Goal: Task Accomplishment & Management: Manage account settings

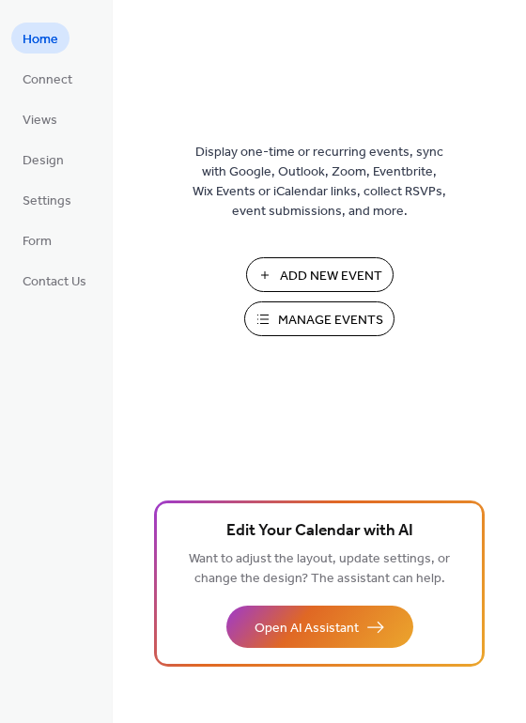
click at [337, 320] on span "Manage Events" at bounding box center [330, 321] width 105 height 20
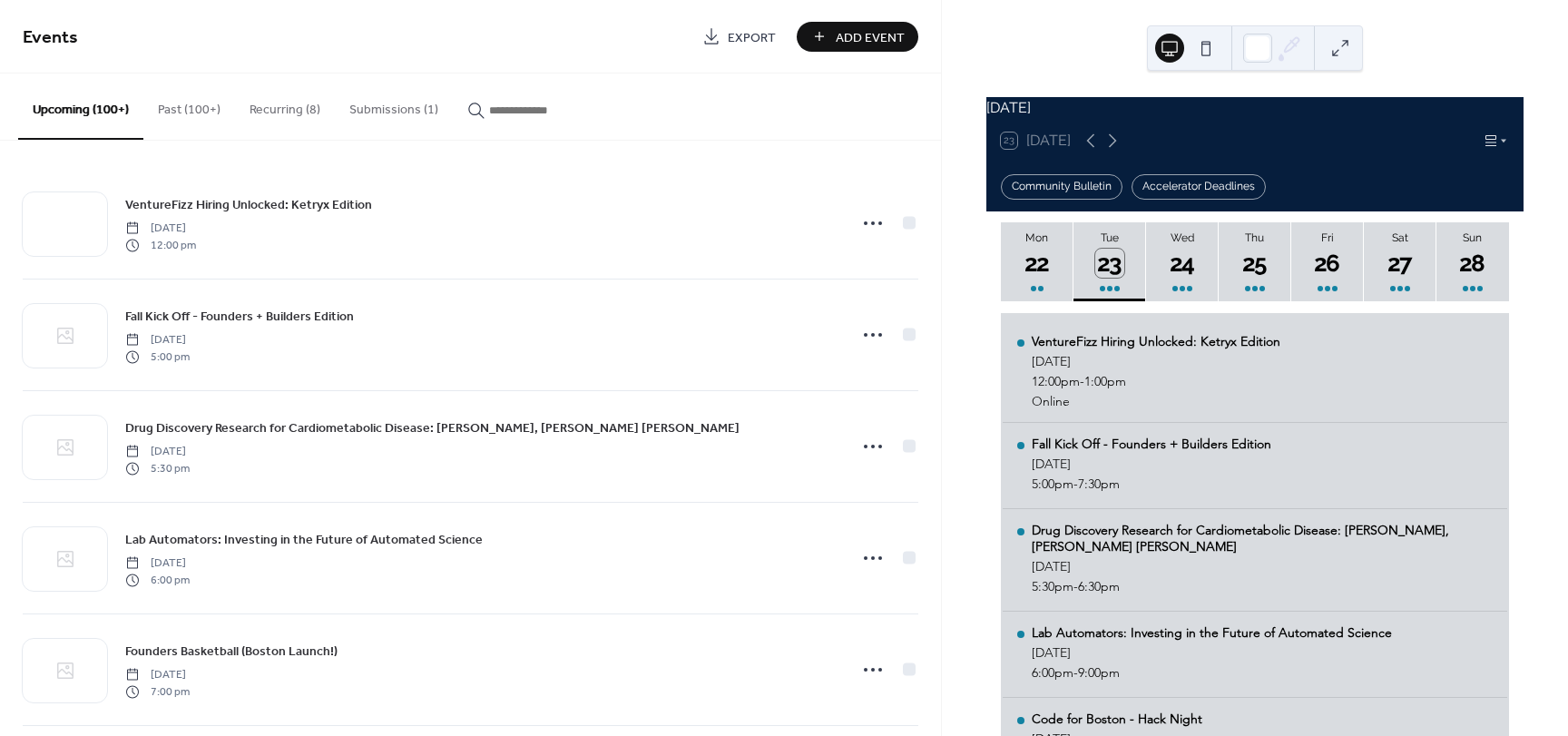
click at [398, 98] on button "Submissions (1)" at bounding box center [394, 105] width 118 height 65
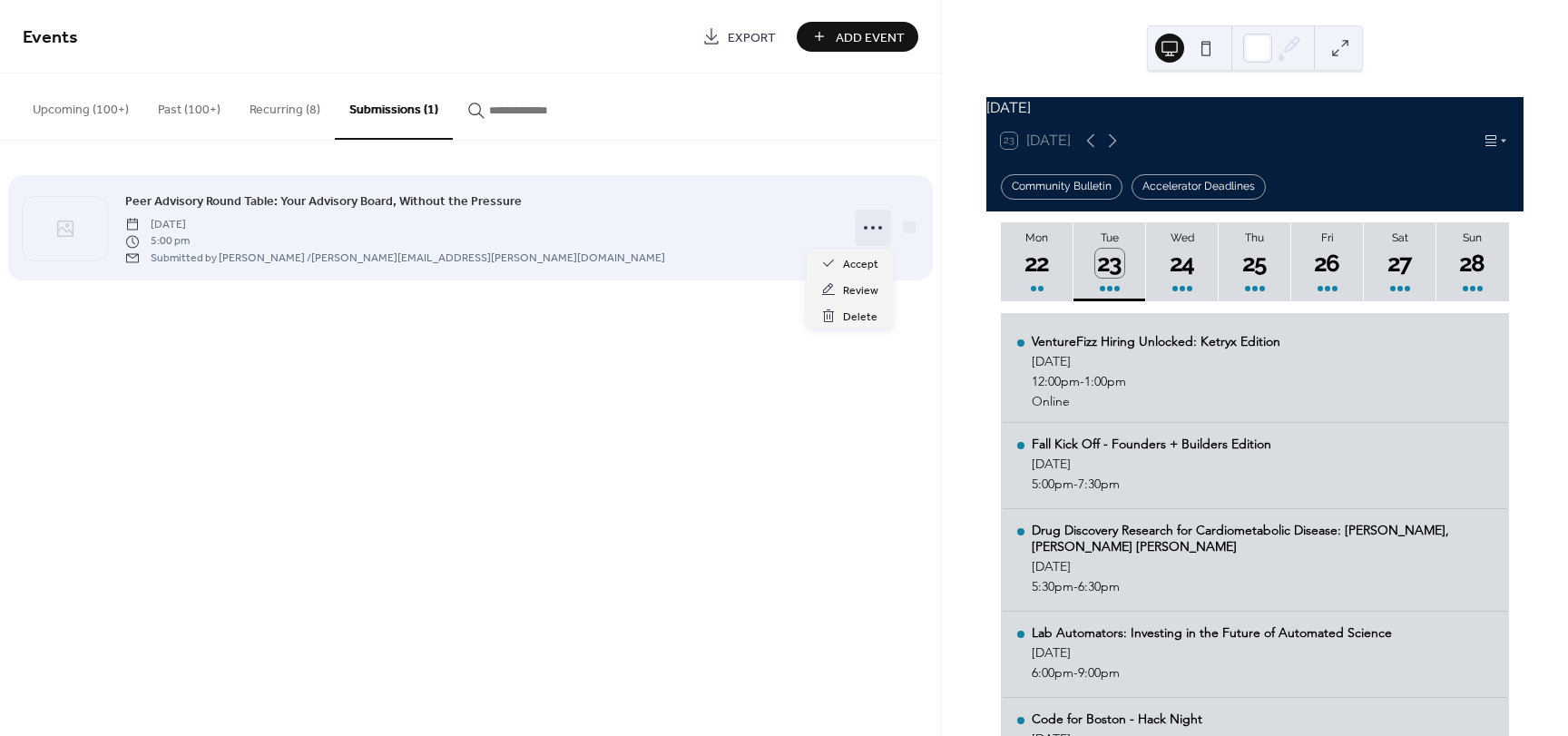
click at [874, 228] on icon at bounding box center [872, 228] width 29 height 29
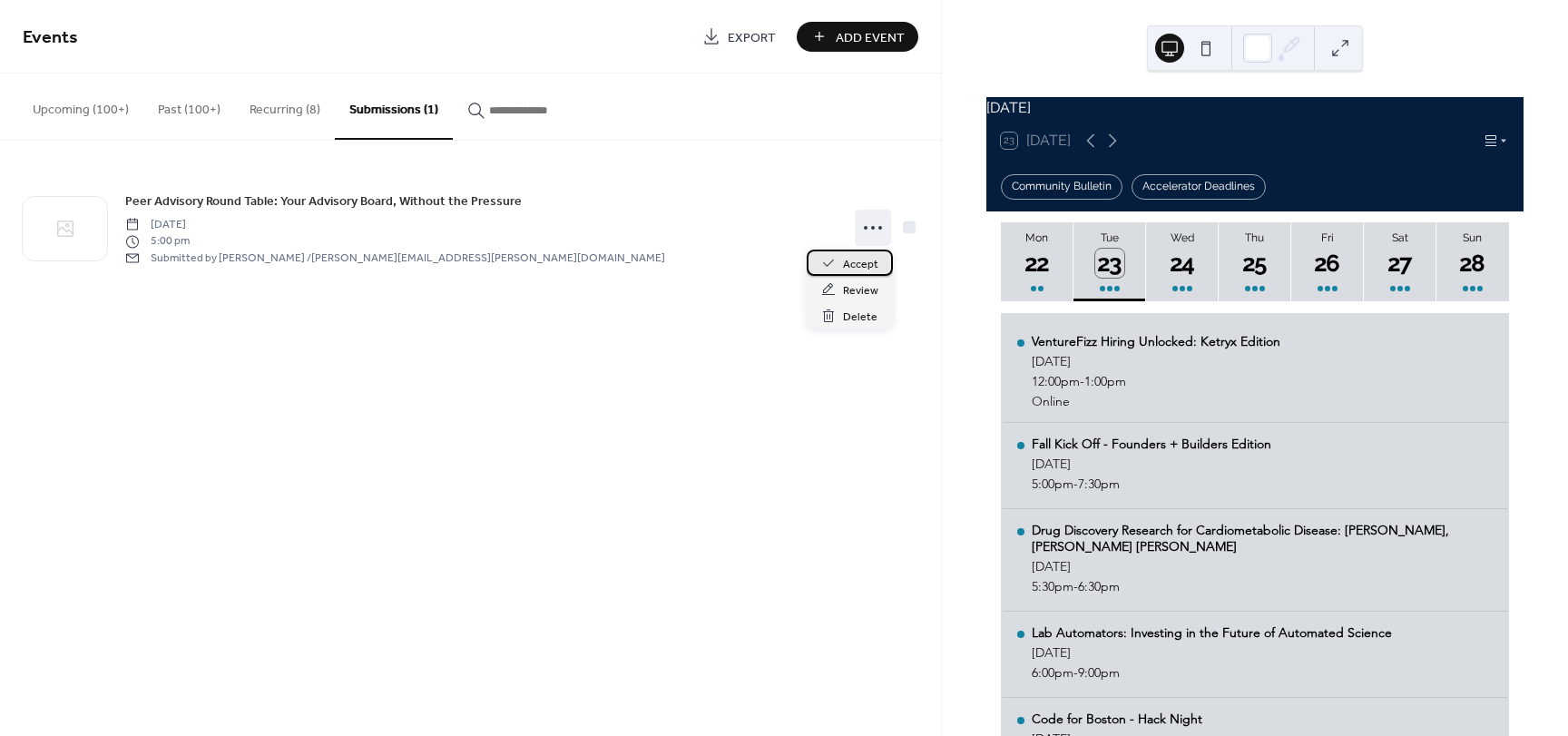
click at [857, 264] on span "Accept" at bounding box center [860, 265] width 36 height 19
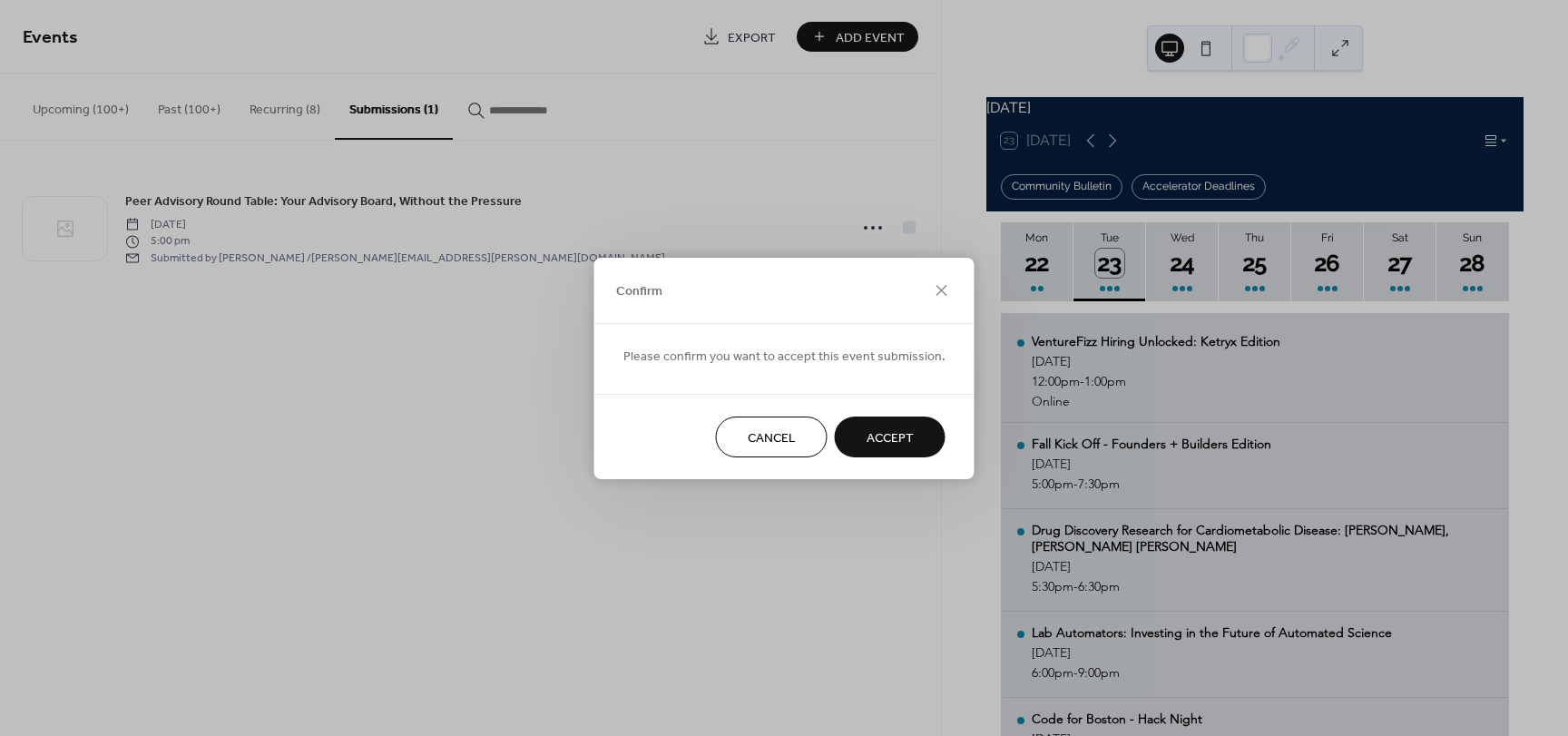
click at [879, 441] on span "Accept" at bounding box center [890, 438] width 47 height 19
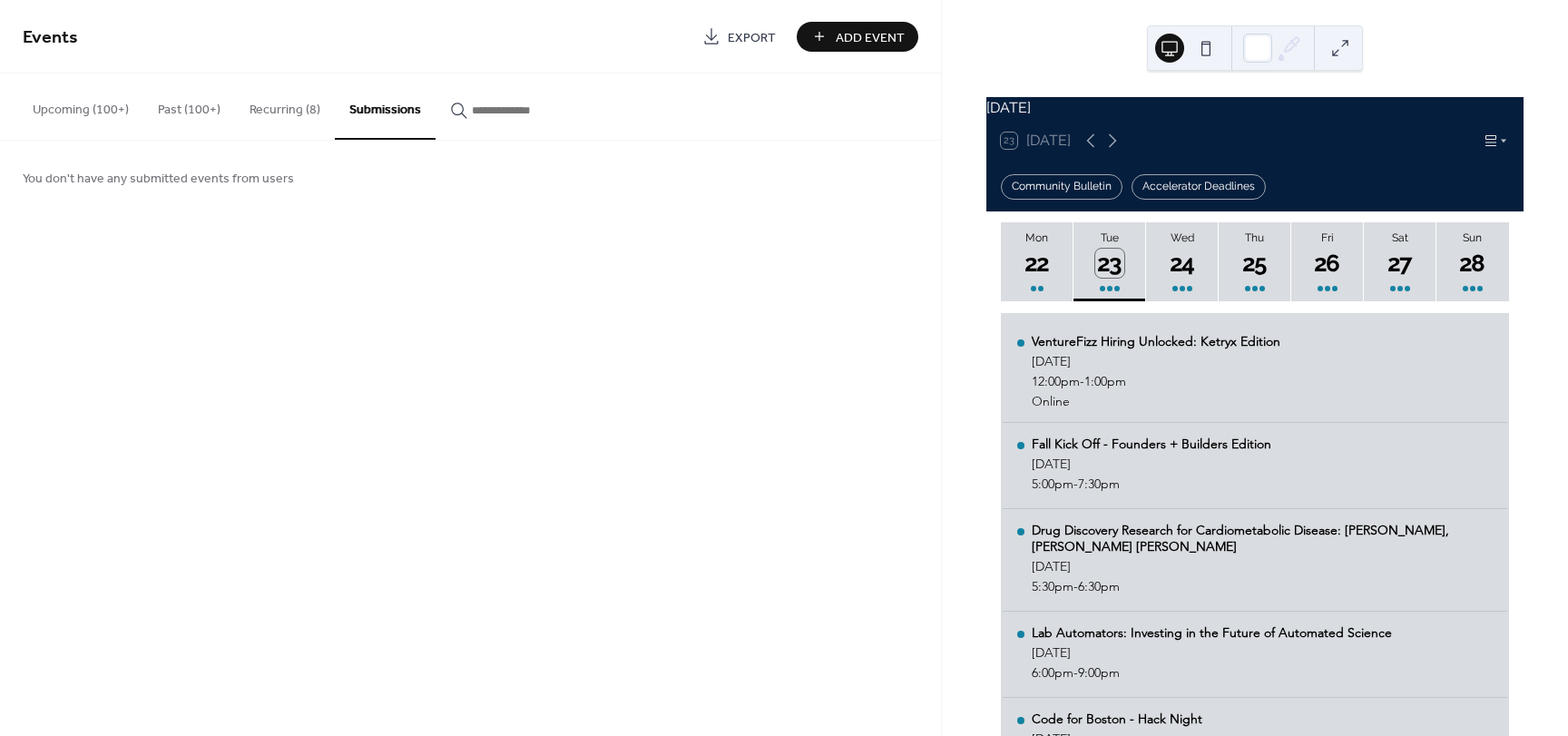
click at [61, 114] on button "Upcoming (100+)" at bounding box center [81, 105] width 126 height 65
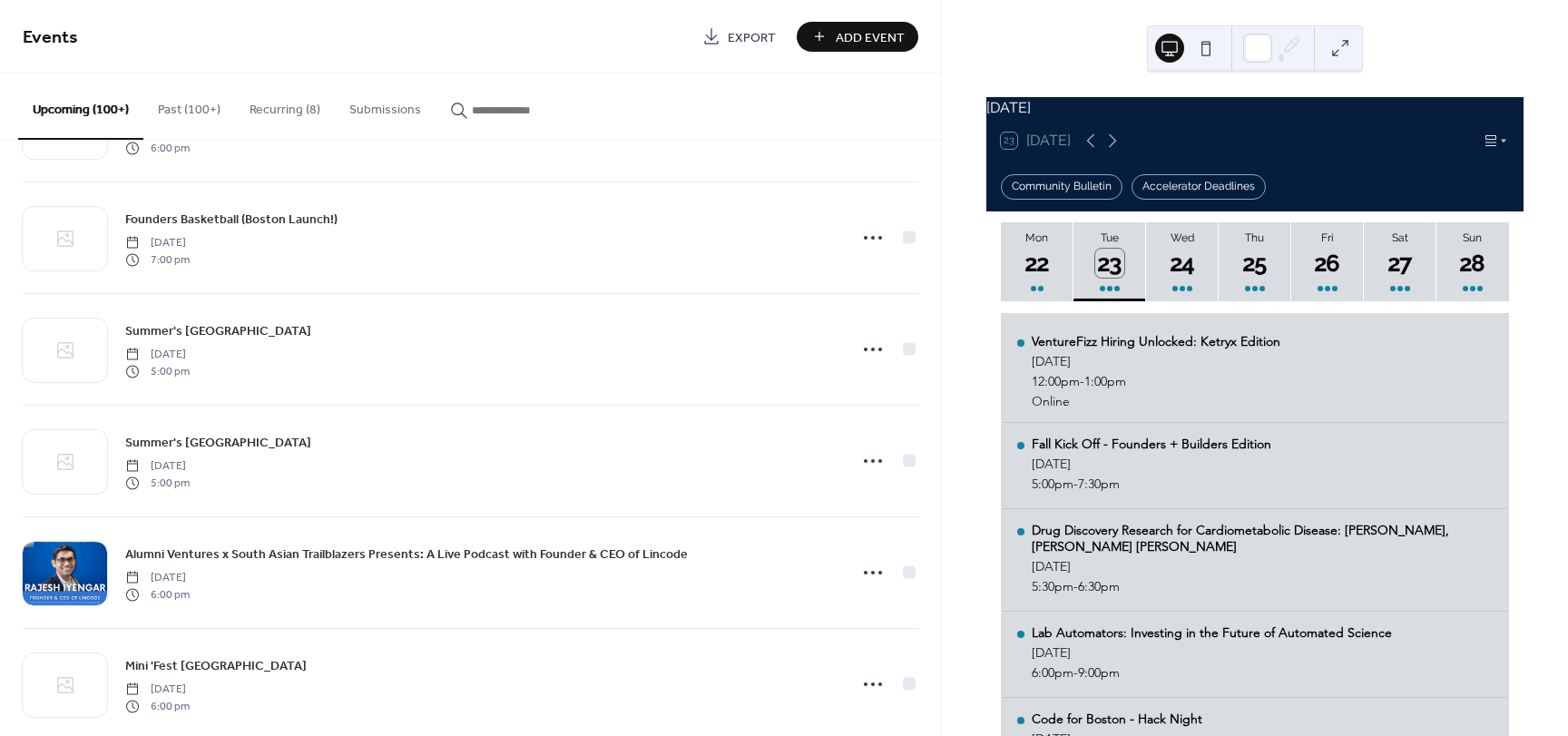
scroll to position [454, 0]
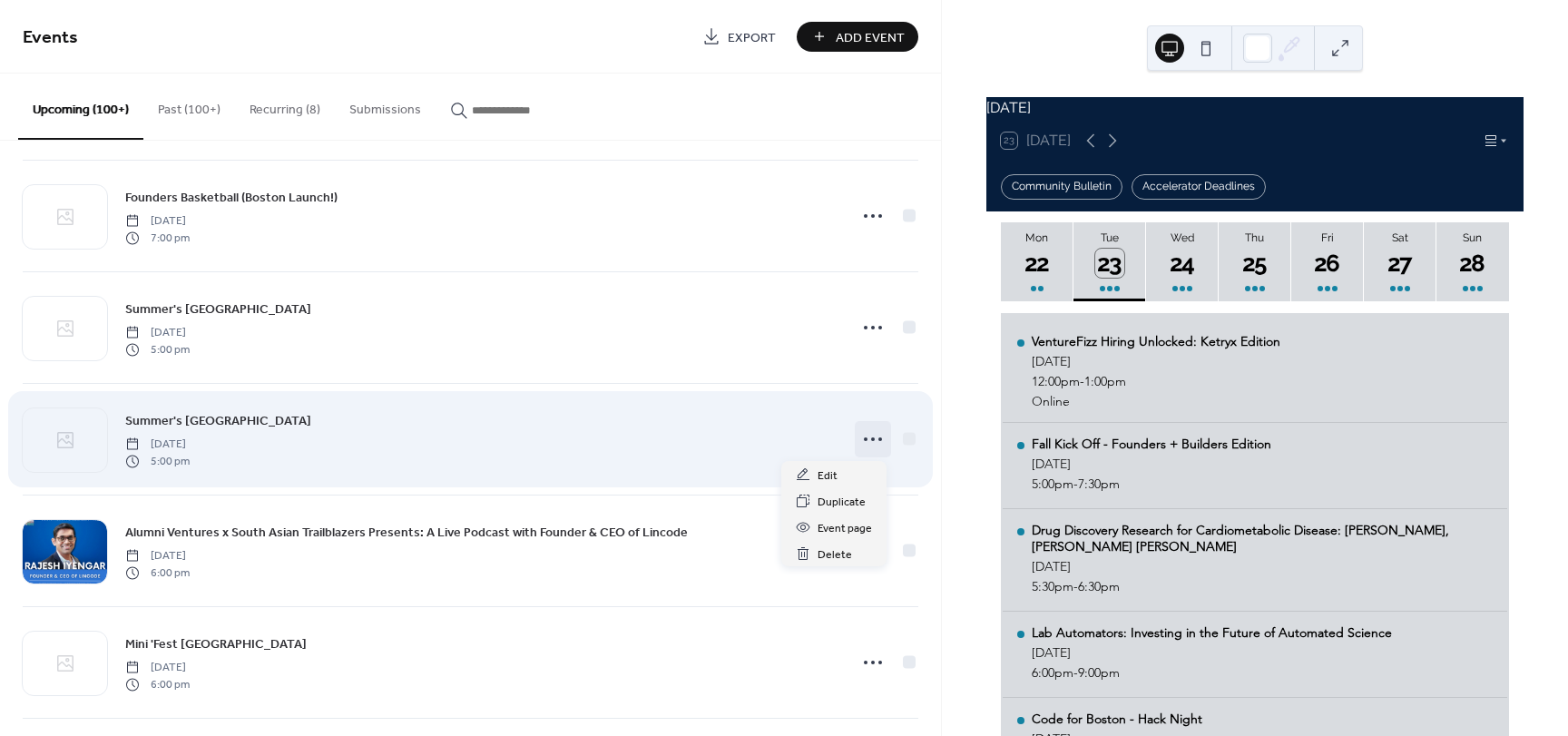
click at [869, 443] on icon at bounding box center [872, 439] width 29 height 29
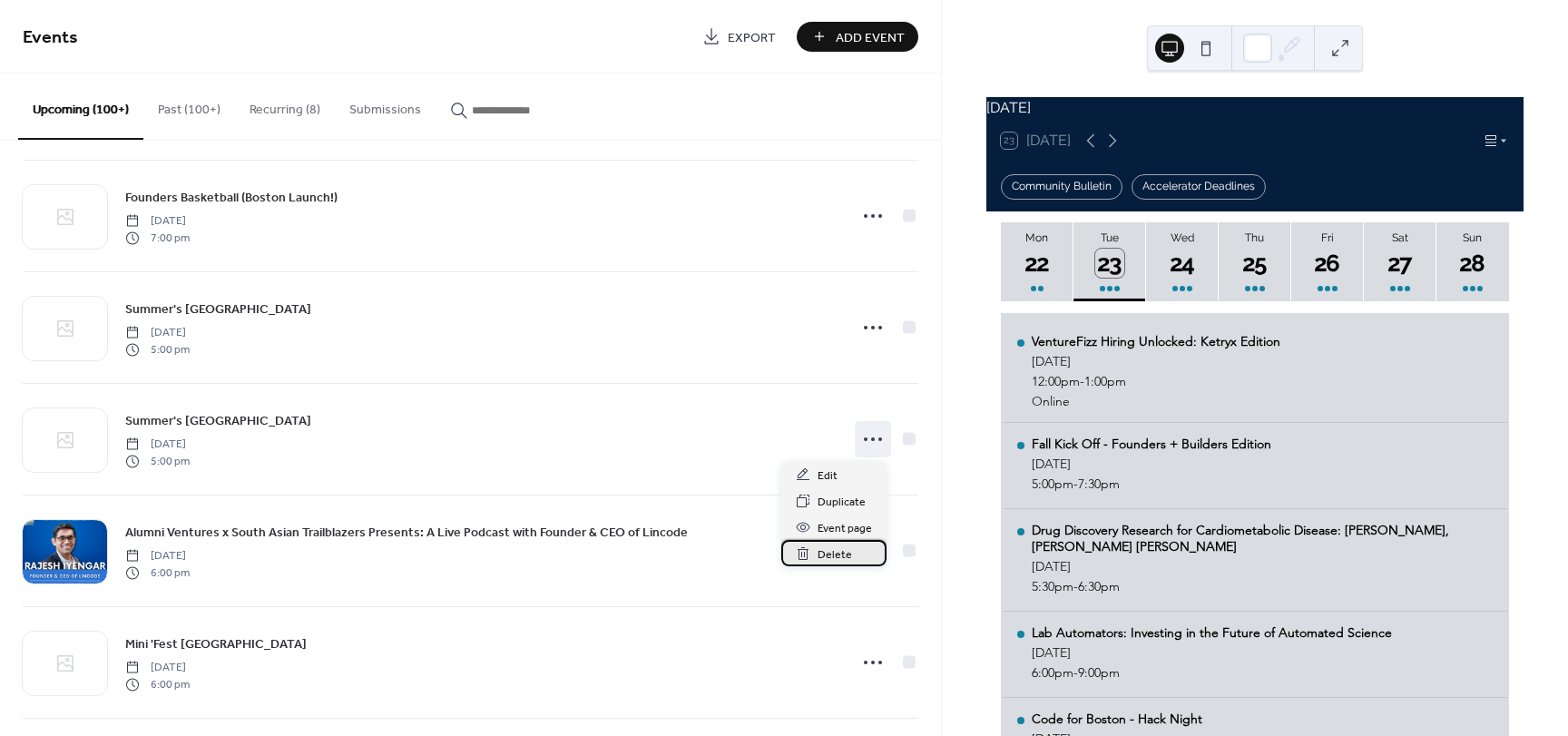
click at [836, 559] on span "Delete" at bounding box center [835, 554] width 35 height 19
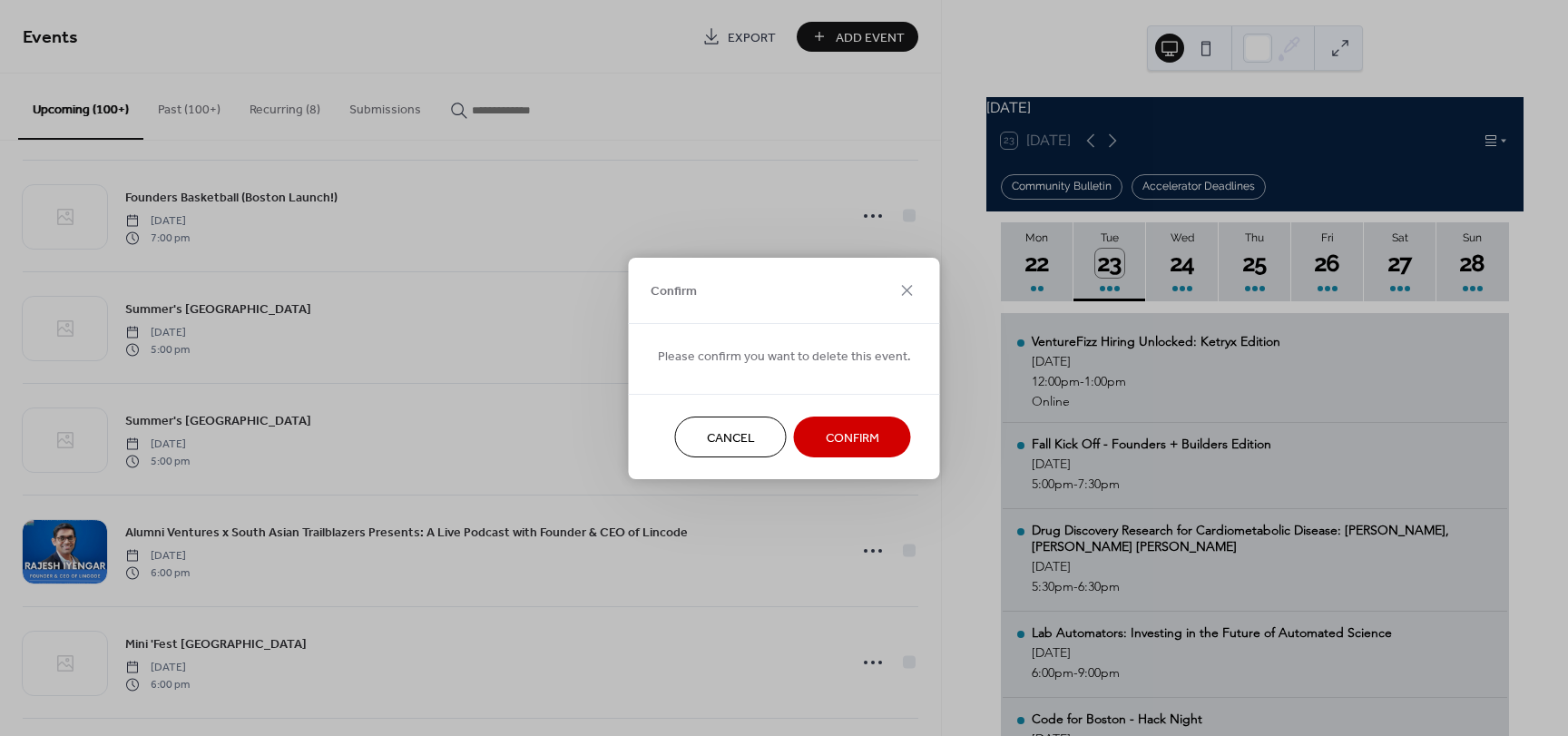
click at [855, 439] on span "Confirm" at bounding box center [852, 438] width 53 height 19
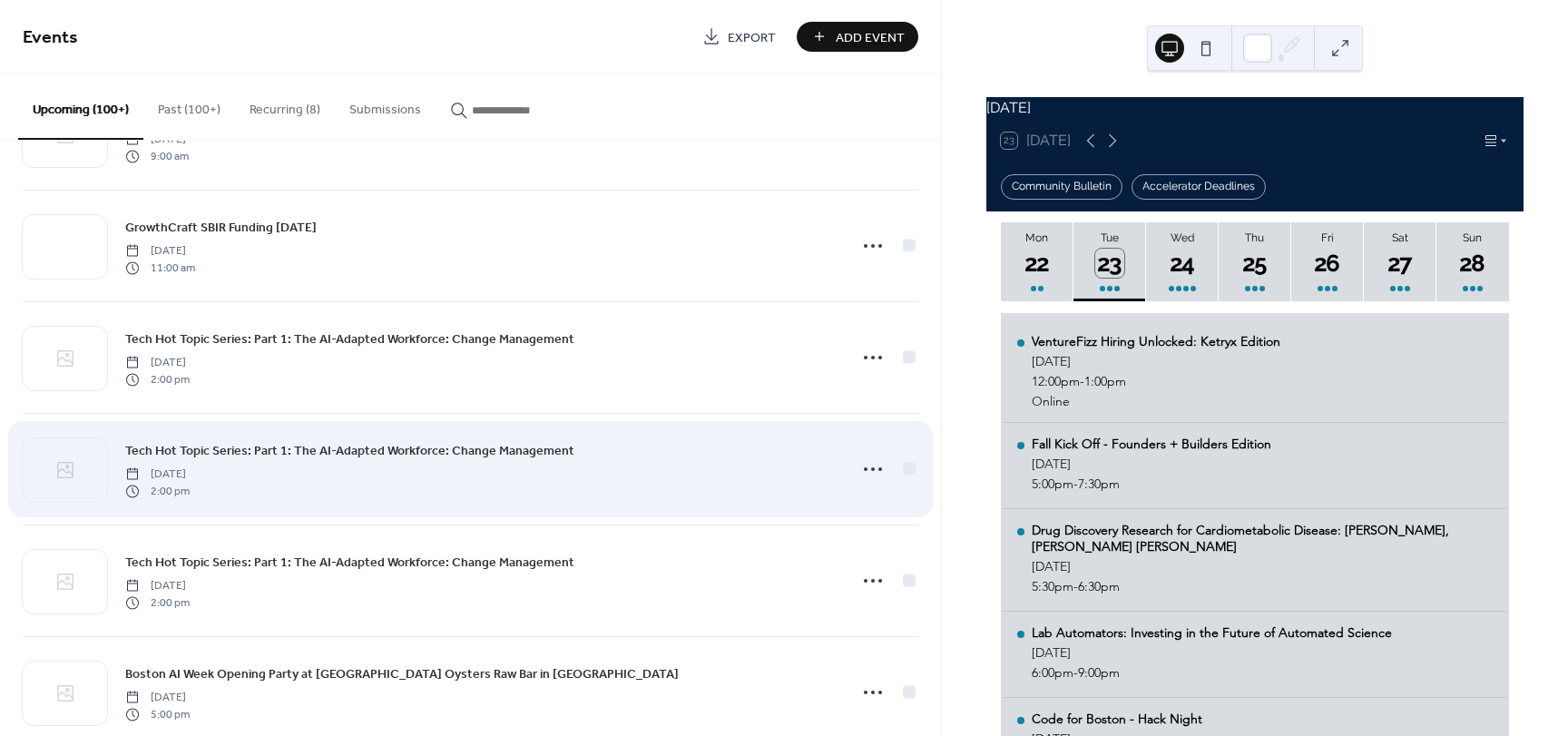
scroll to position [1543, 0]
click at [871, 467] on icon at bounding box center [872, 467] width 29 height 29
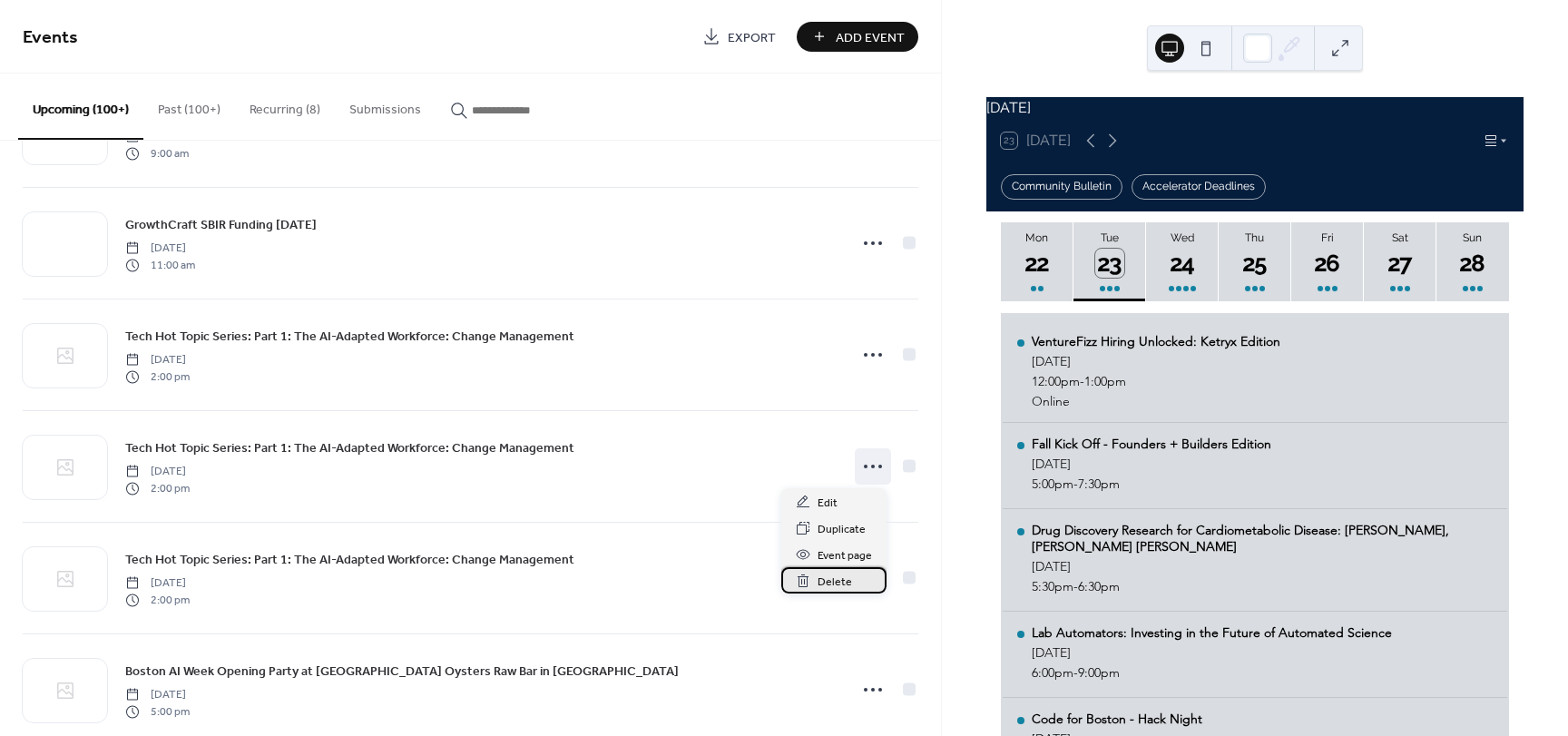
click at [807, 579] on icon at bounding box center [803, 580] width 14 height 14
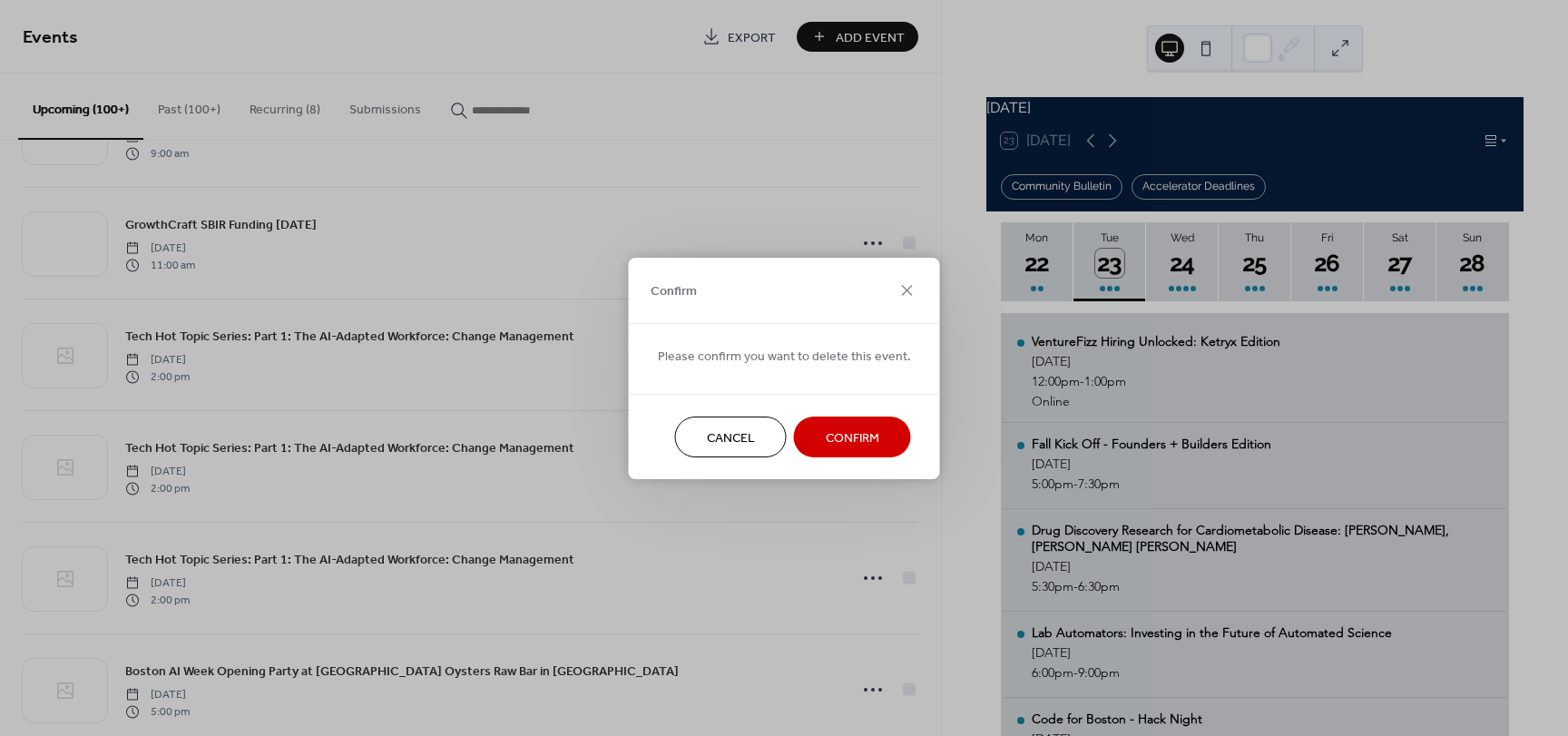
click at [851, 442] on span "Confirm" at bounding box center [852, 438] width 53 height 19
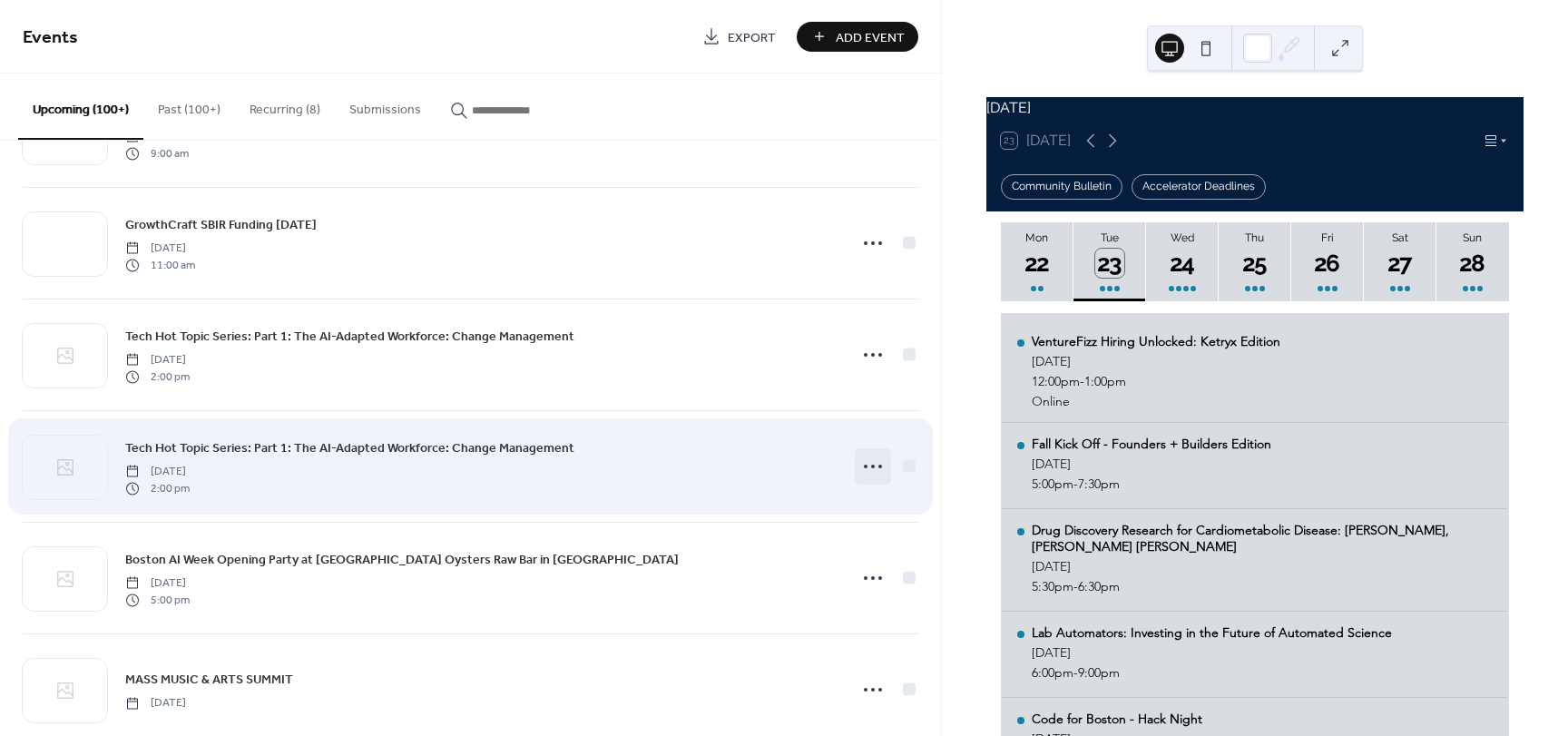
click at [871, 466] on icon at bounding box center [872, 467] width 29 height 29
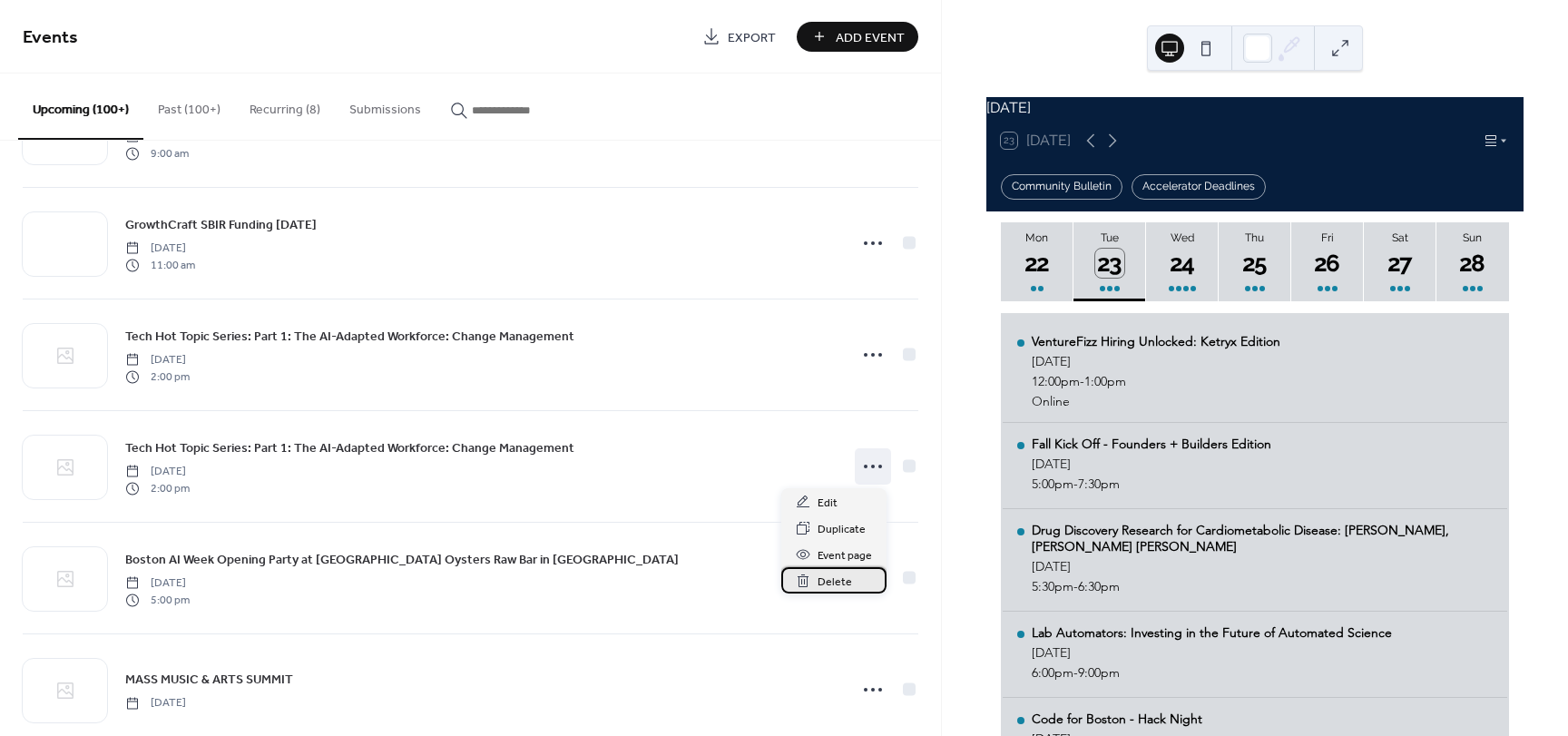
click at [851, 582] on div "Delete" at bounding box center [834, 580] width 105 height 26
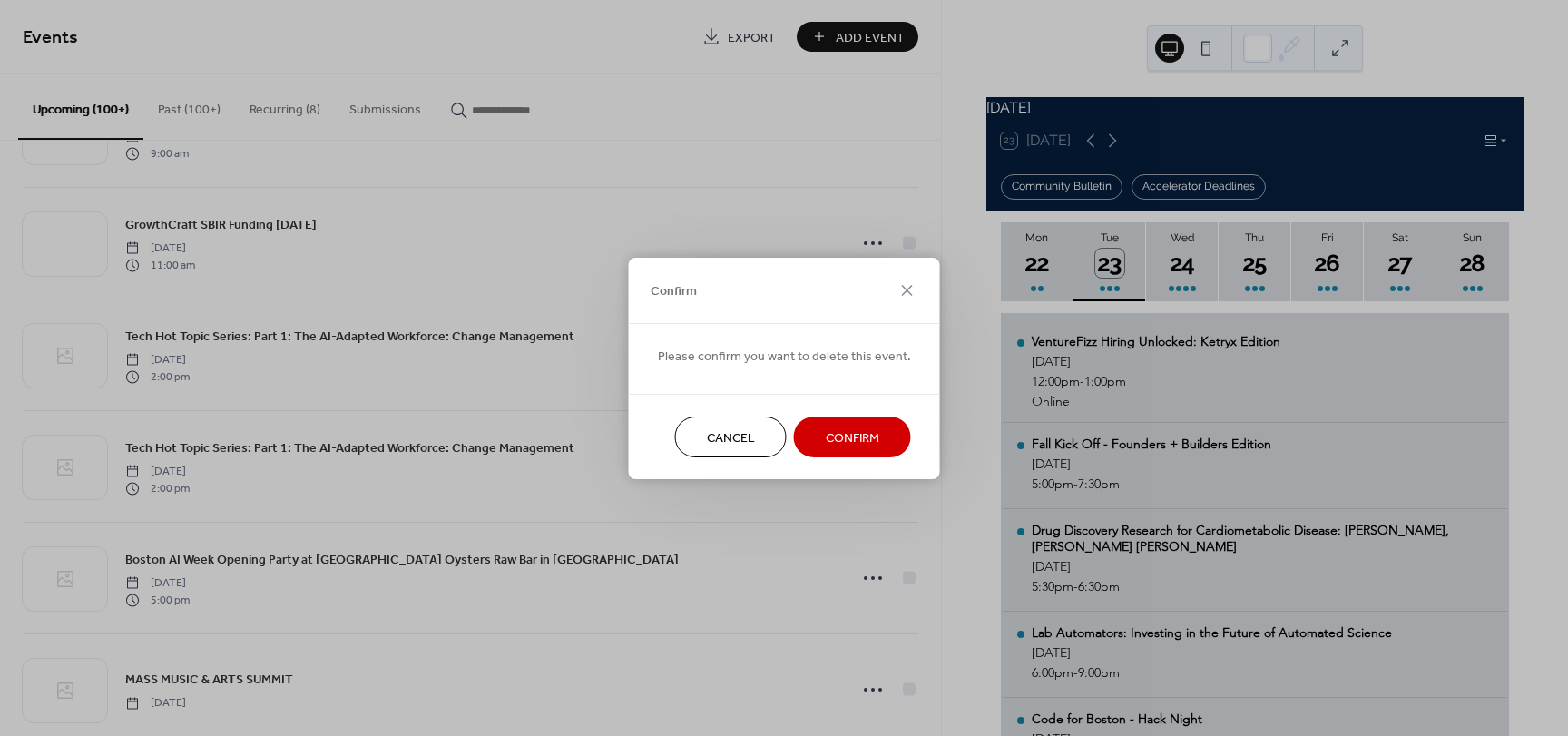
click at [856, 443] on span "Confirm" at bounding box center [852, 438] width 53 height 19
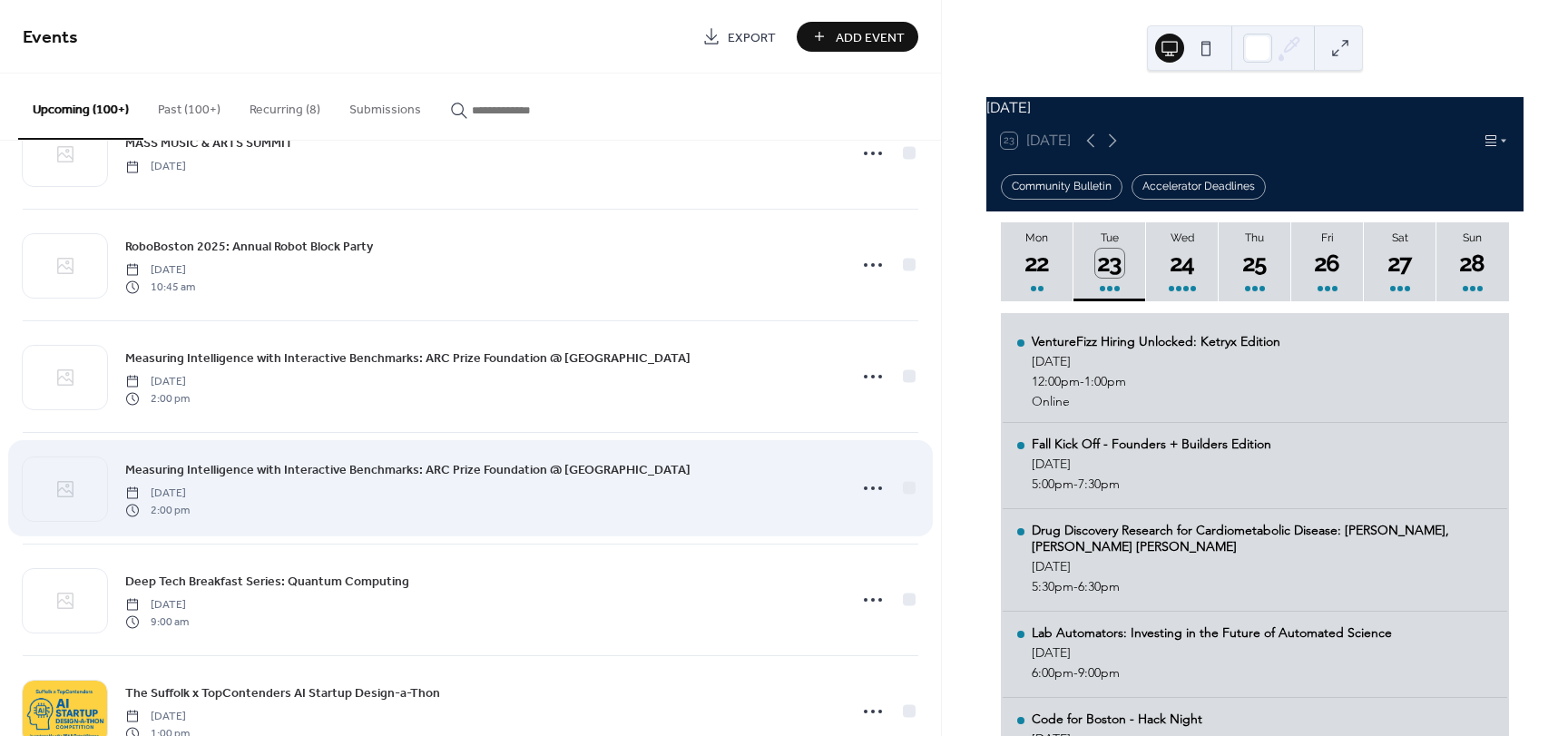
scroll to position [1996, 0]
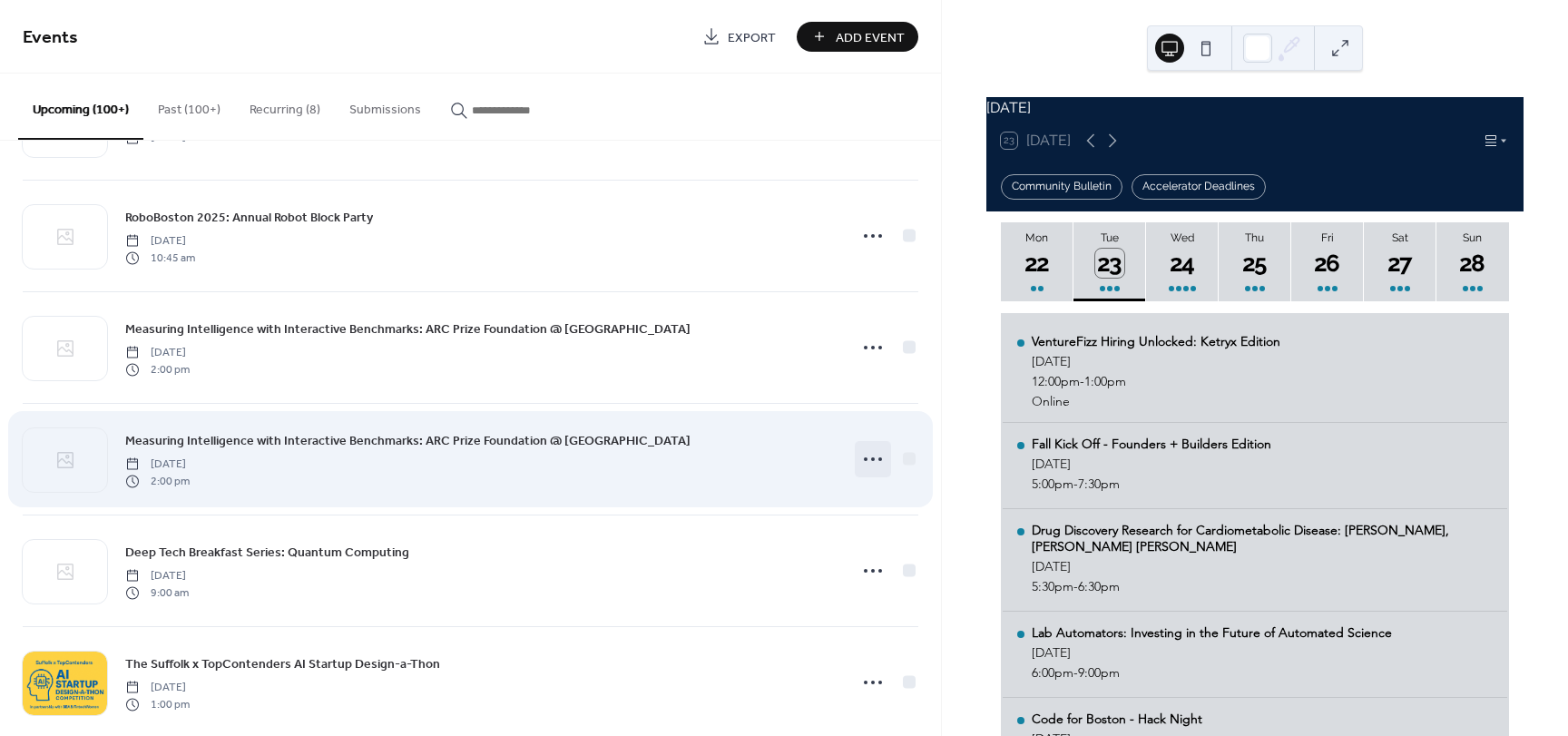
click at [872, 461] on icon at bounding box center [872, 459] width 29 height 29
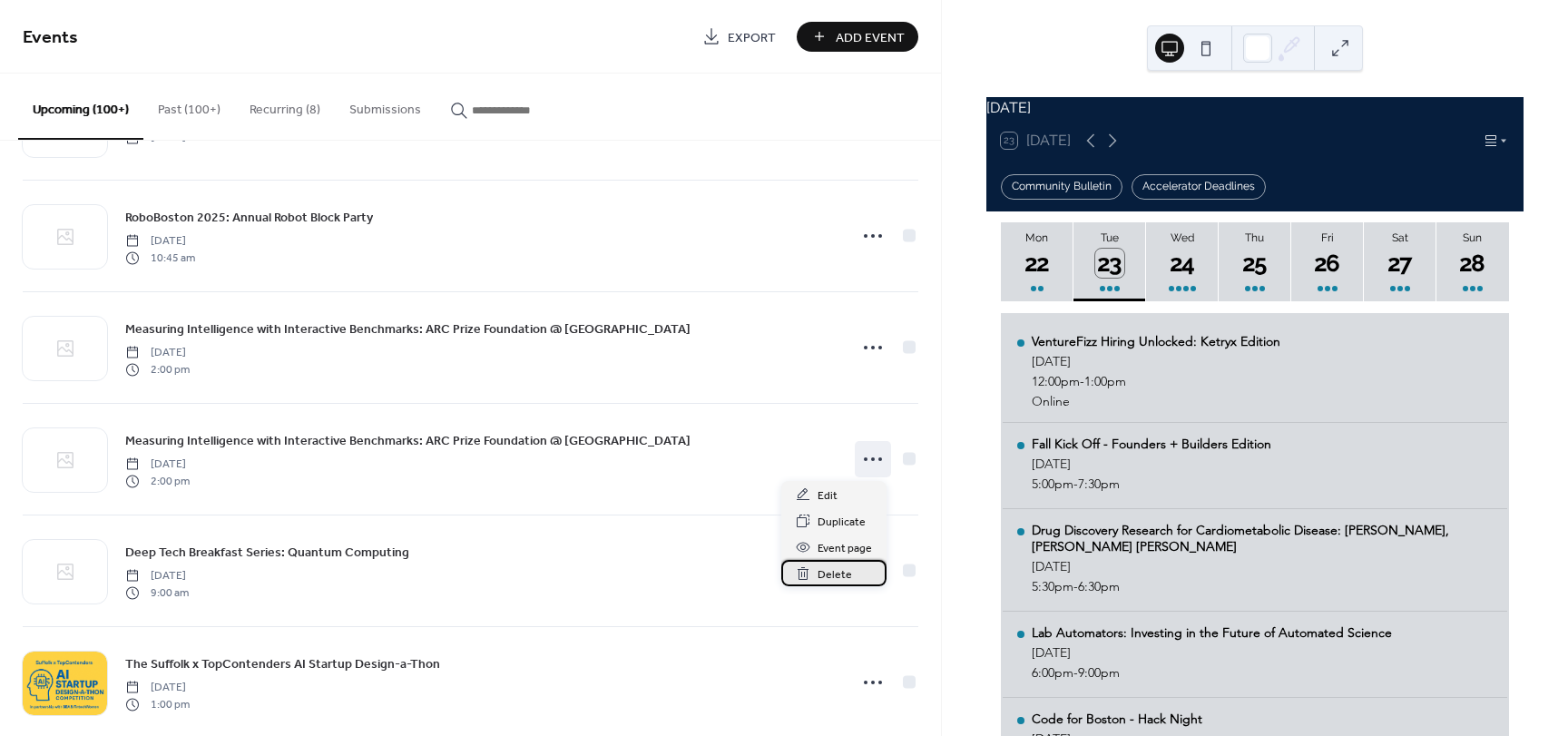
click at [826, 573] on span "Delete" at bounding box center [835, 575] width 35 height 19
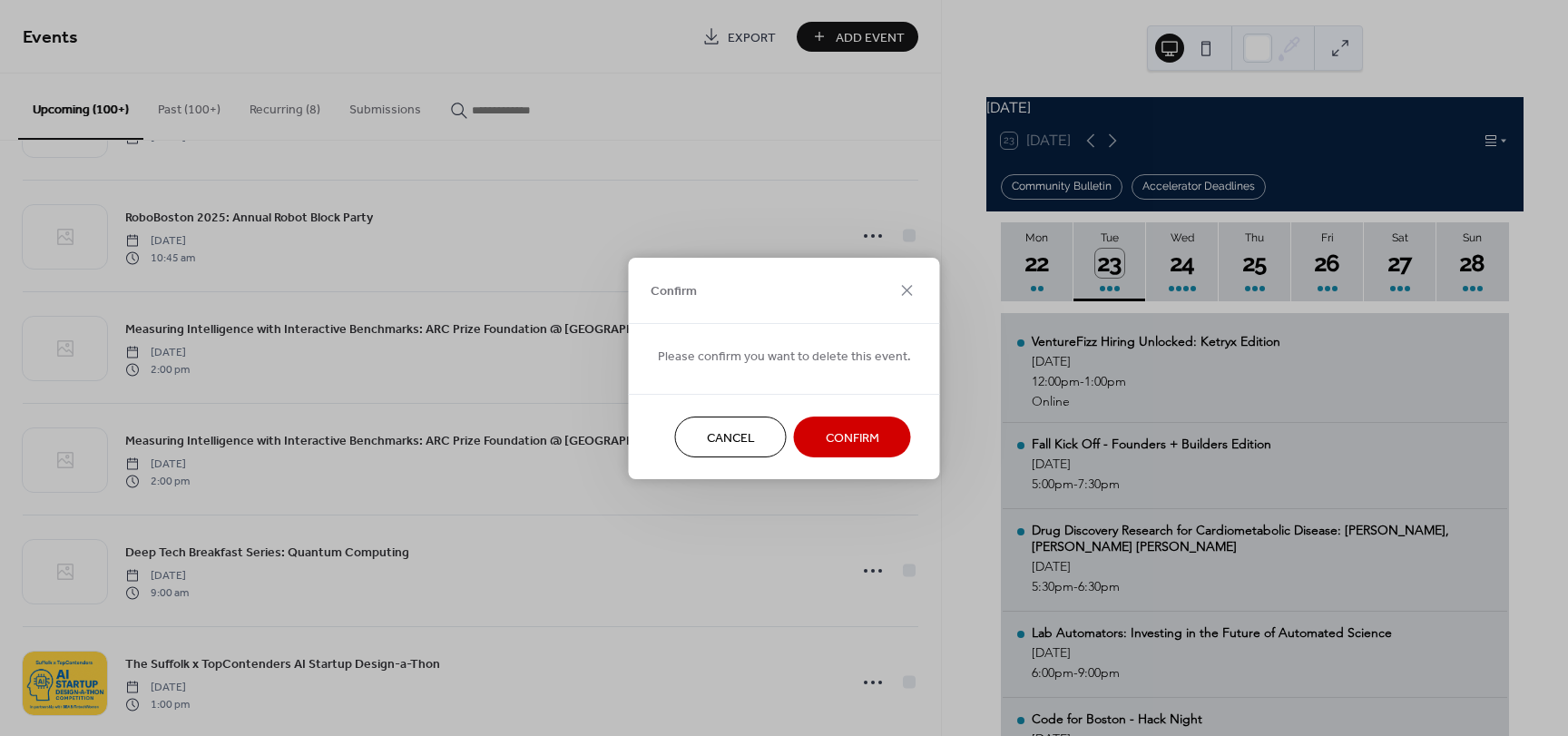
click at [860, 437] on span "Confirm" at bounding box center [852, 438] width 53 height 19
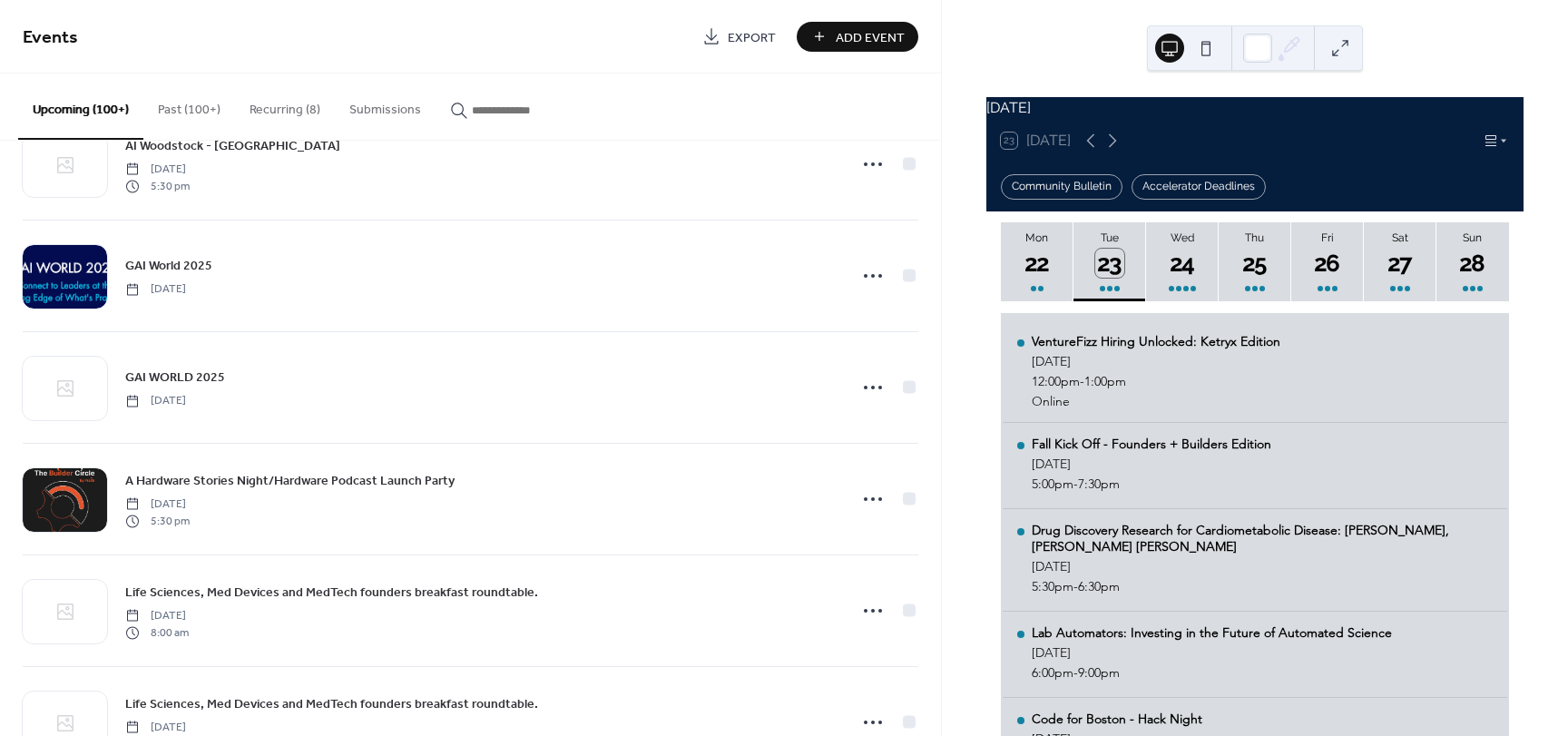
scroll to position [2631, 0]
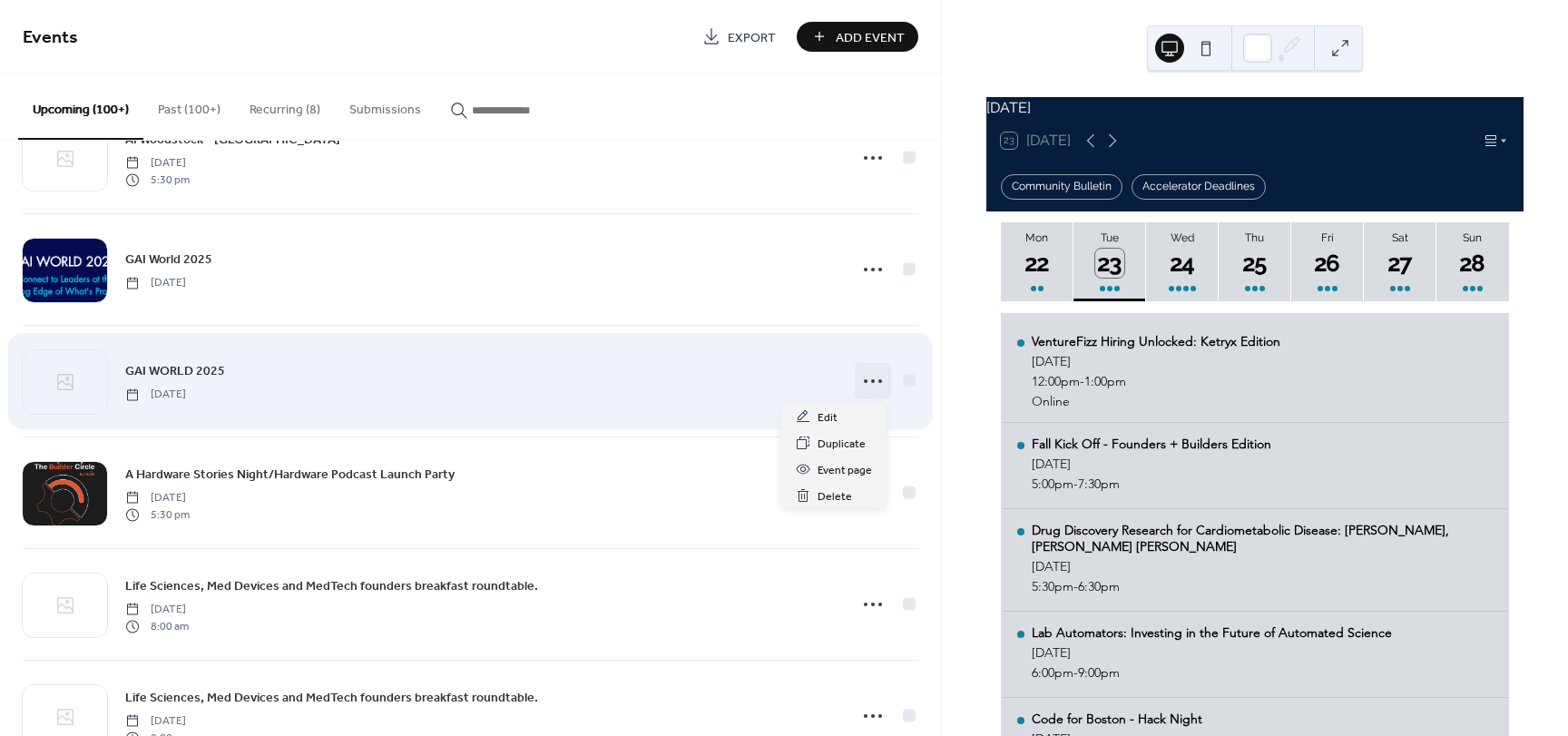
click at [869, 388] on icon at bounding box center [872, 381] width 29 height 29
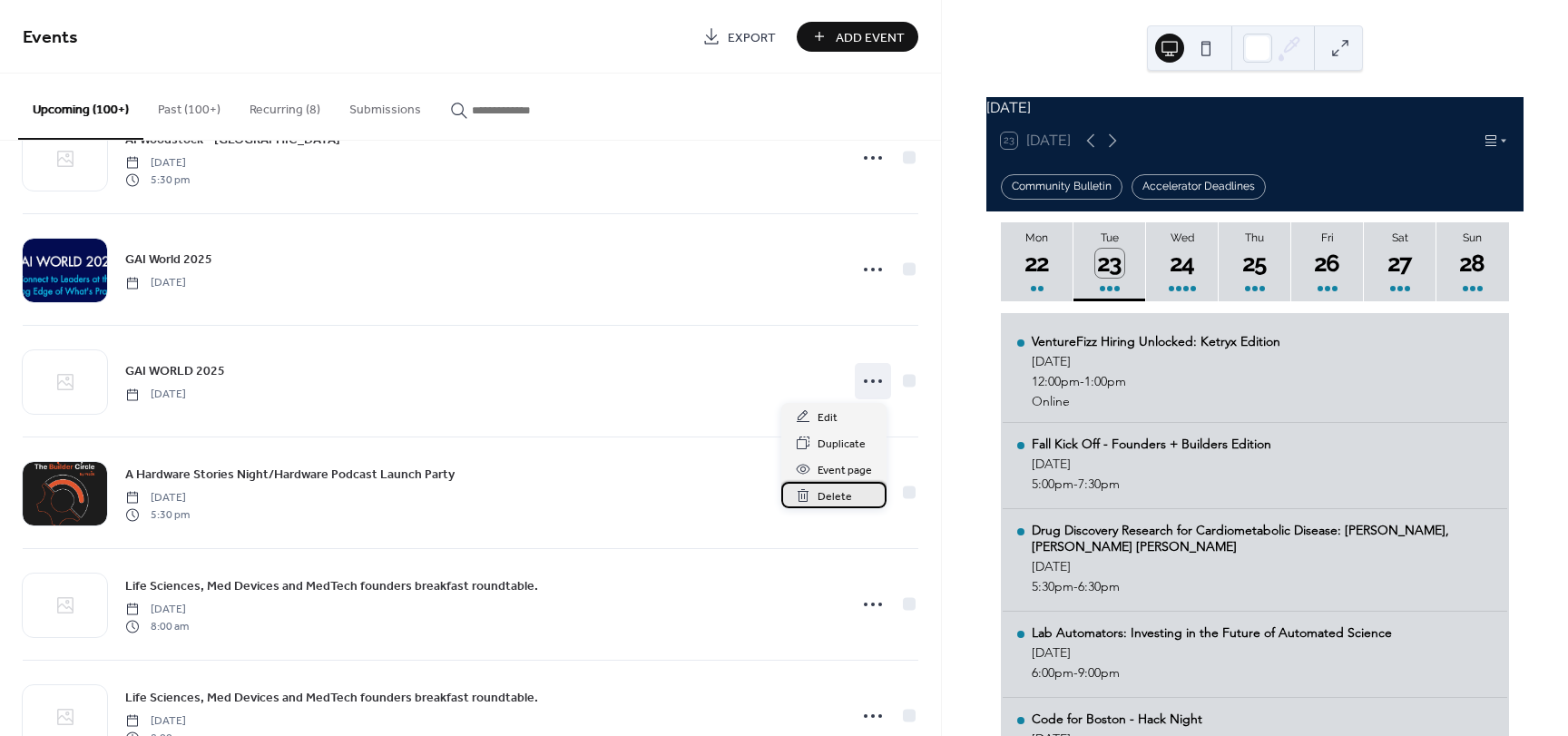
click at [813, 499] on div "Delete" at bounding box center [834, 495] width 105 height 26
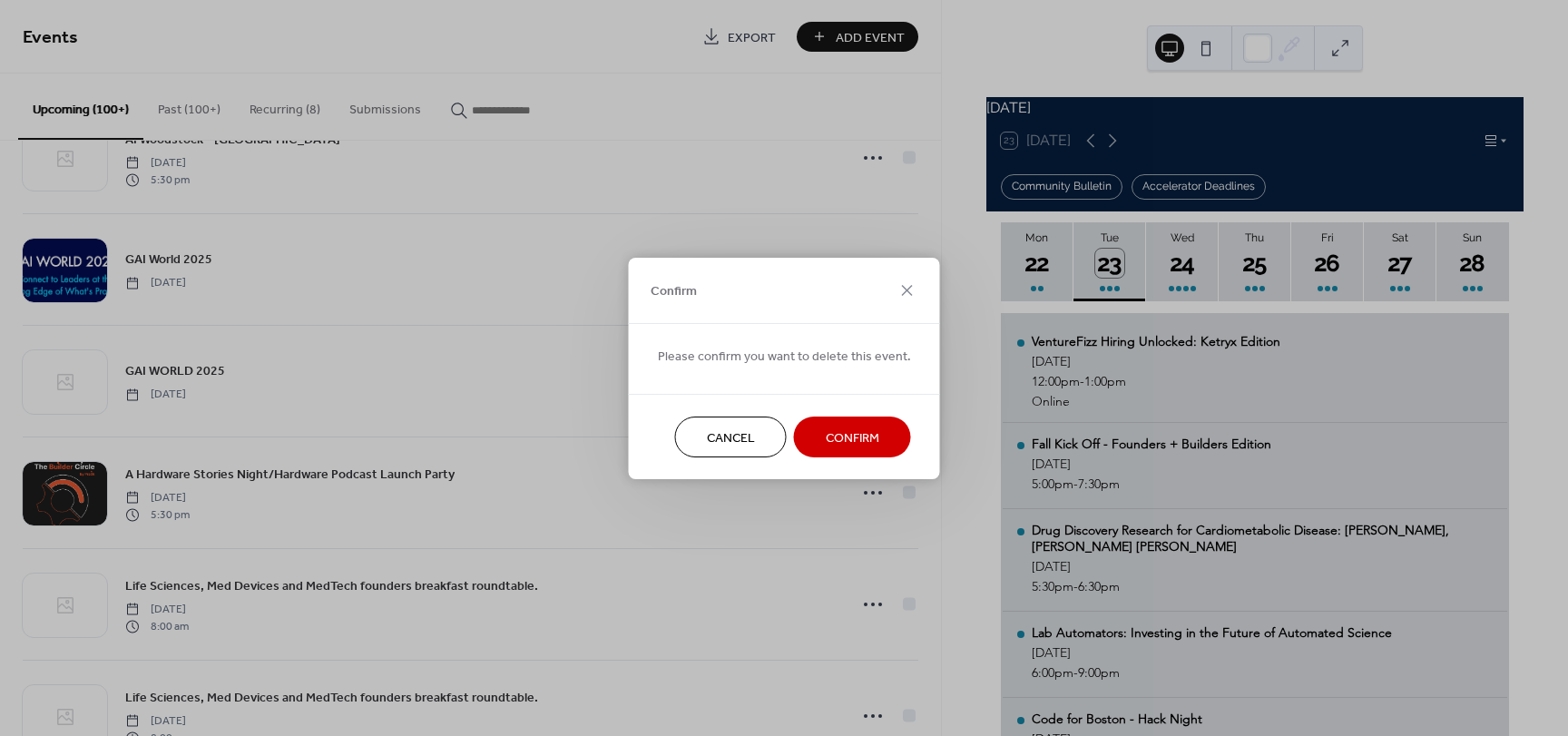
click at [858, 434] on span "Confirm" at bounding box center [852, 438] width 53 height 19
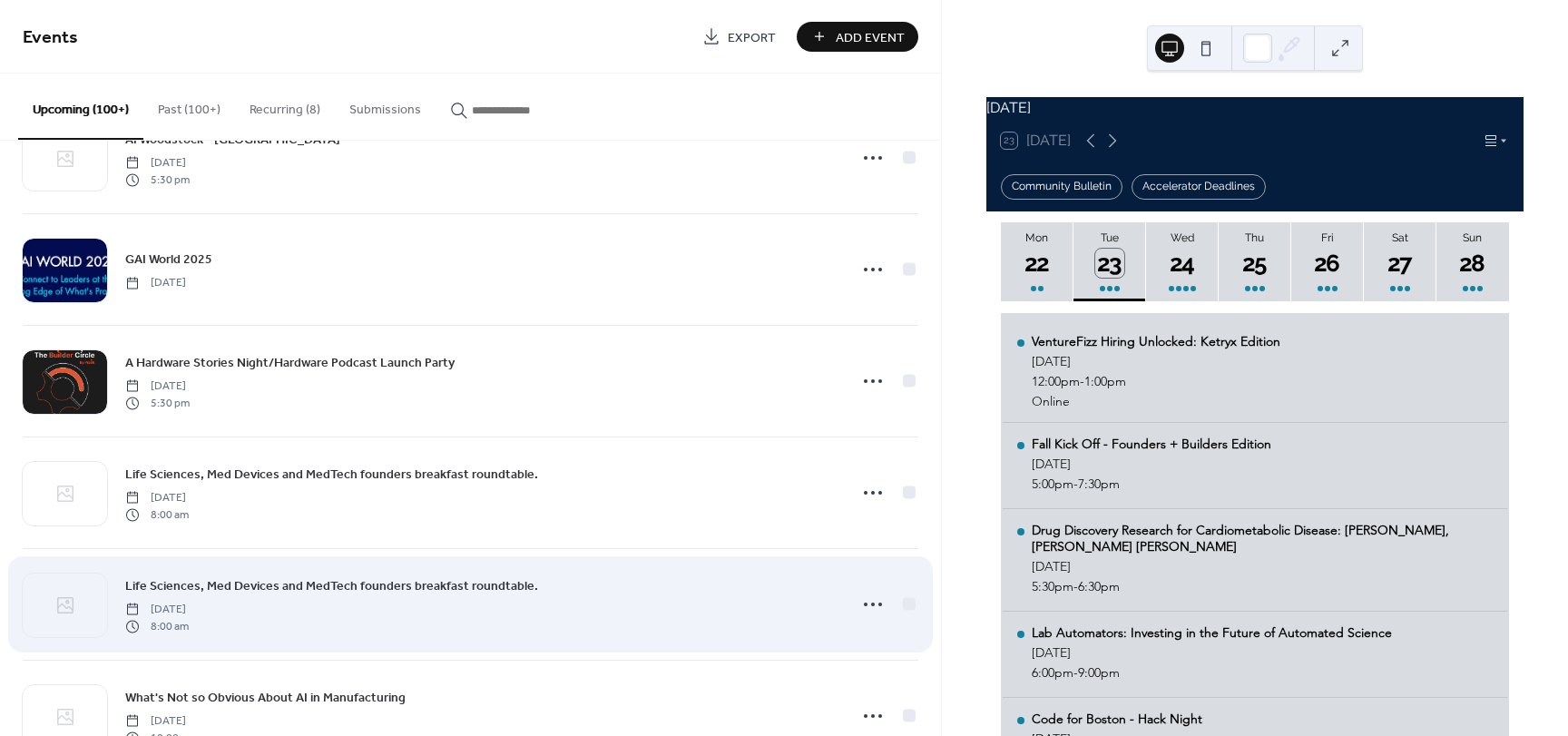
scroll to position [2722, 0]
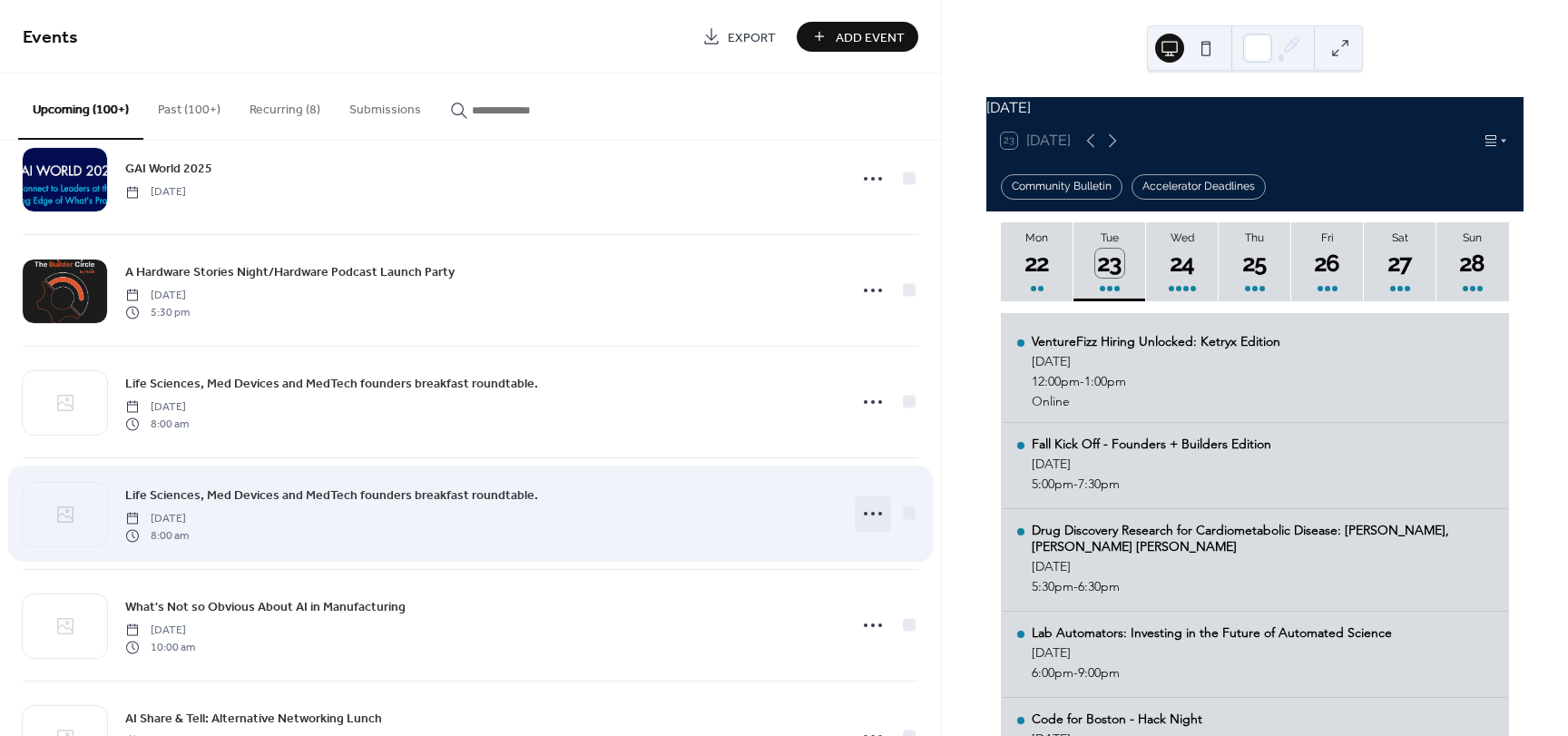
click at [870, 520] on icon at bounding box center [872, 514] width 29 height 29
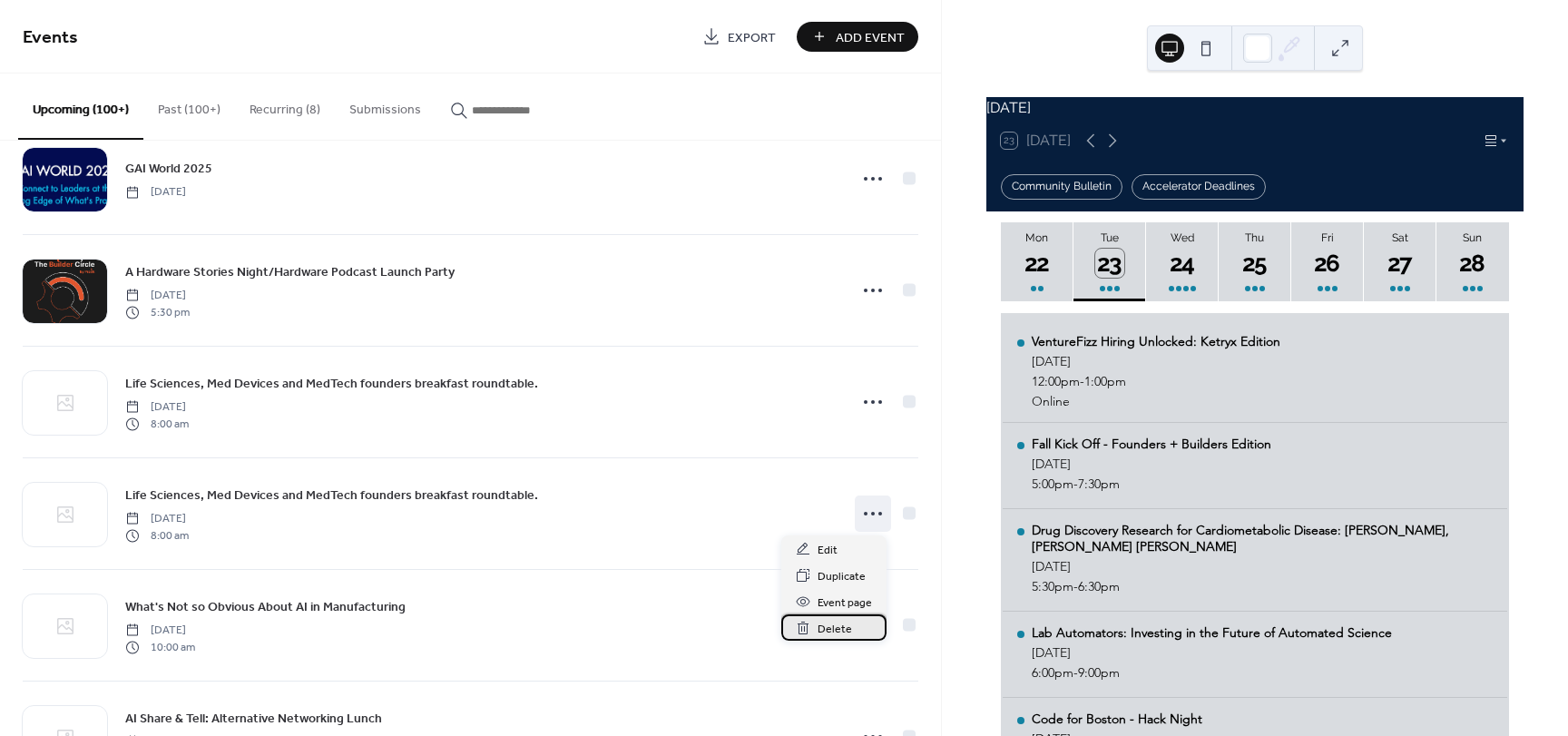
click at [835, 627] on span "Delete" at bounding box center [835, 629] width 35 height 19
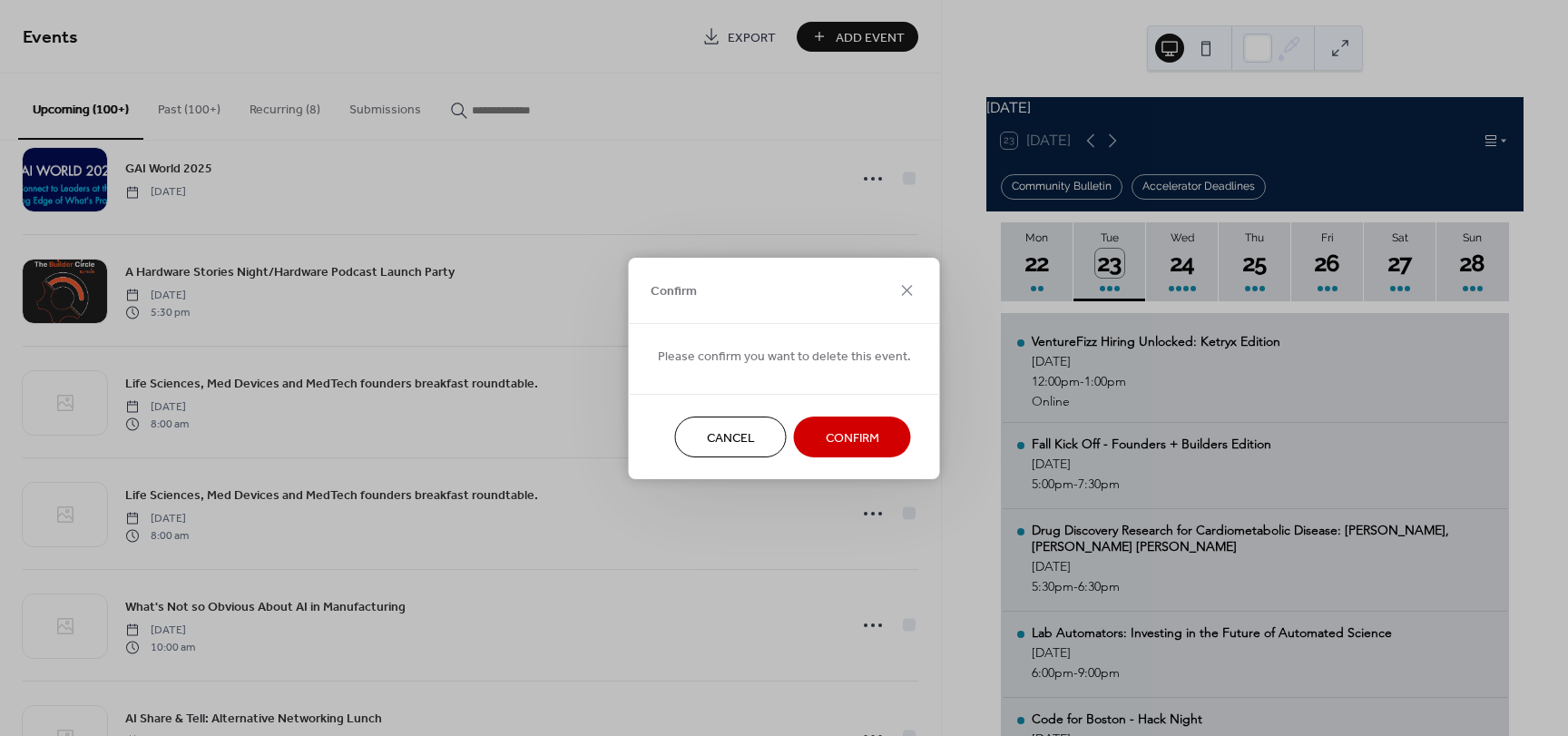
click at [843, 443] on span "Confirm" at bounding box center [852, 438] width 53 height 19
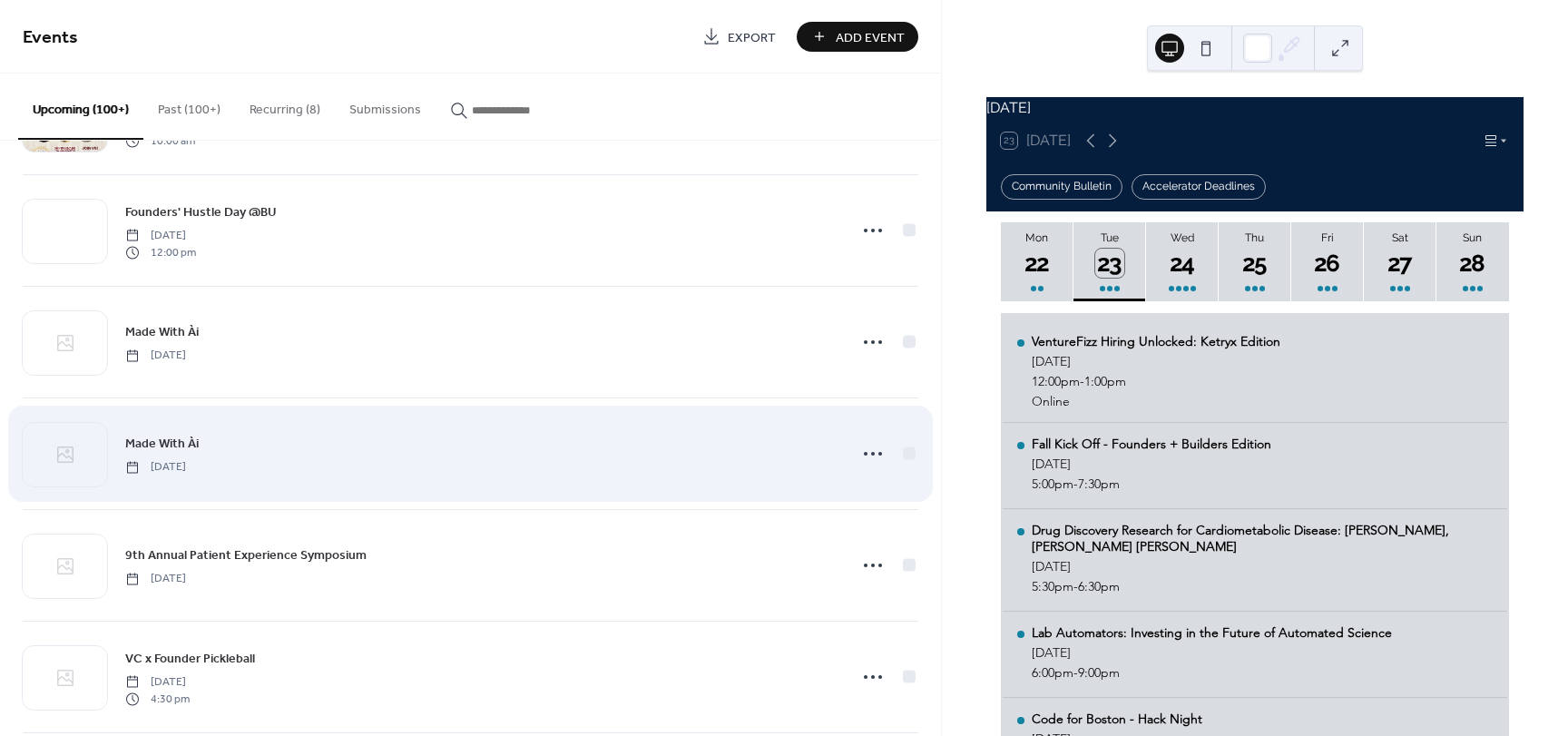
scroll to position [4368, 0]
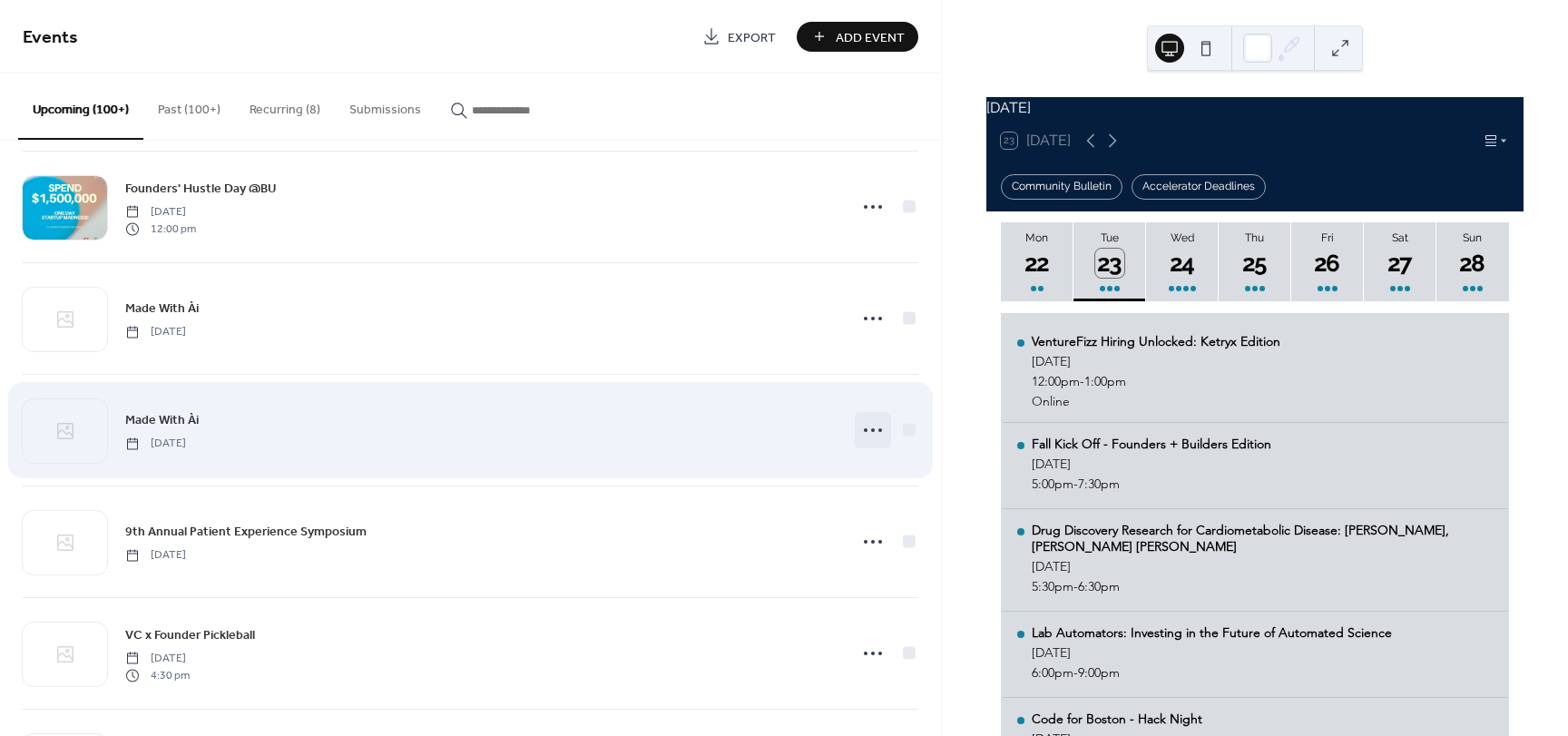
click at [872, 430] on icon at bounding box center [872, 430] width 29 height 29
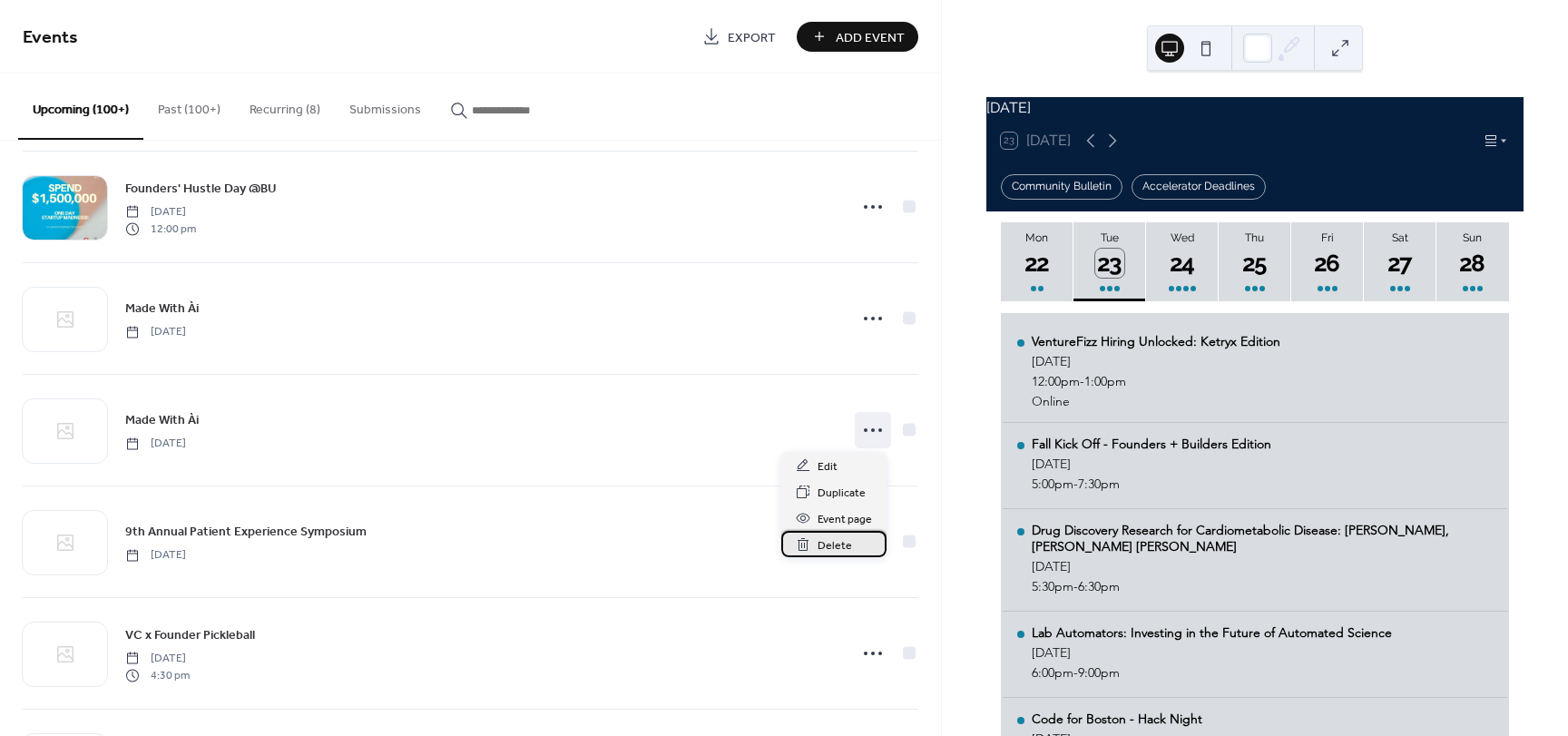
click at [818, 540] on span "Delete" at bounding box center [835, 546] width 35 height 19
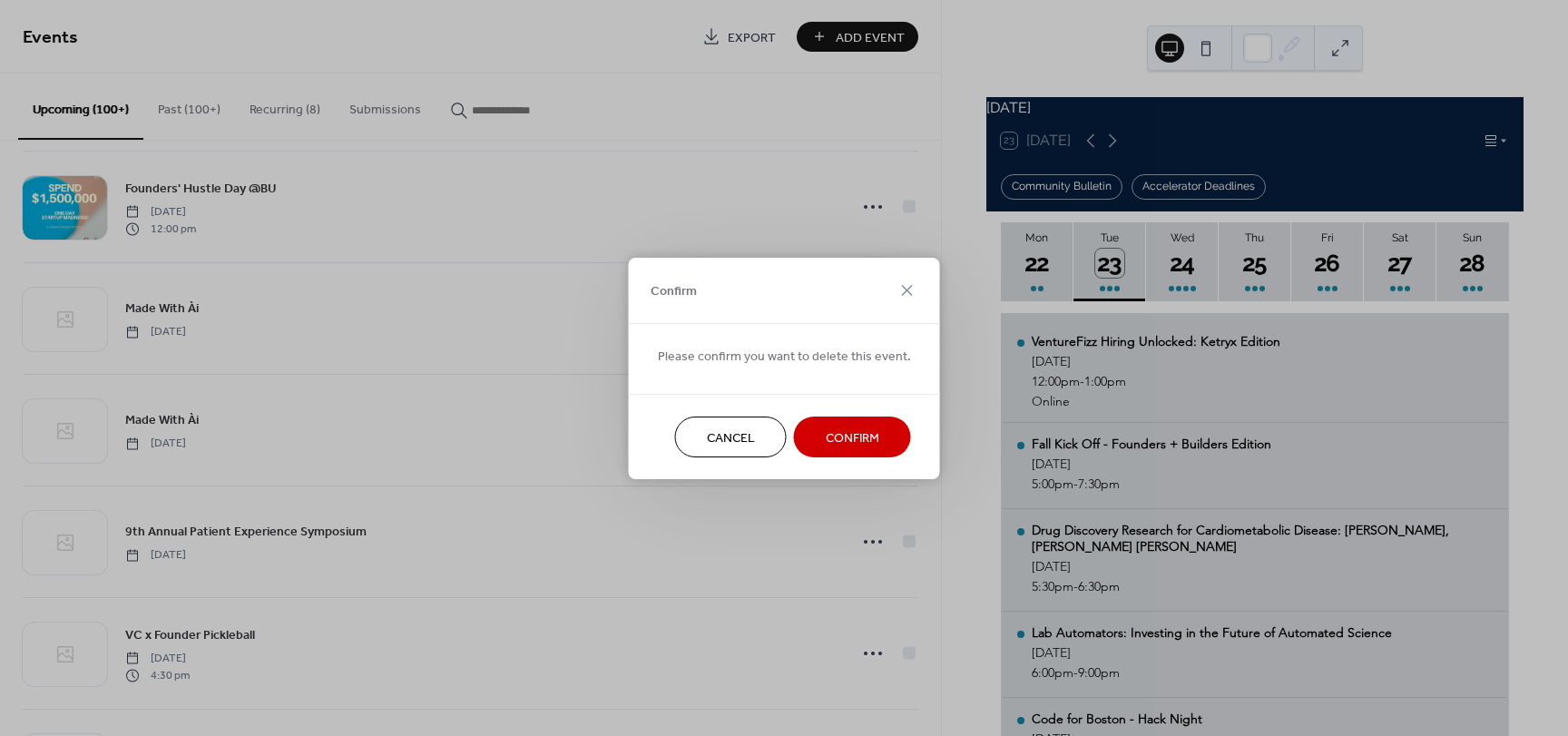
click at [854, 436] on span "Confirm" at bounding box center [852, 438] width 53 height 19
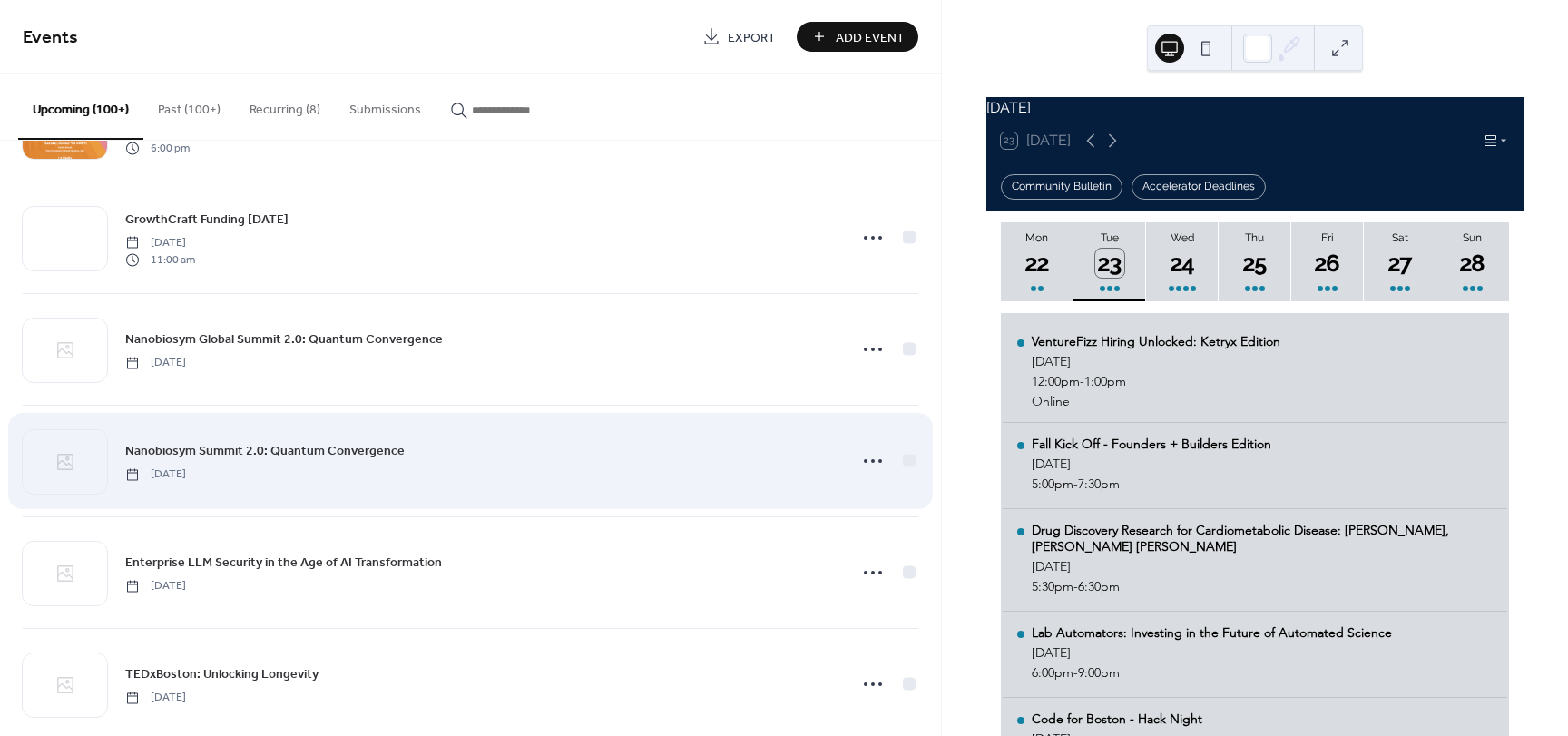
scroll to position [5372, 0]
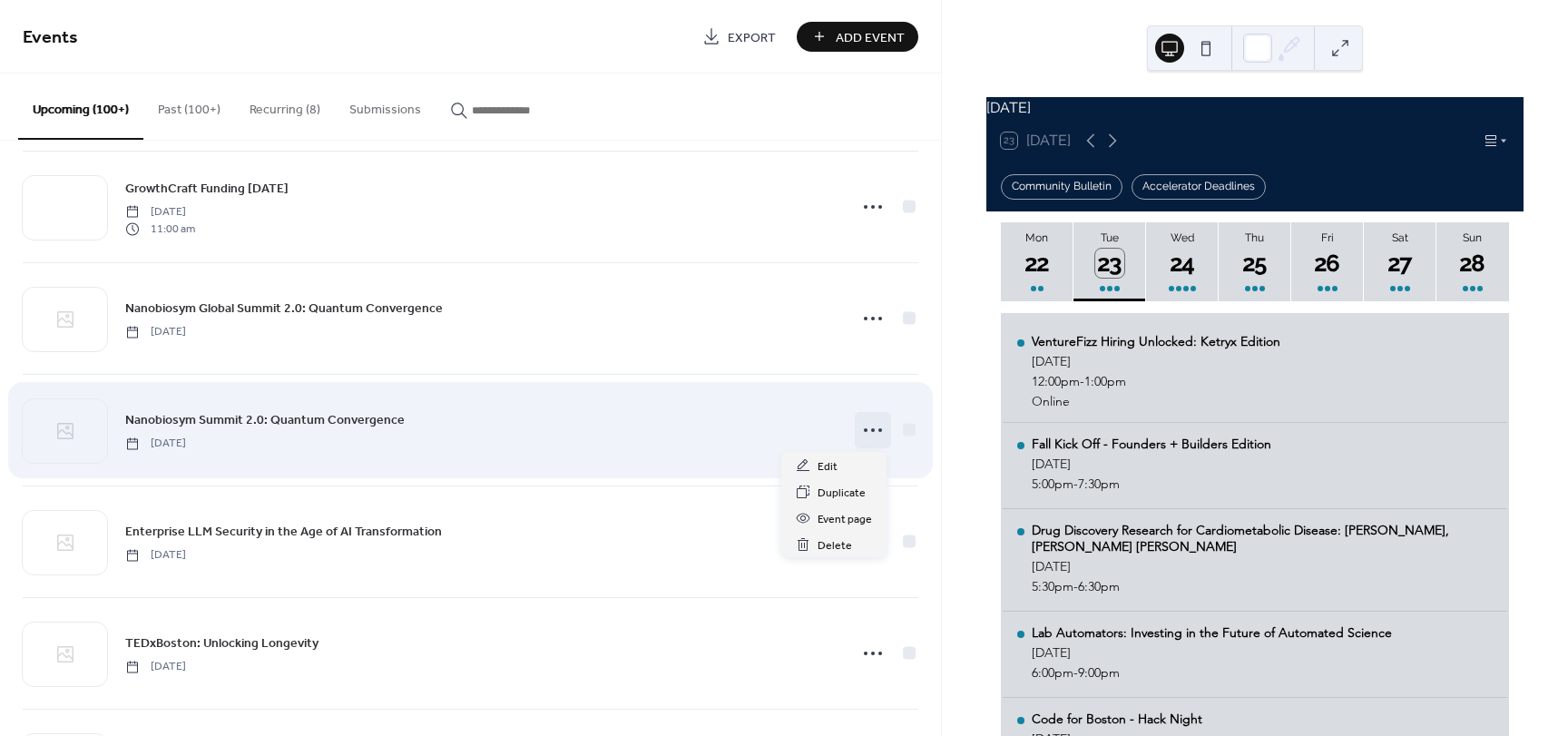
click at [870, 430] on icon at bounding box center [872, 430] width 29 height 29
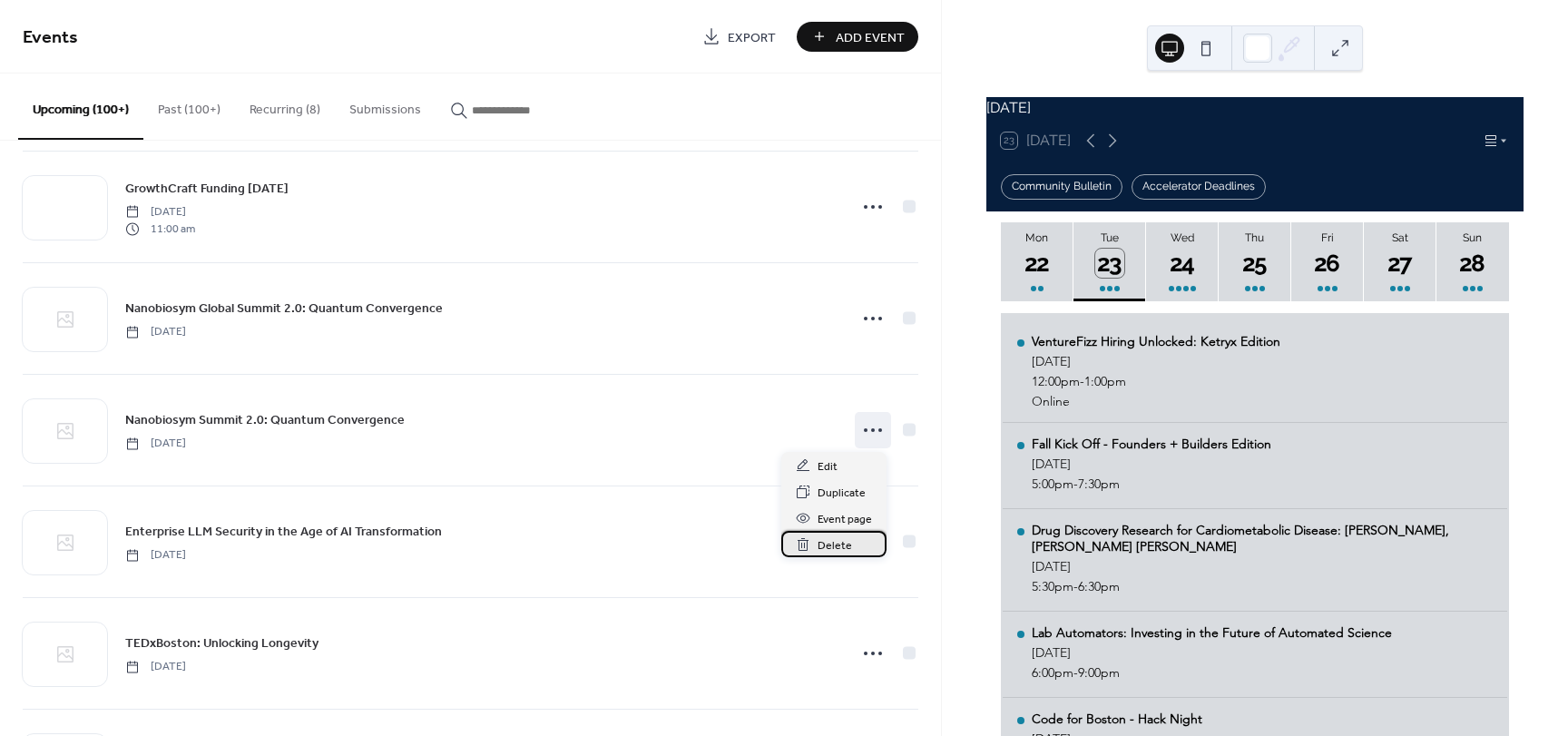
click at [833, 547] on span "Delete" at bounding box center [835, 546] width 35 height 19
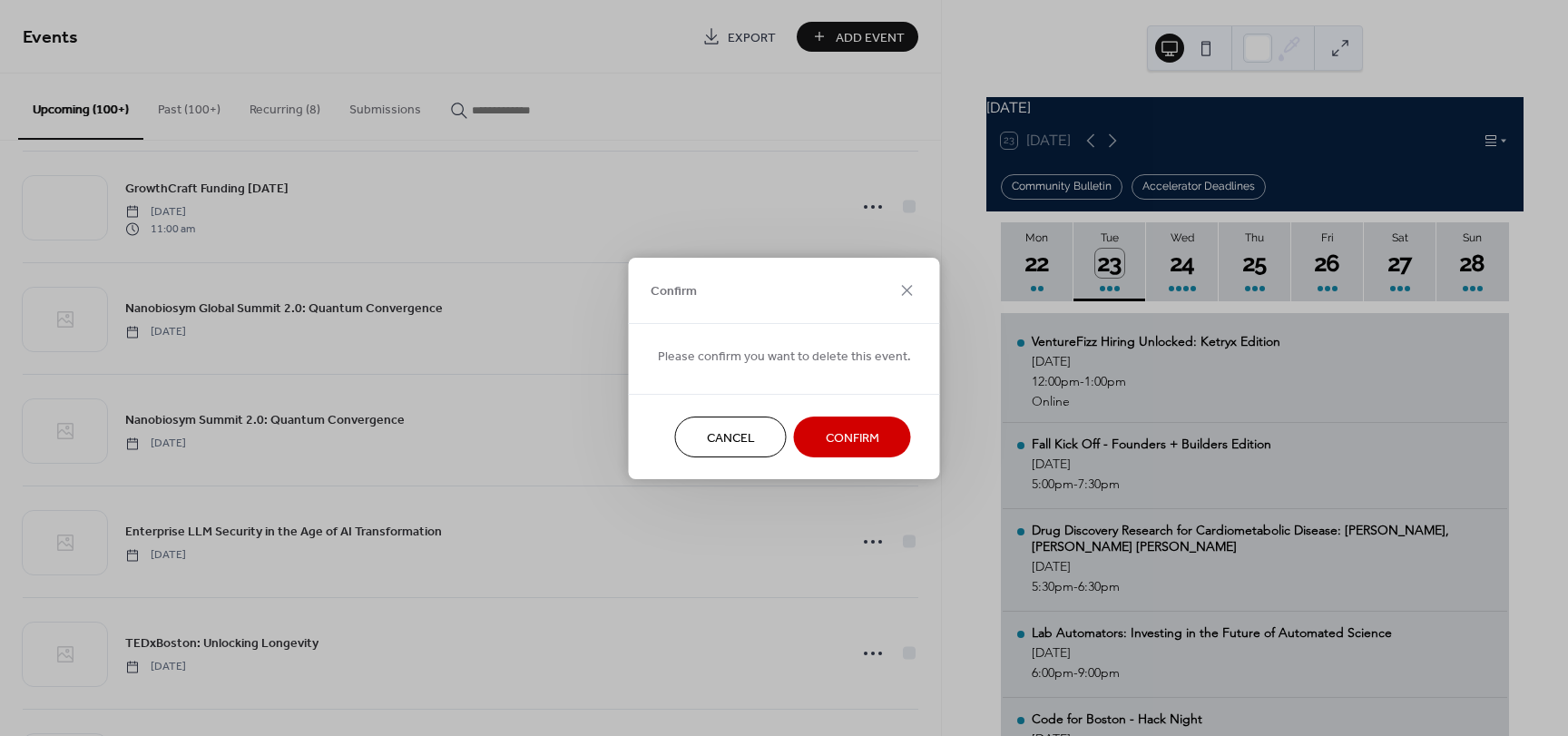
click at [865, 439] on span "Confirm" at bounding box center [852, 438] width 53 height 19
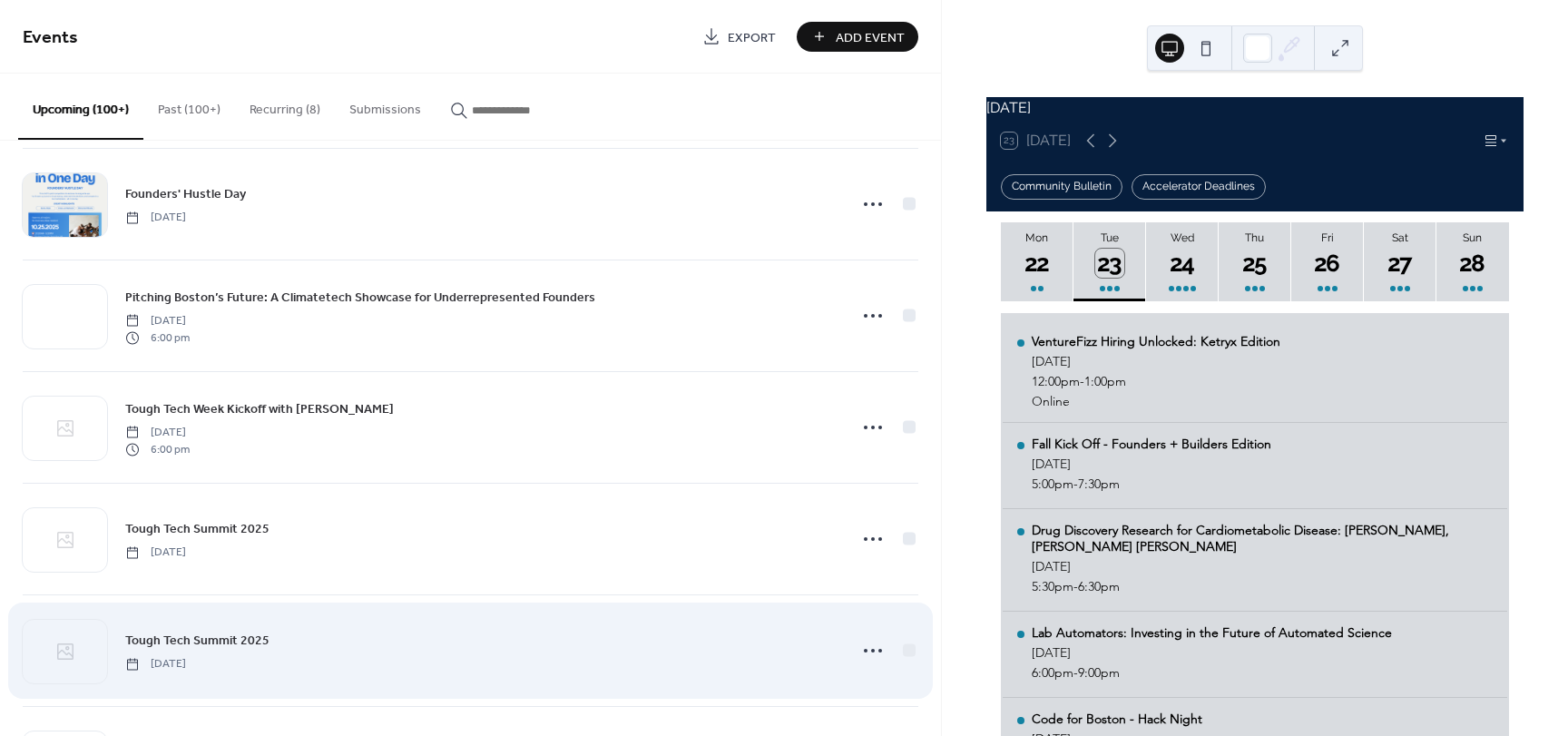
scroll to position [7283, 0]
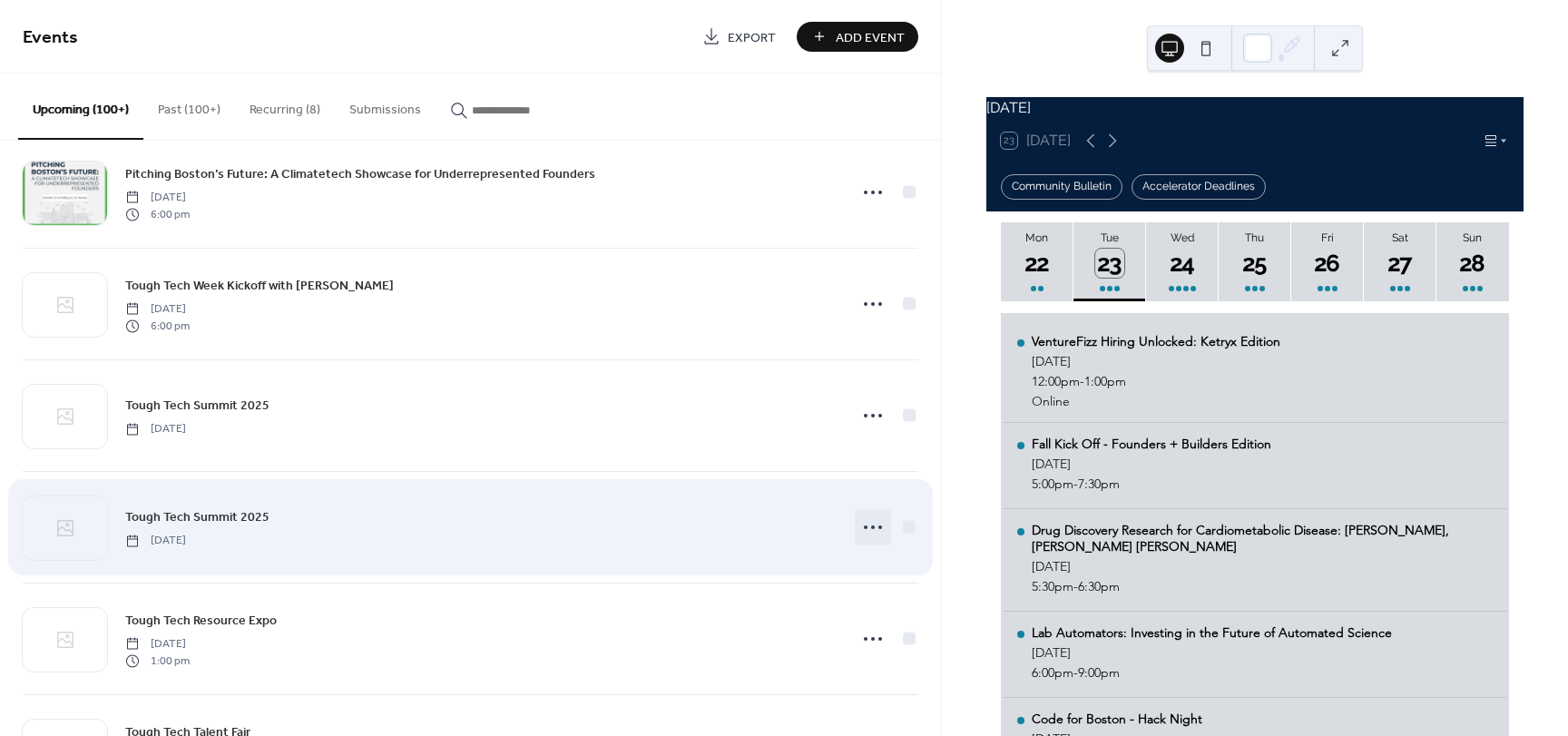
click at [864, 527] on circle at bounding box center [866, 527] width 4 height 4
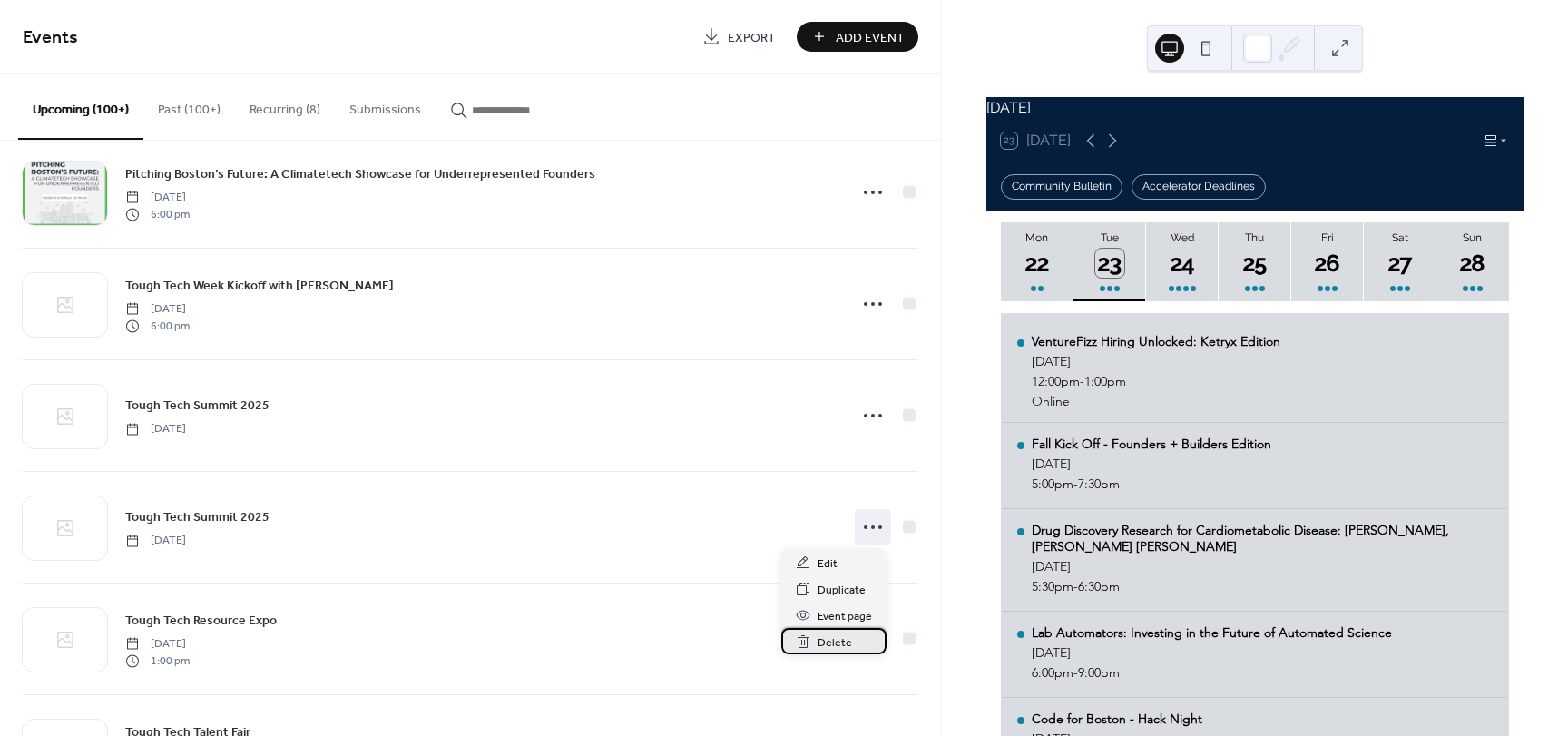
click at [834, 644] on span "Delete" at bounding box center [835, 643] width 35 height 19
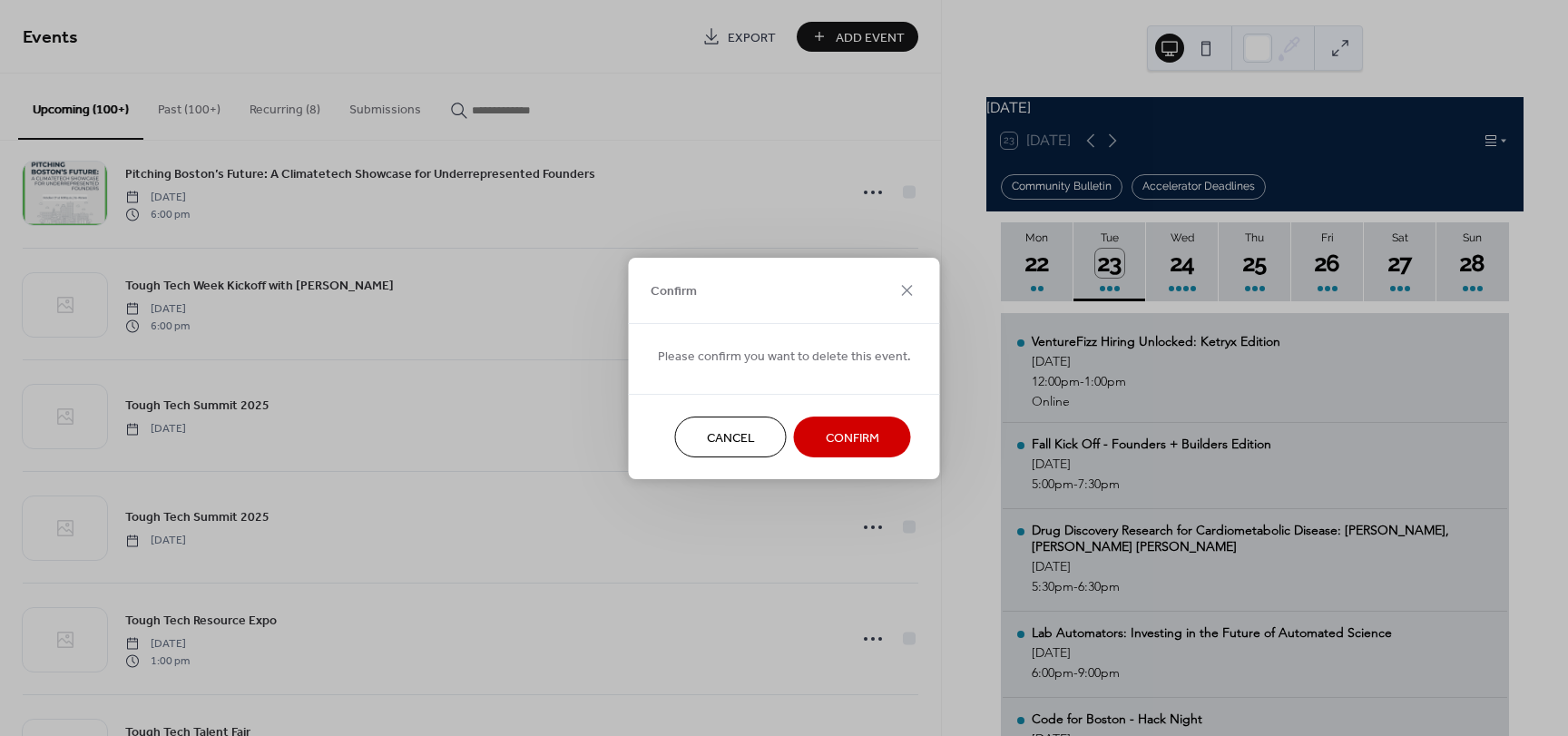
click at [848, 439] on span "Confirm" at bounding box center [852, 438] width 53 height 19
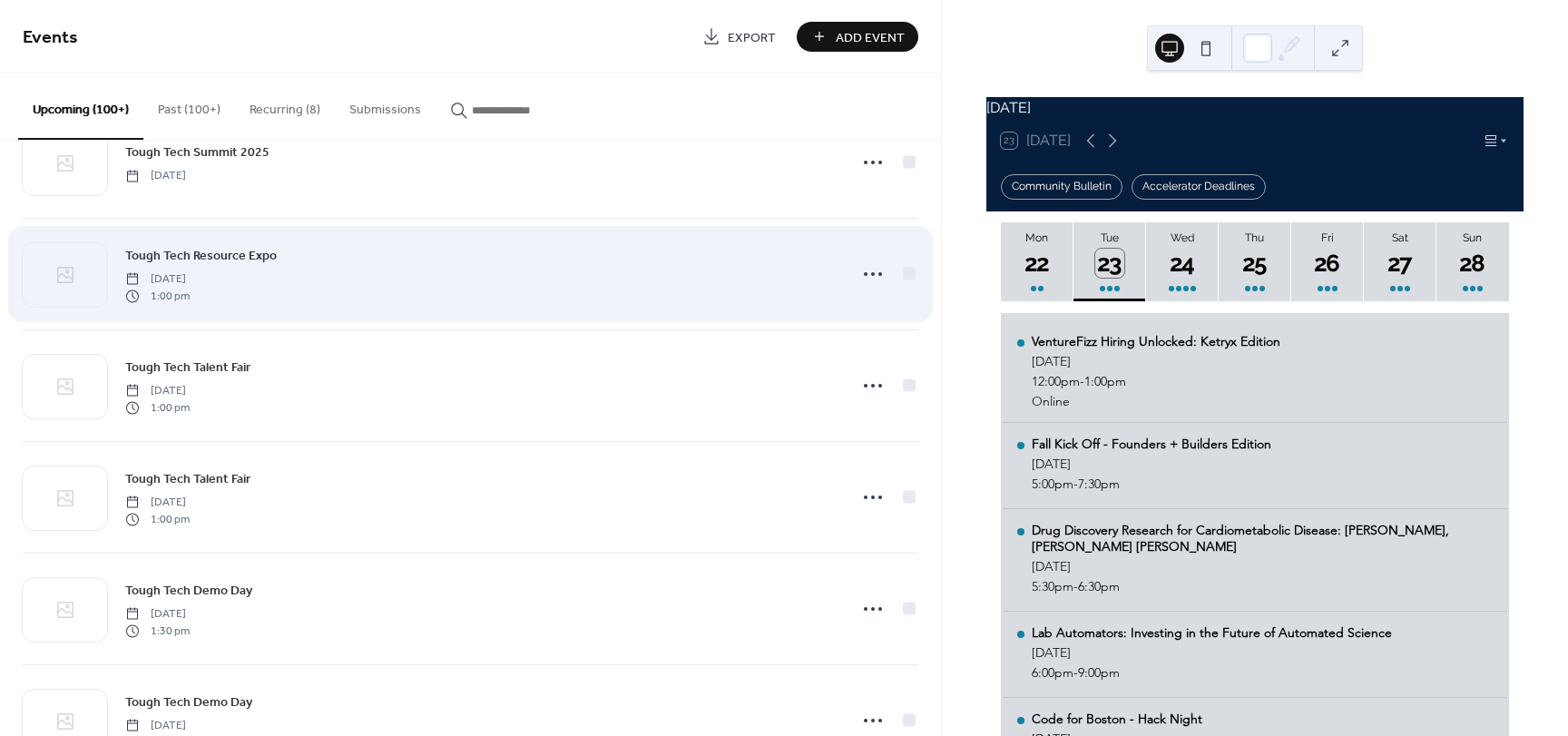
scroll to position [7555, 0]
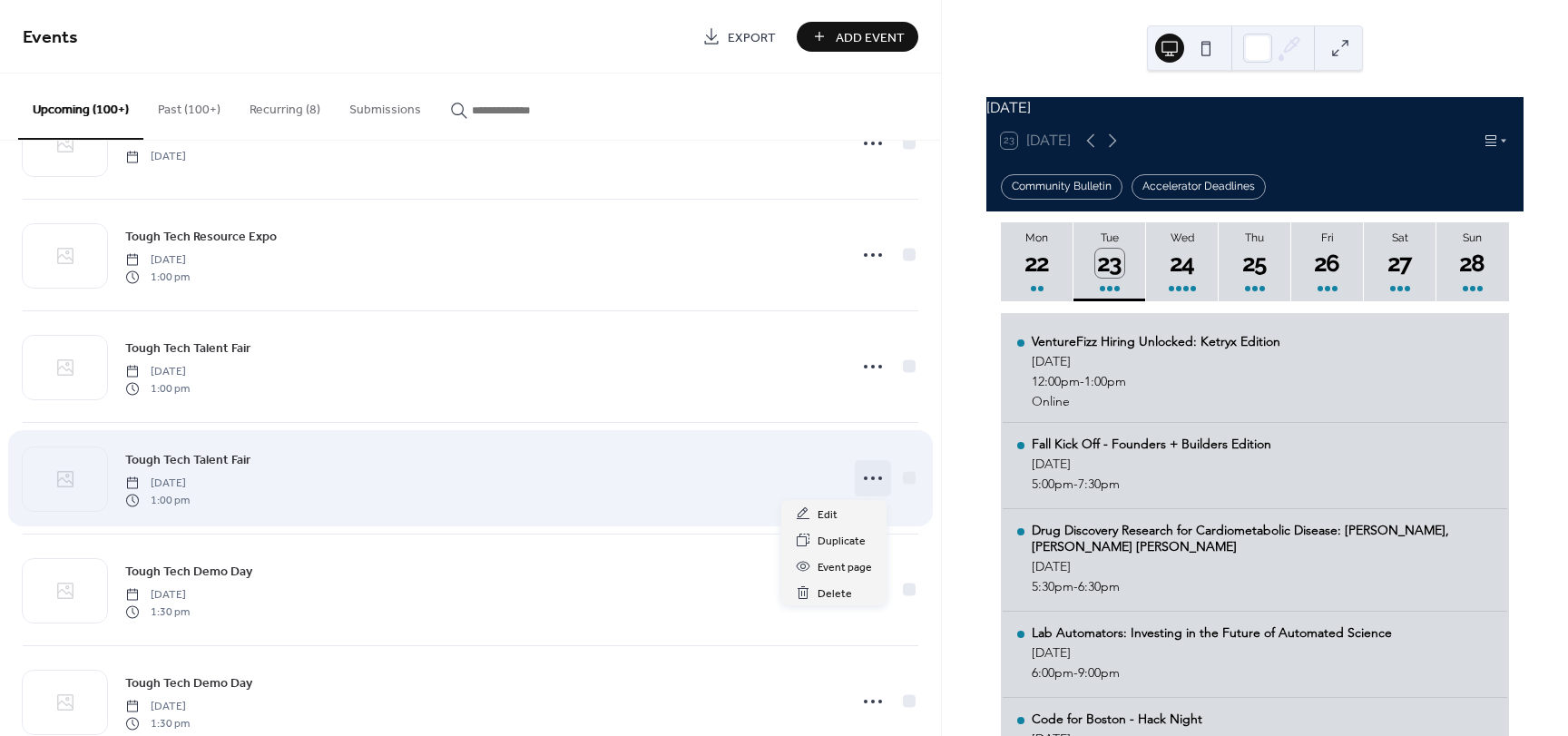
click at [871, 477] on circle at bounding box center [873, 478] width 4 height 4
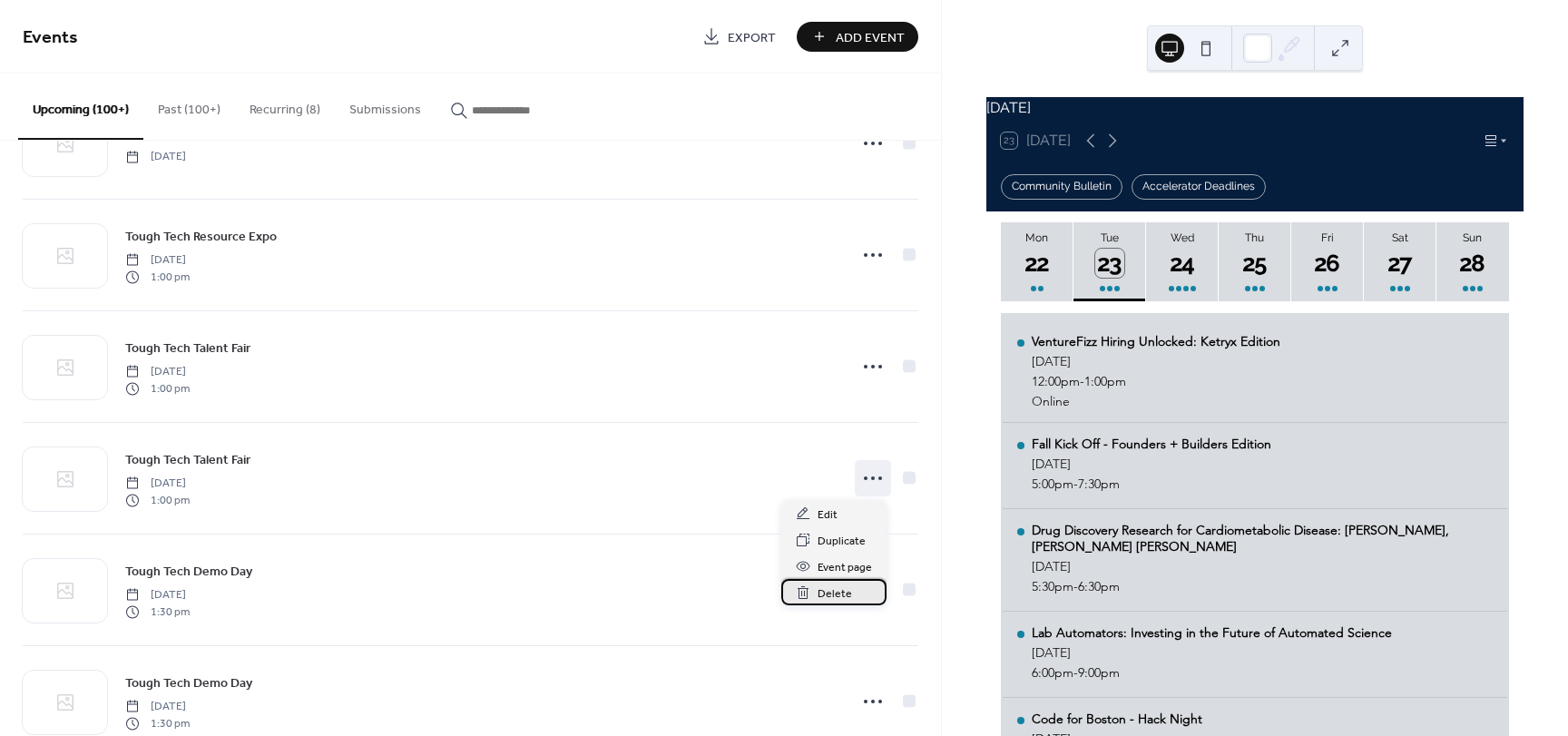
click at [837, 590] on span "Delete" at bounding box center [835, 594] width 35 height 19
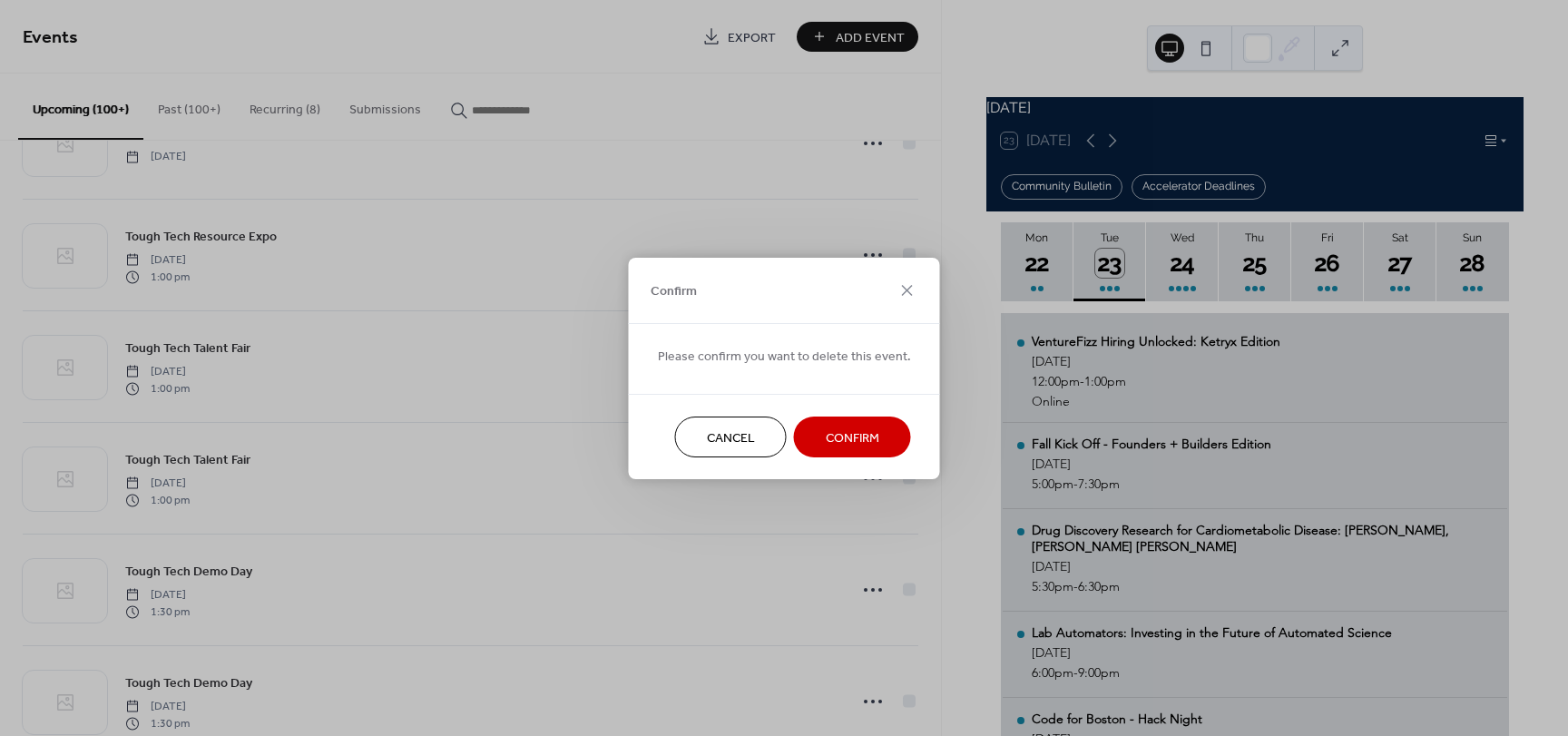
click at [870, 440] on span "Confirm" at bounding box center [852, 438] width 53 height 19
click at [907, 293] on icon at bounding box center [907, 290] width 22 height 22
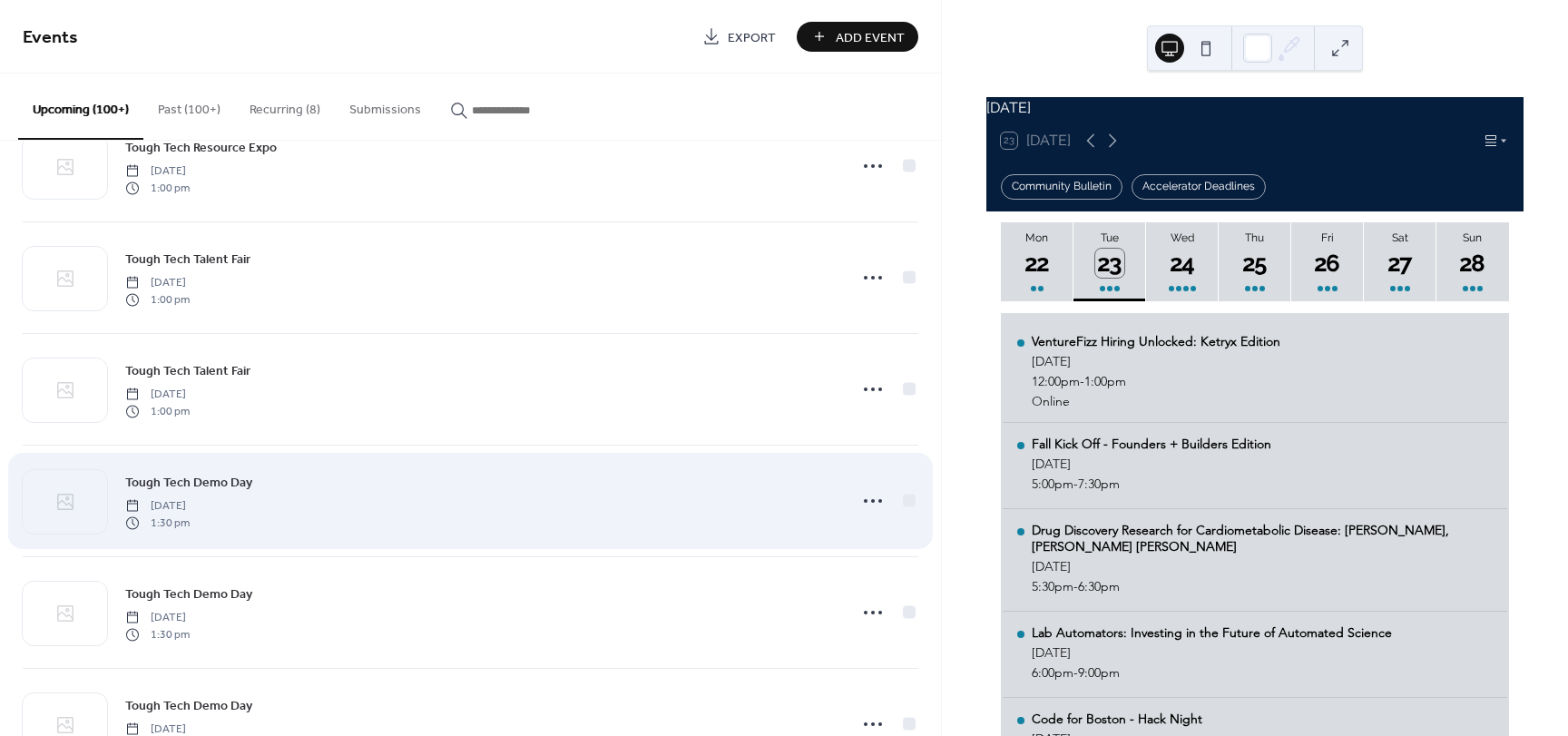
scroll to position [7646, 0]
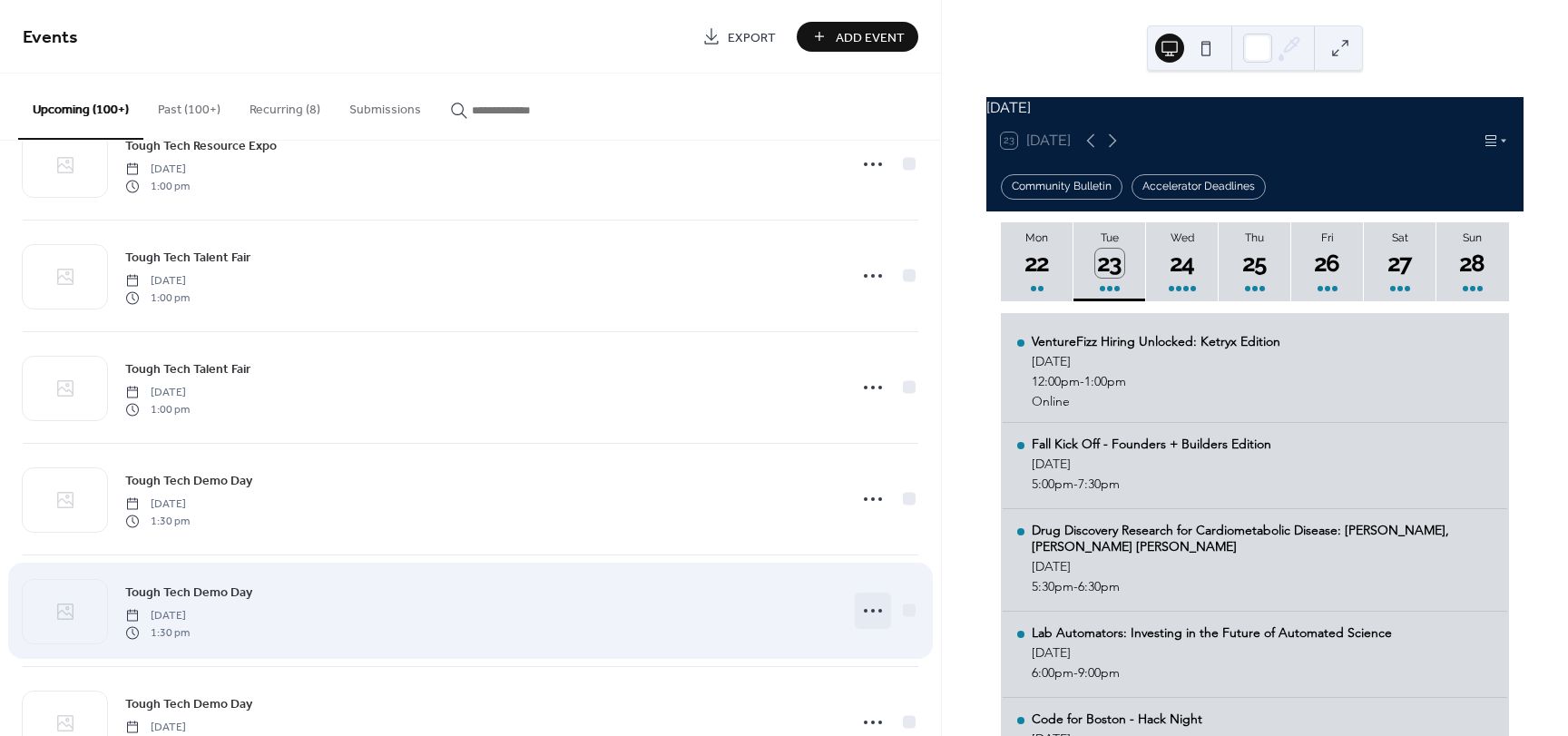
click at [865, 608] on icon at bounding box center [872, 610] width 29 height 29
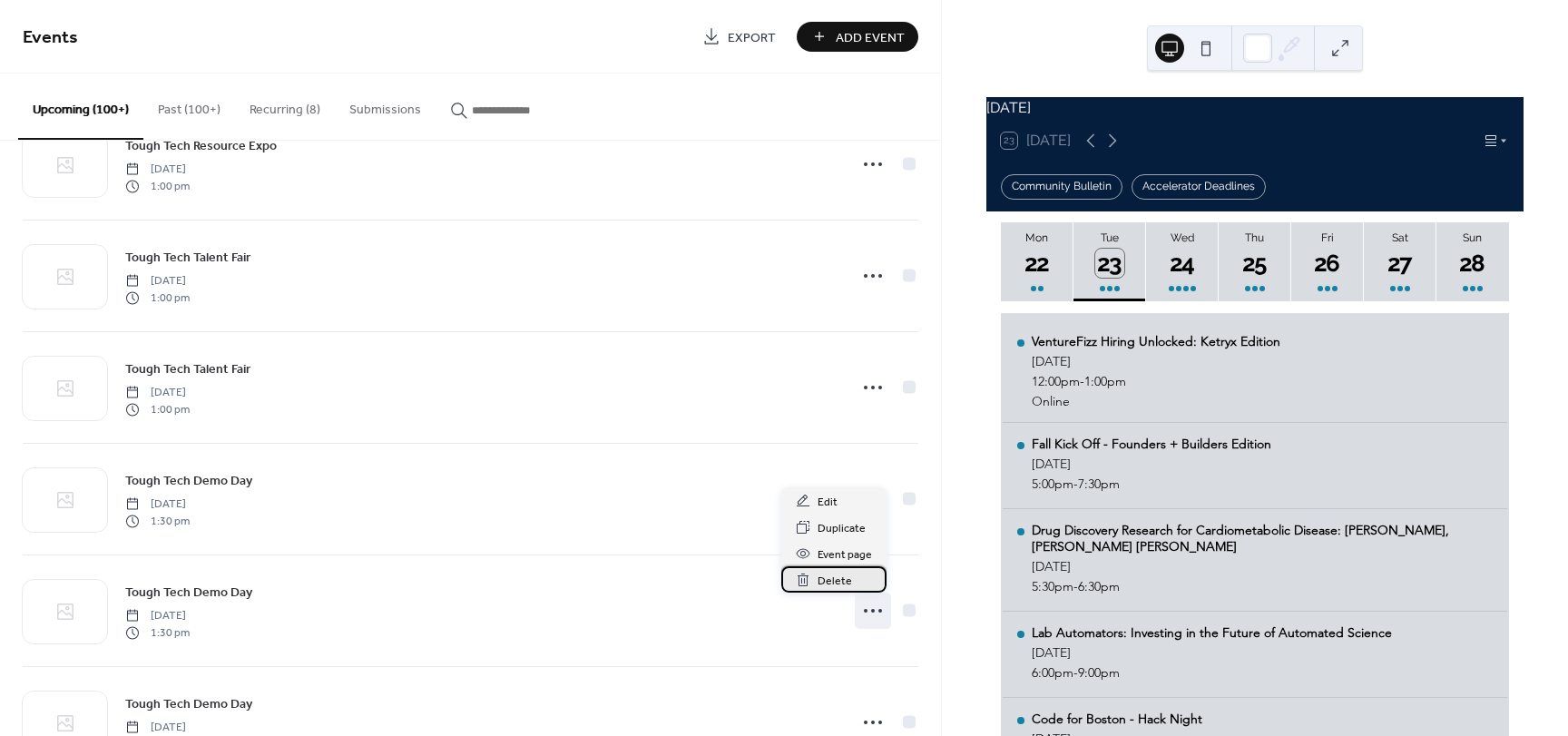
click at [853, 574] on div "Delete" at bounding box center [834, 579] width 105 height 26
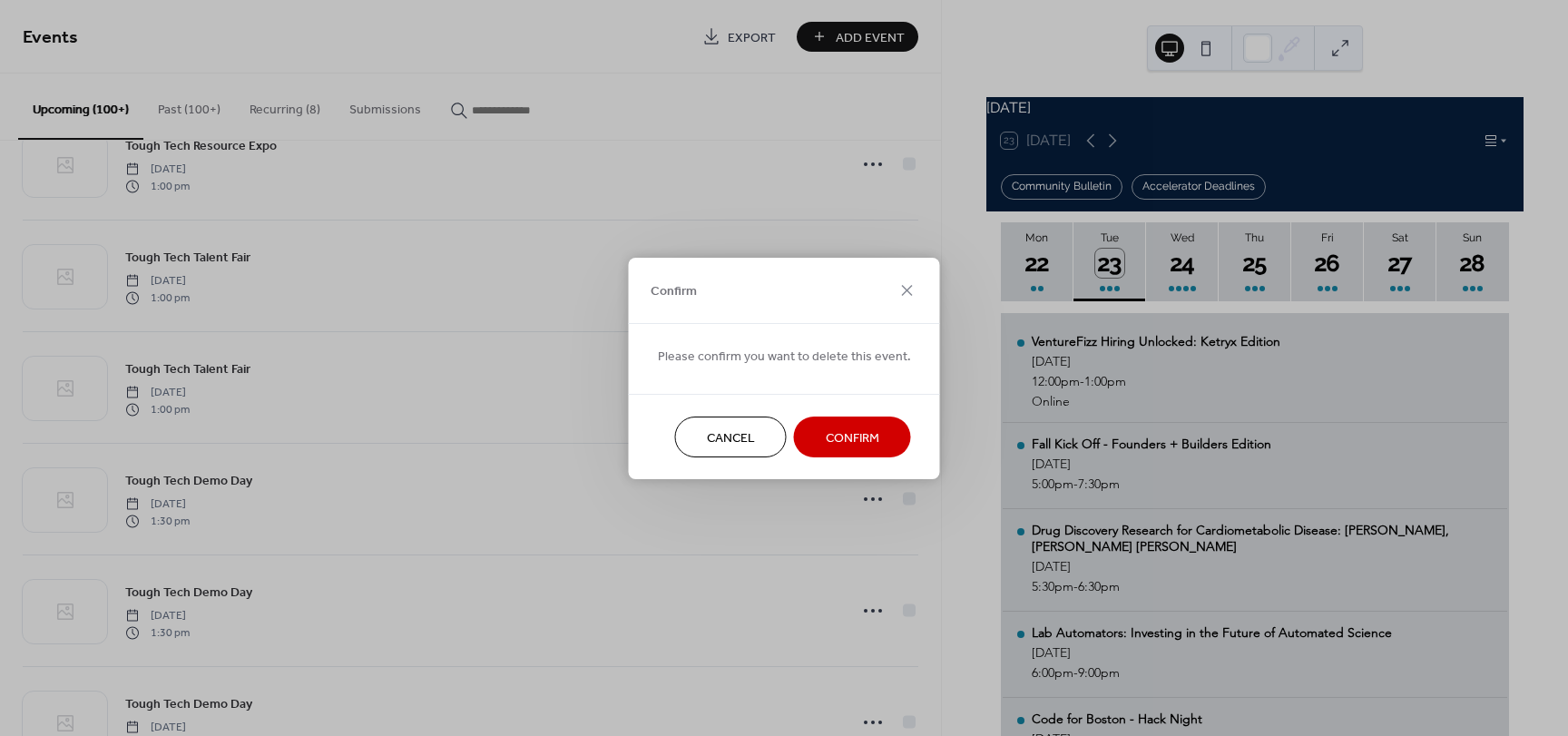
click at [852, 445] on span "Confirm" at bounding box center [852, 438] width 53 height 19
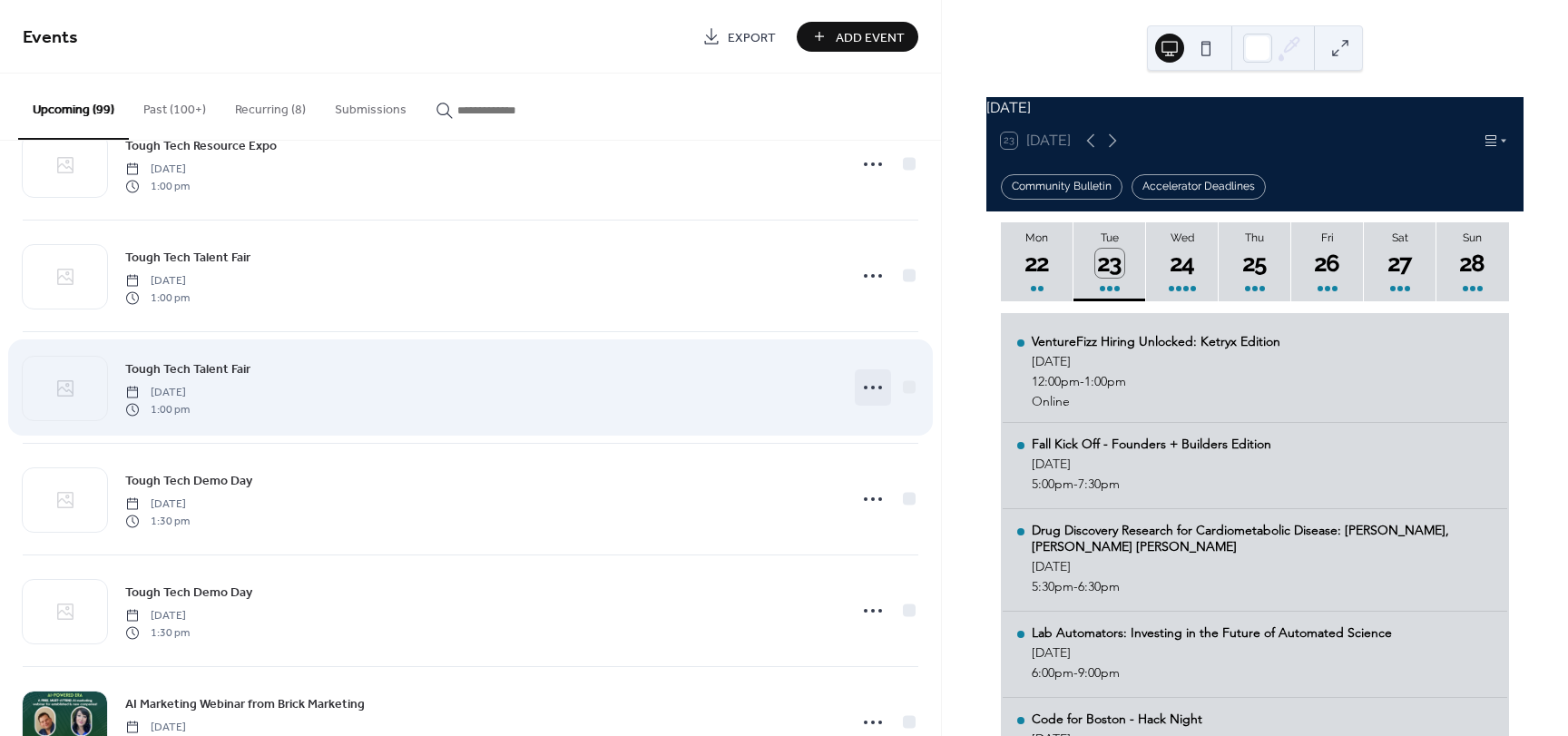
click at [871, 387] on circle at bounding box center [873, 387] width 4 height 4
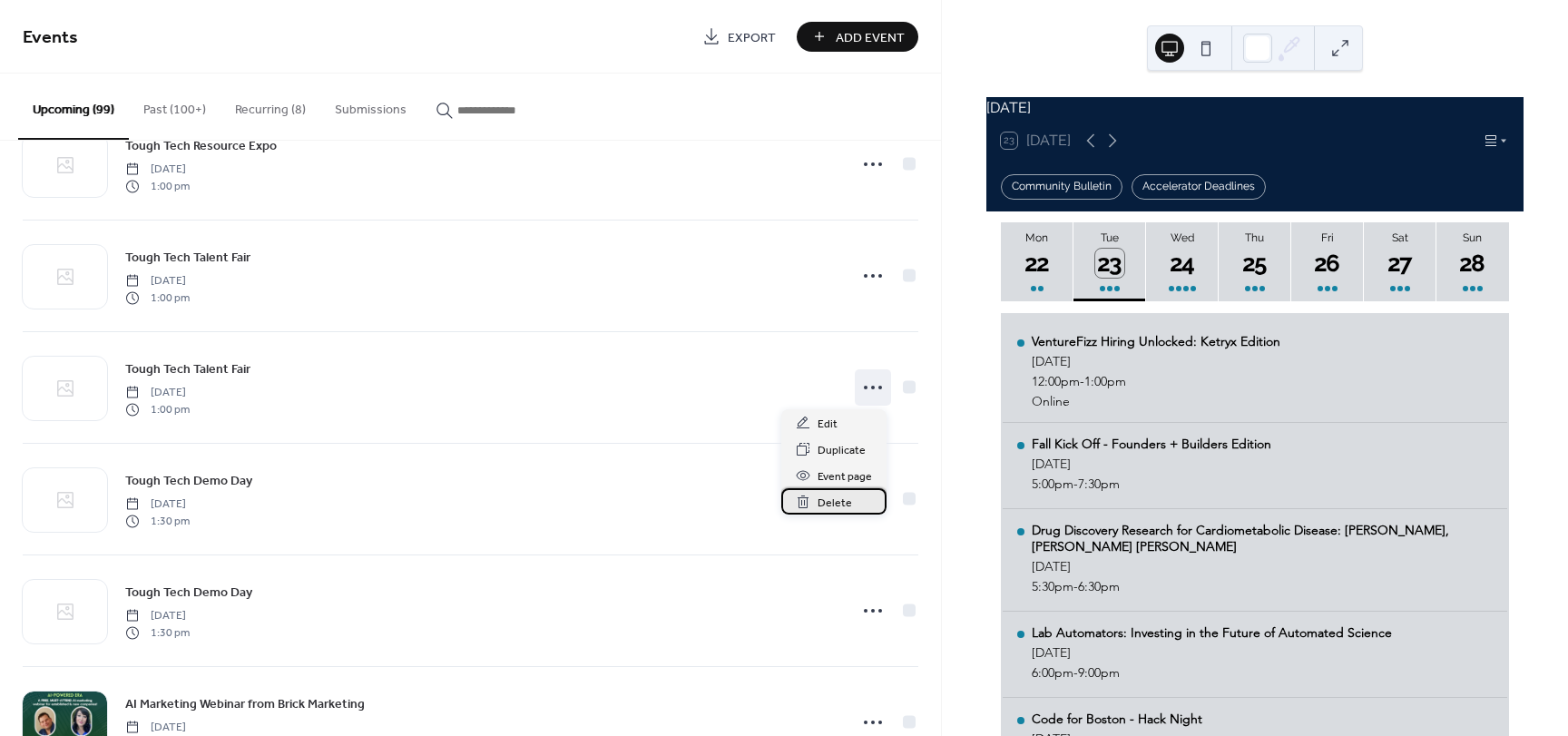
click at [828, 507] on span "Delete" at bounding box center [835, 503] width 35 height 19
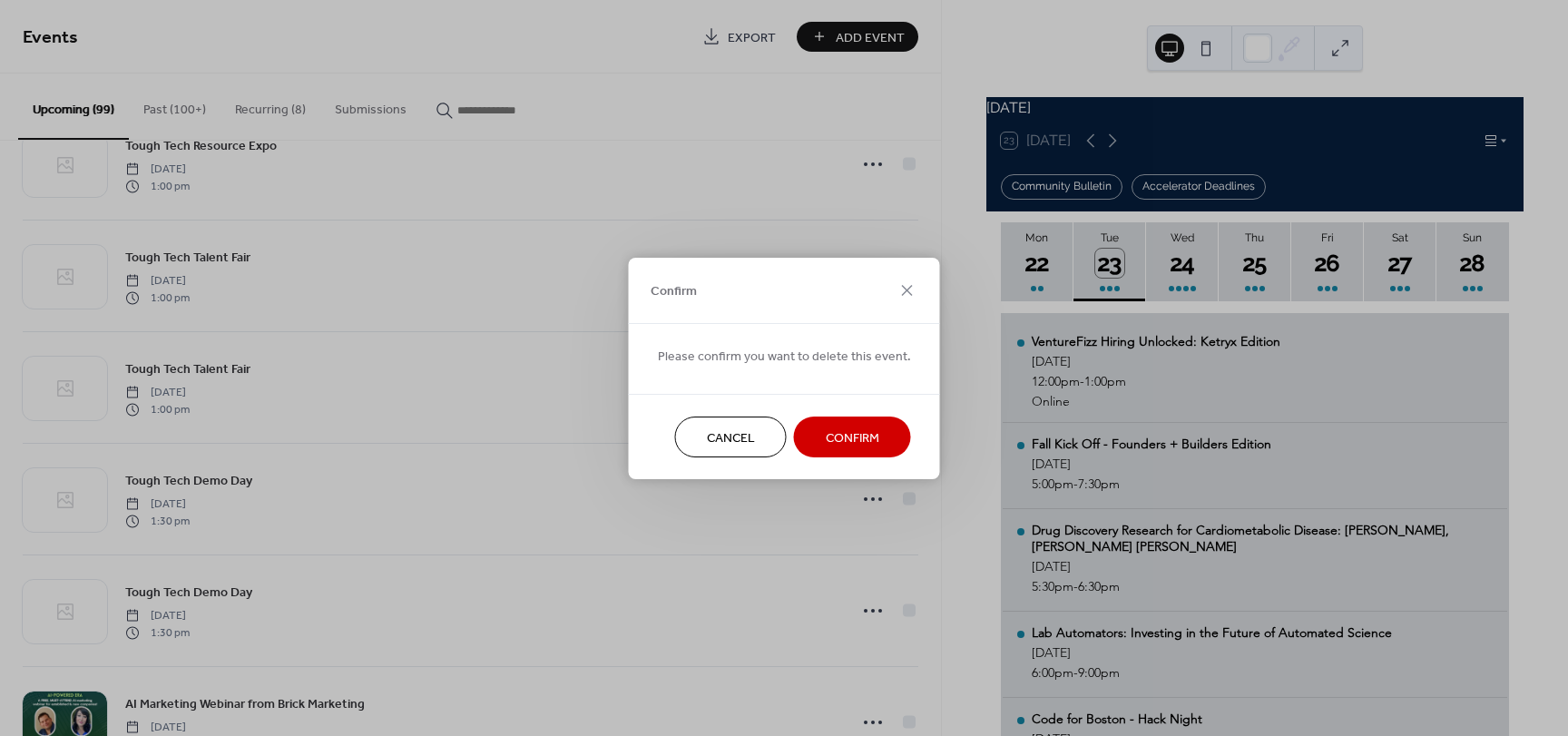
click at [832, 434] on span "Confirm" at bounding box center [852, 438] width 53 height 19
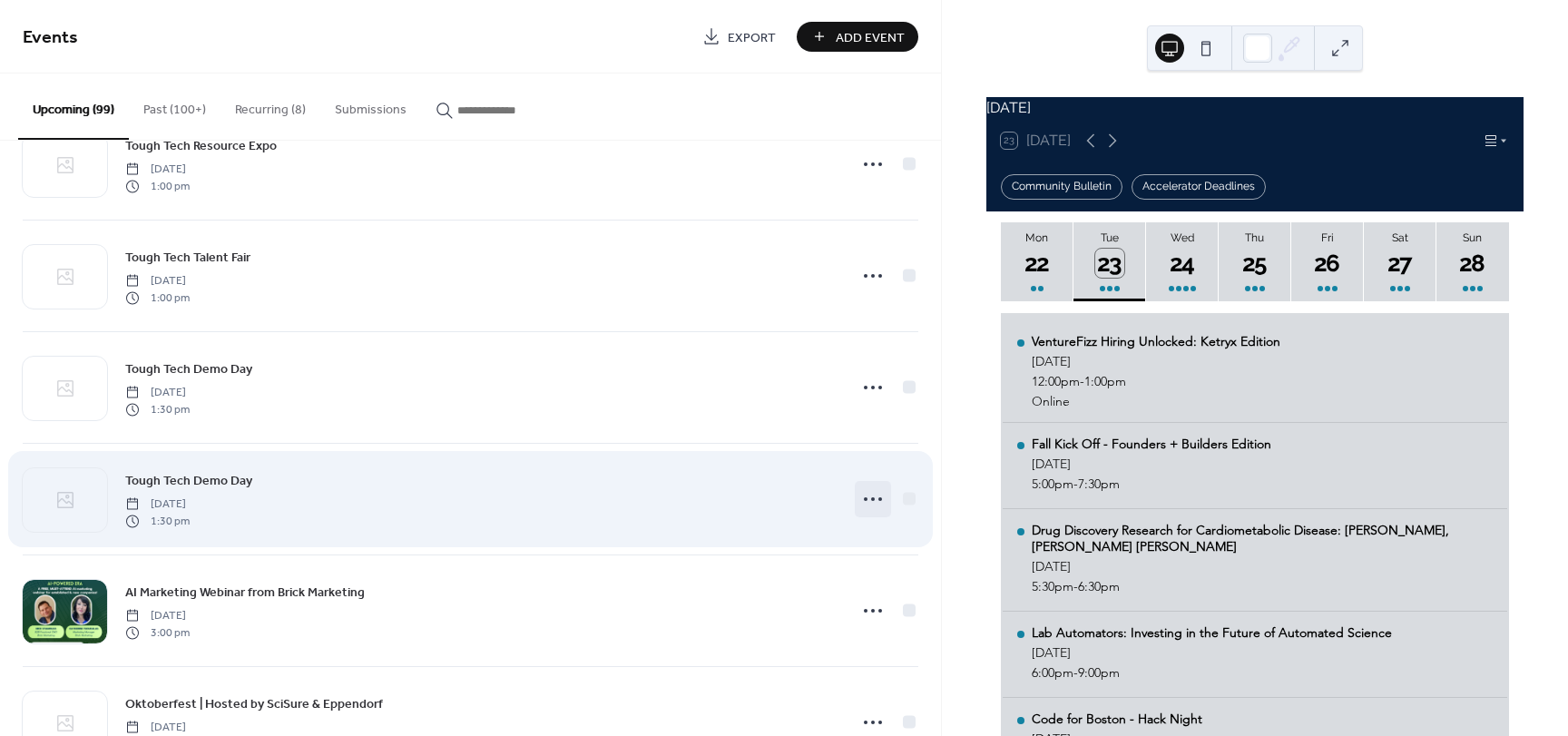
click at [865, 497] on icon at bounding box center [872, 499] width 29 height 29
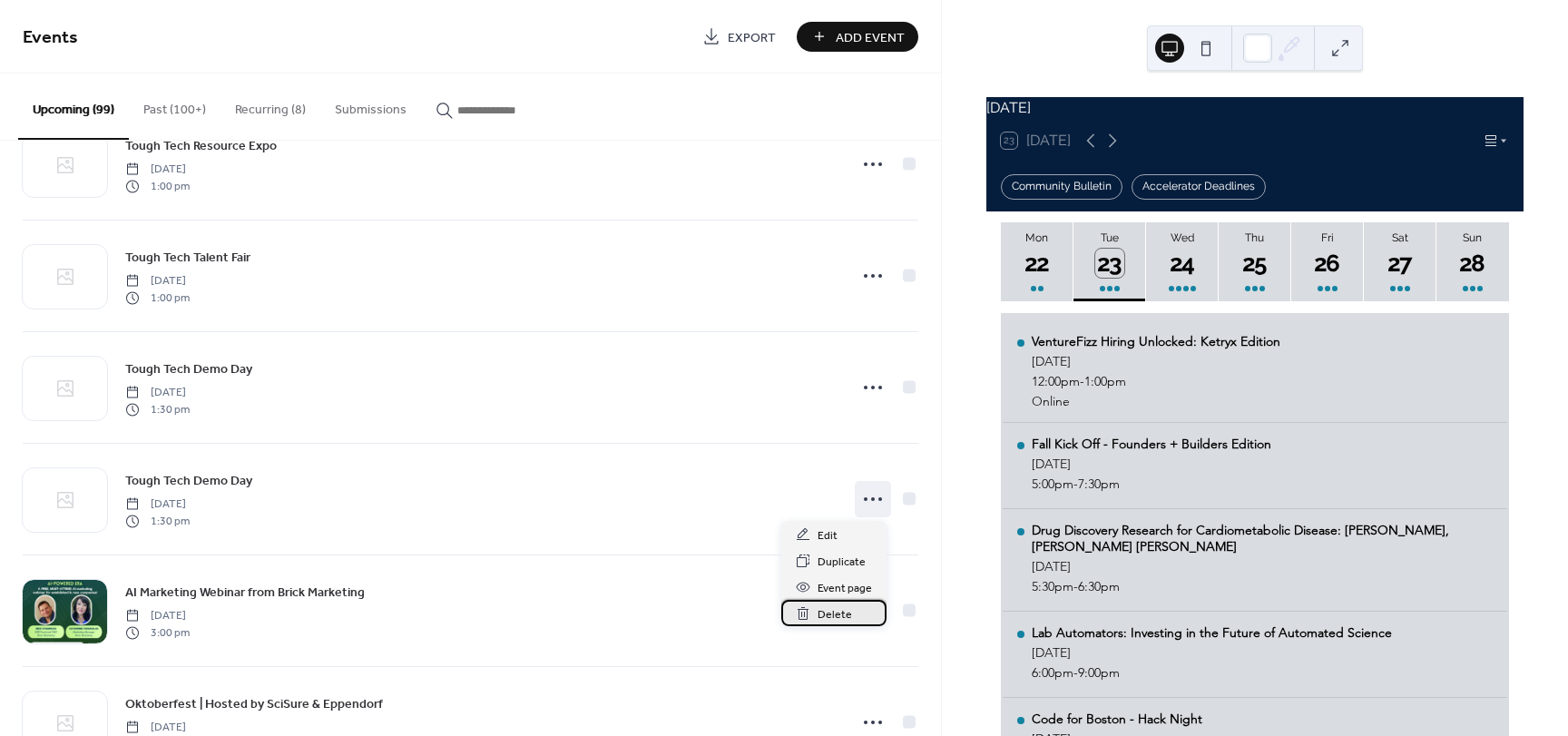
click at [813, 616] on div "Delete" at bounding box center [834, 612] width 105 height 26
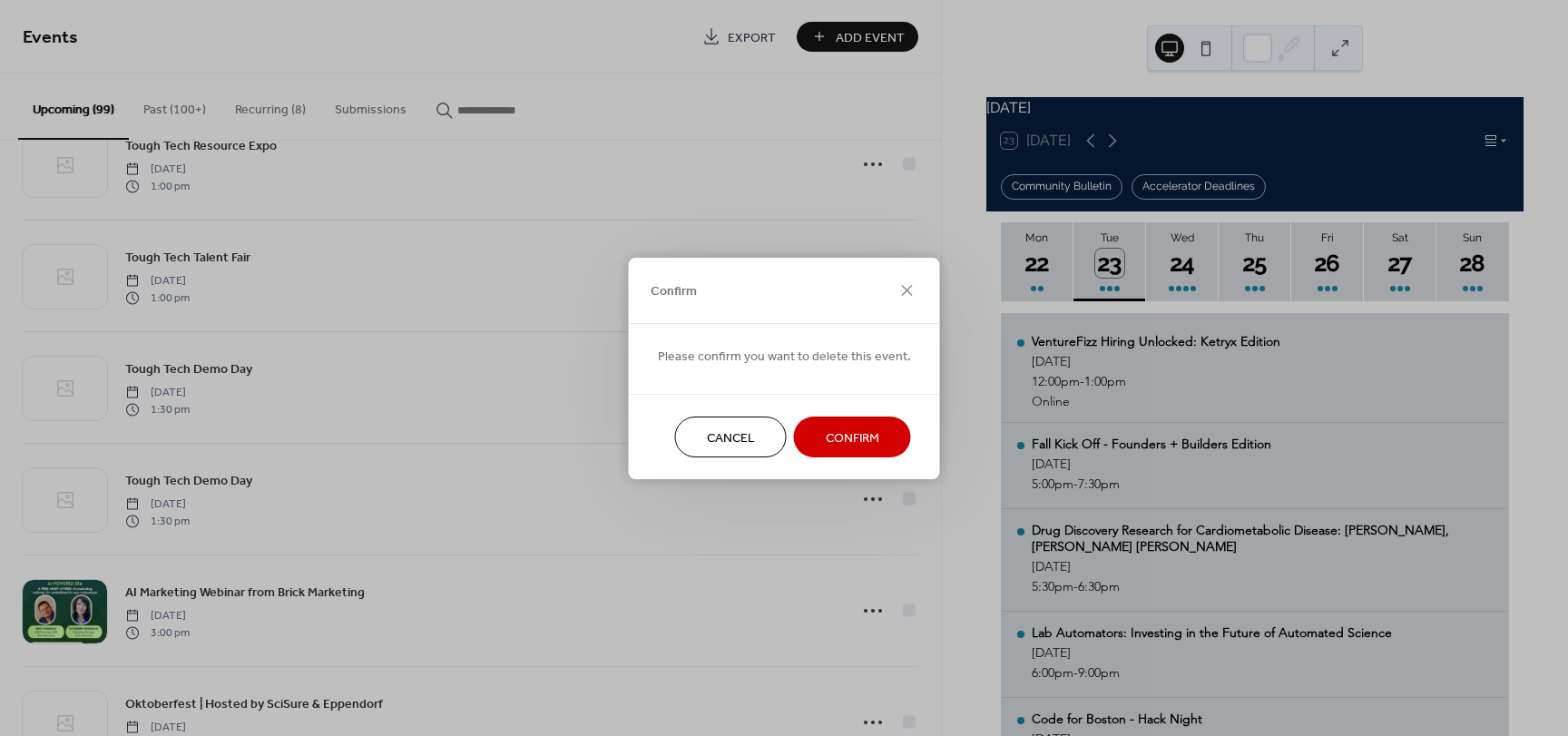
click at [870, 428] on span "Confirm" at bounding box center [852, 438] width 53 height 19
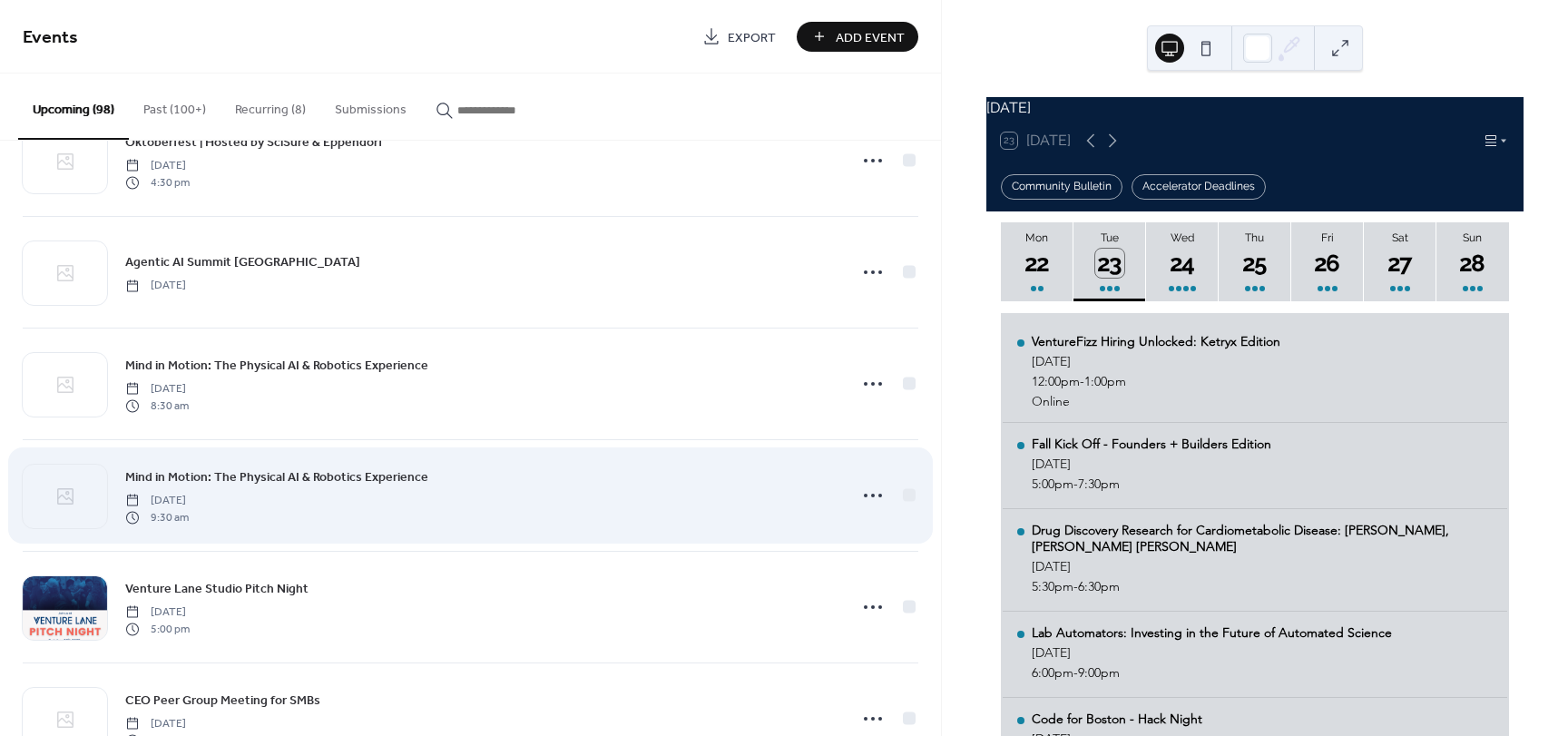
scroll to position [8100, 0]
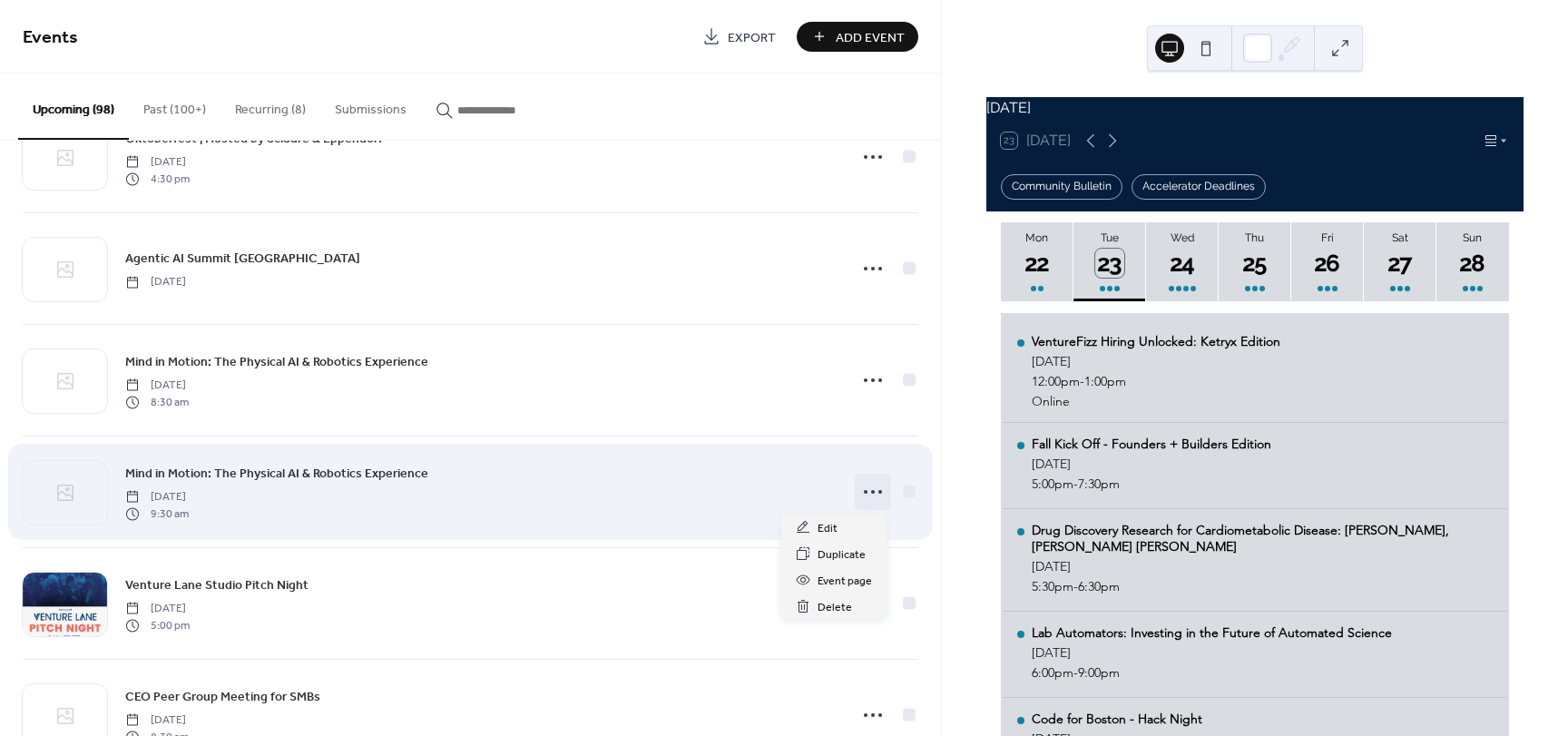
click at [873, 496] on icon at bounding box center [872, 492] width 29 height 29
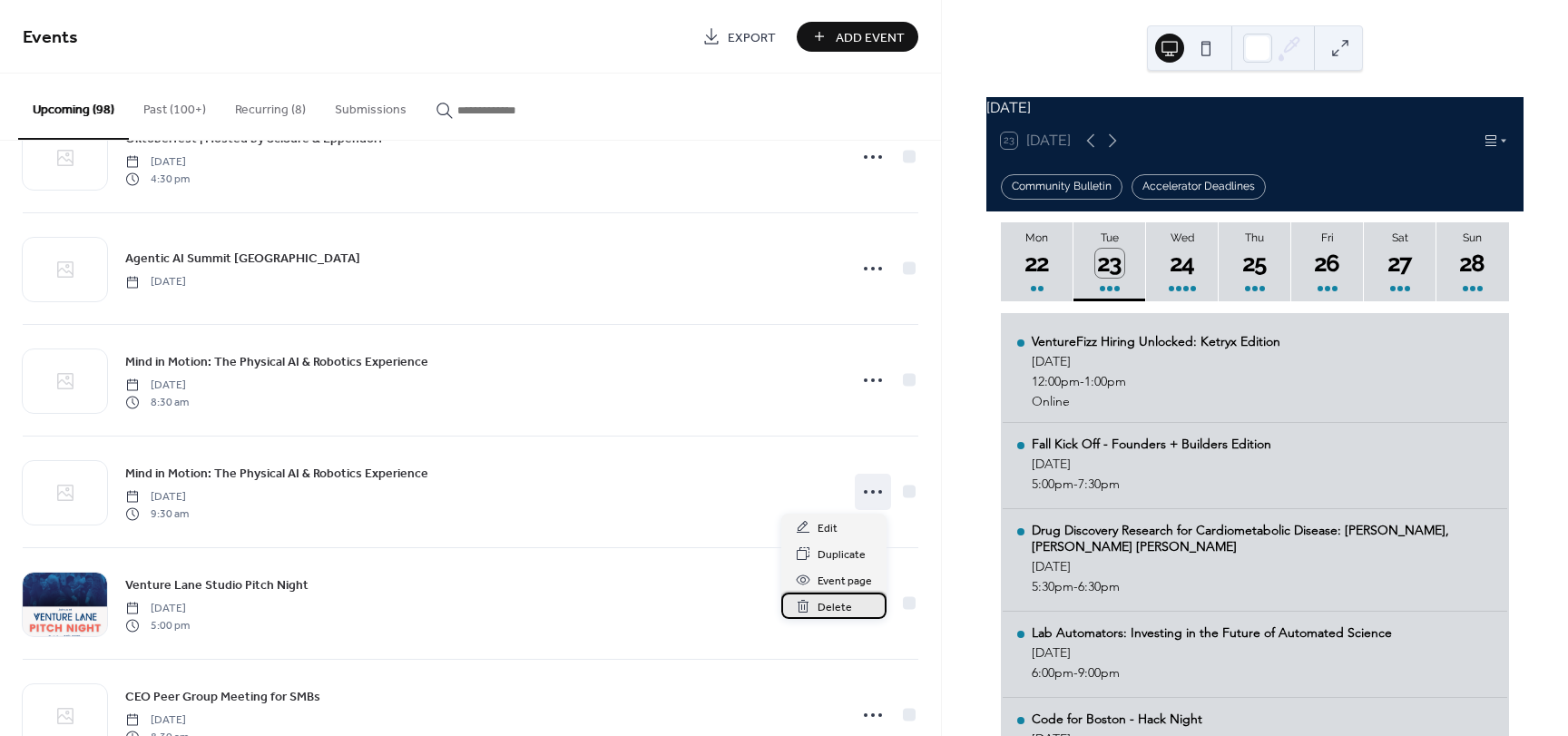
click at [841, 613] on span "Delete" at bounding box center [835, 608] width 35 height 19
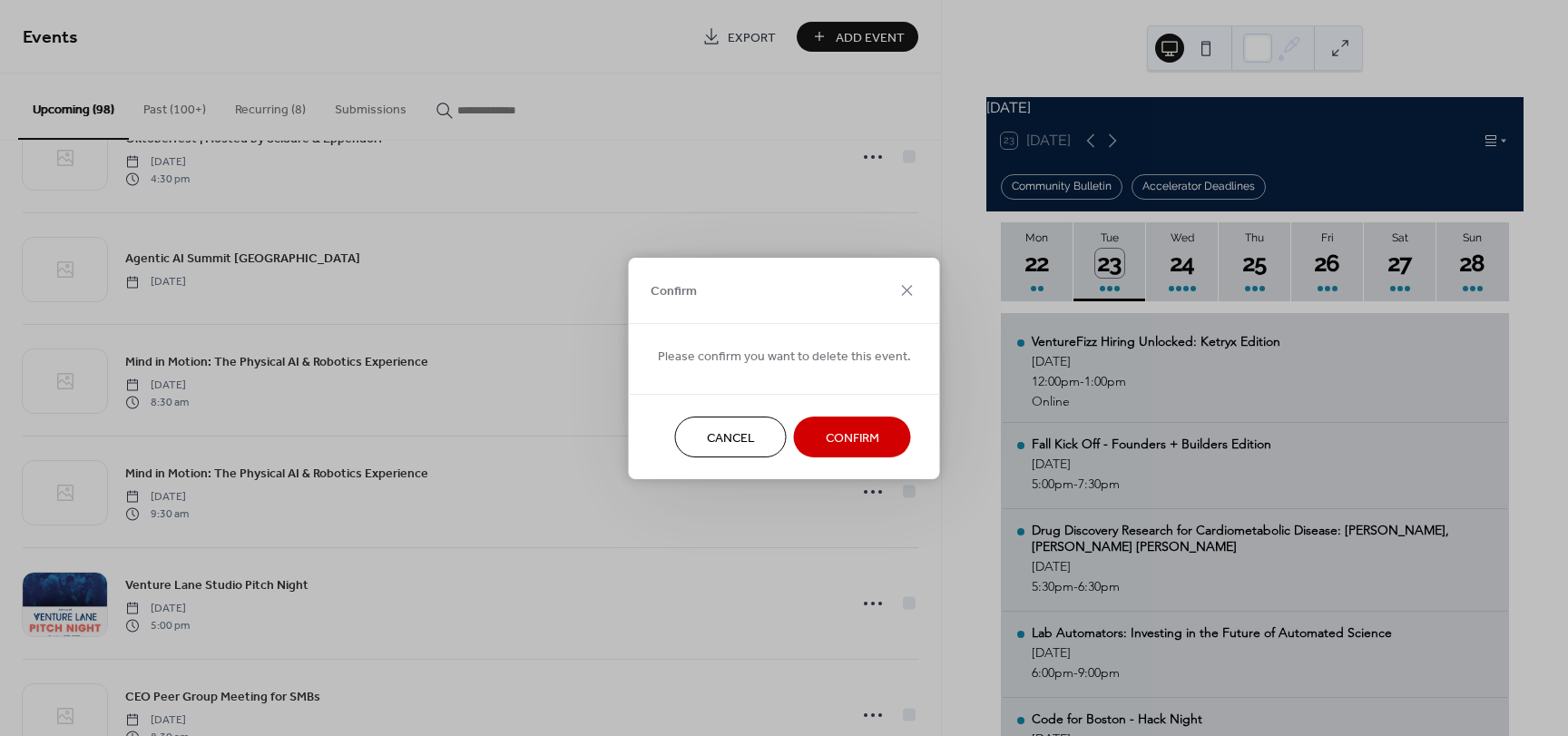
click at [834, 442] on span "Confirm" at bounding box center [852, 438] width 53 height 19
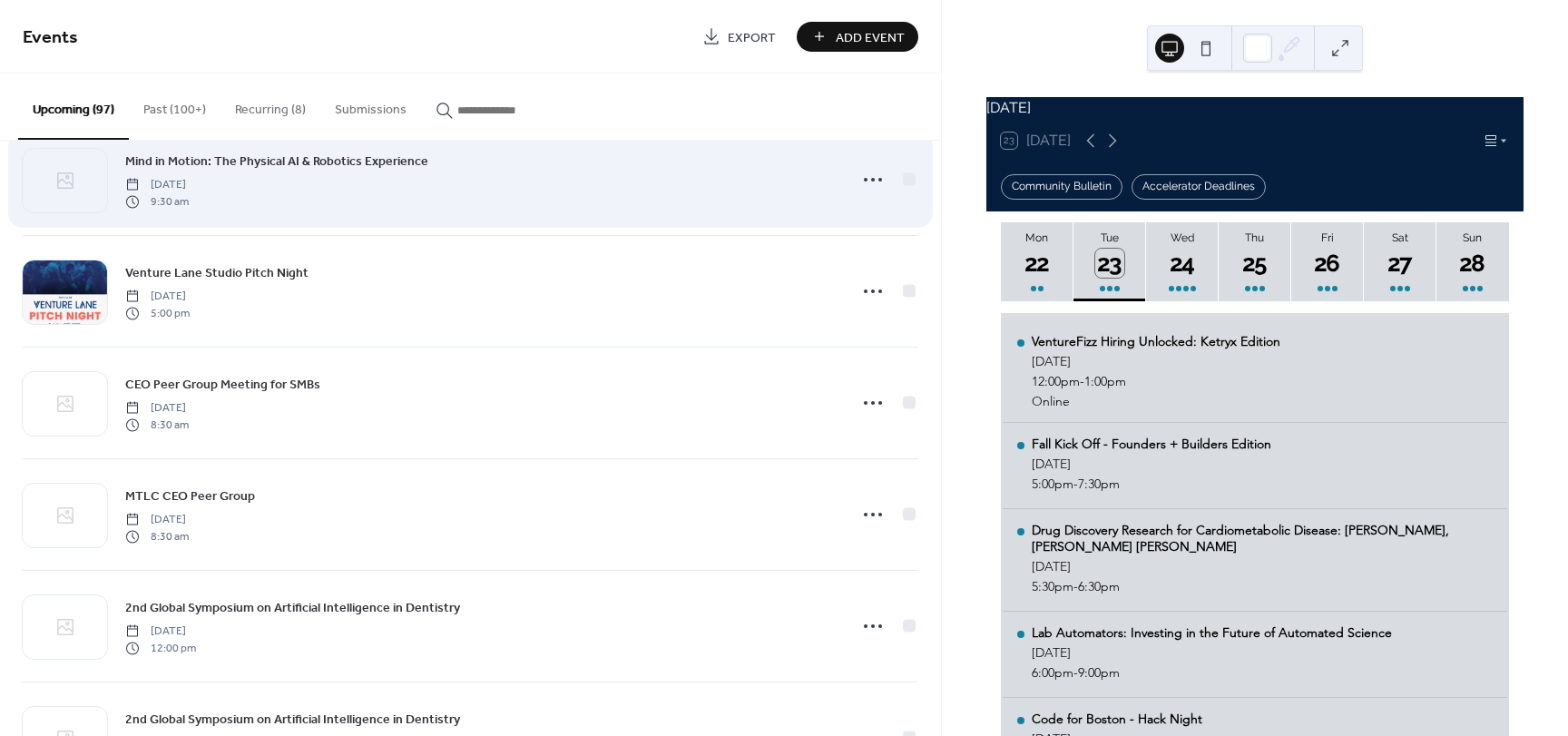
scroll to position [8644, 0]
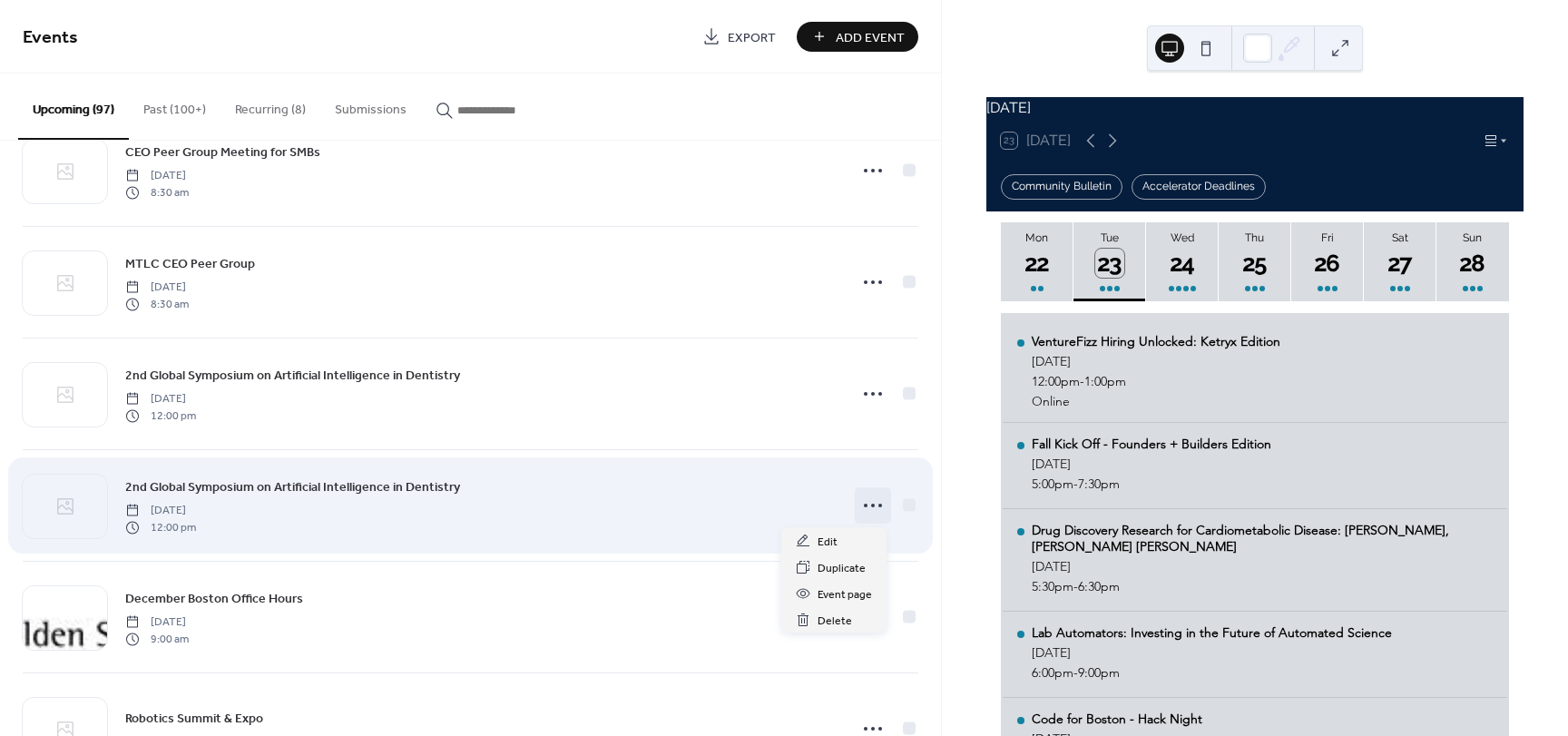
click at [871, 506] on circle at bounding box center [873, 505] width 4 height 4
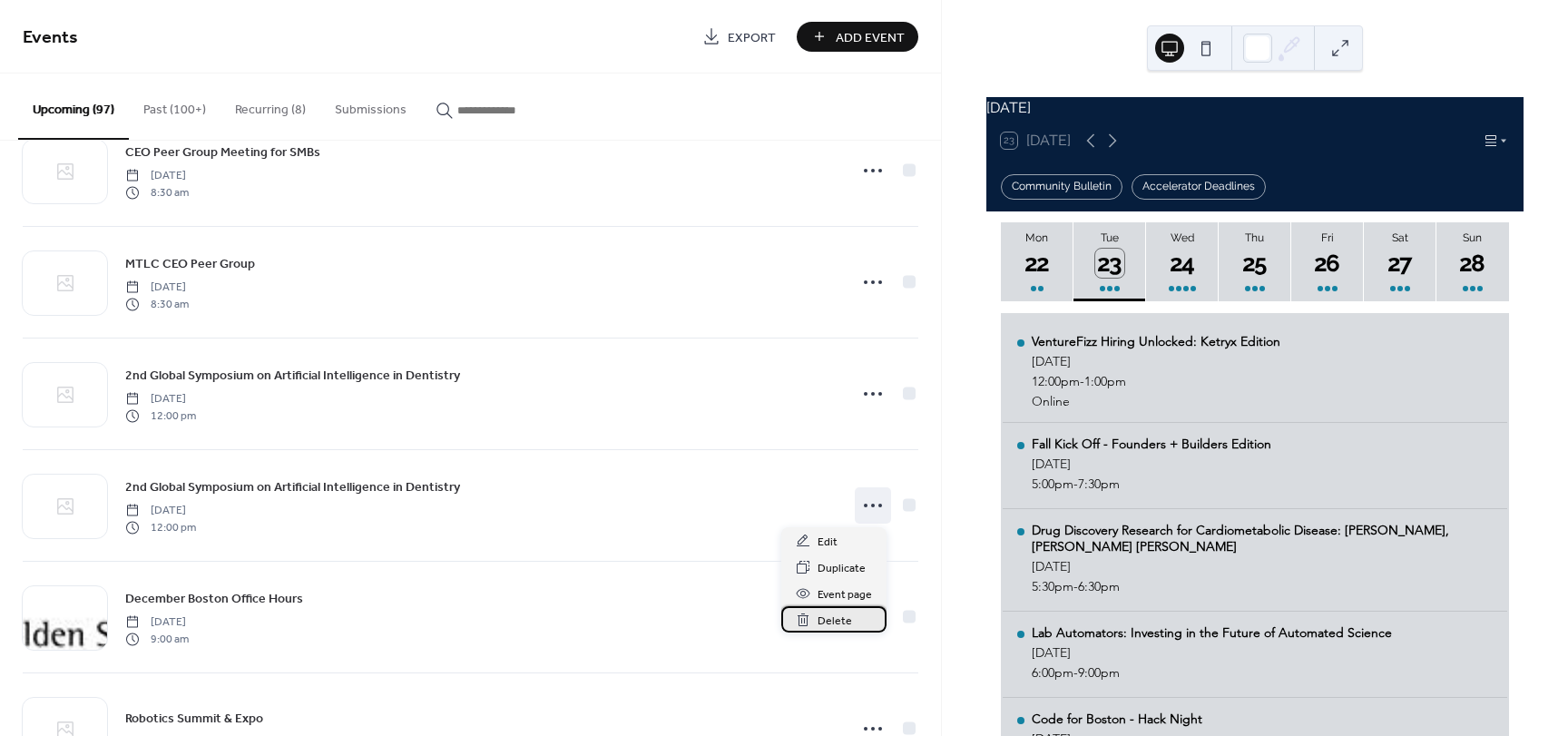
click at [843, 619] on span "Delete" at bounding box center [835, 621] width 35 height 19
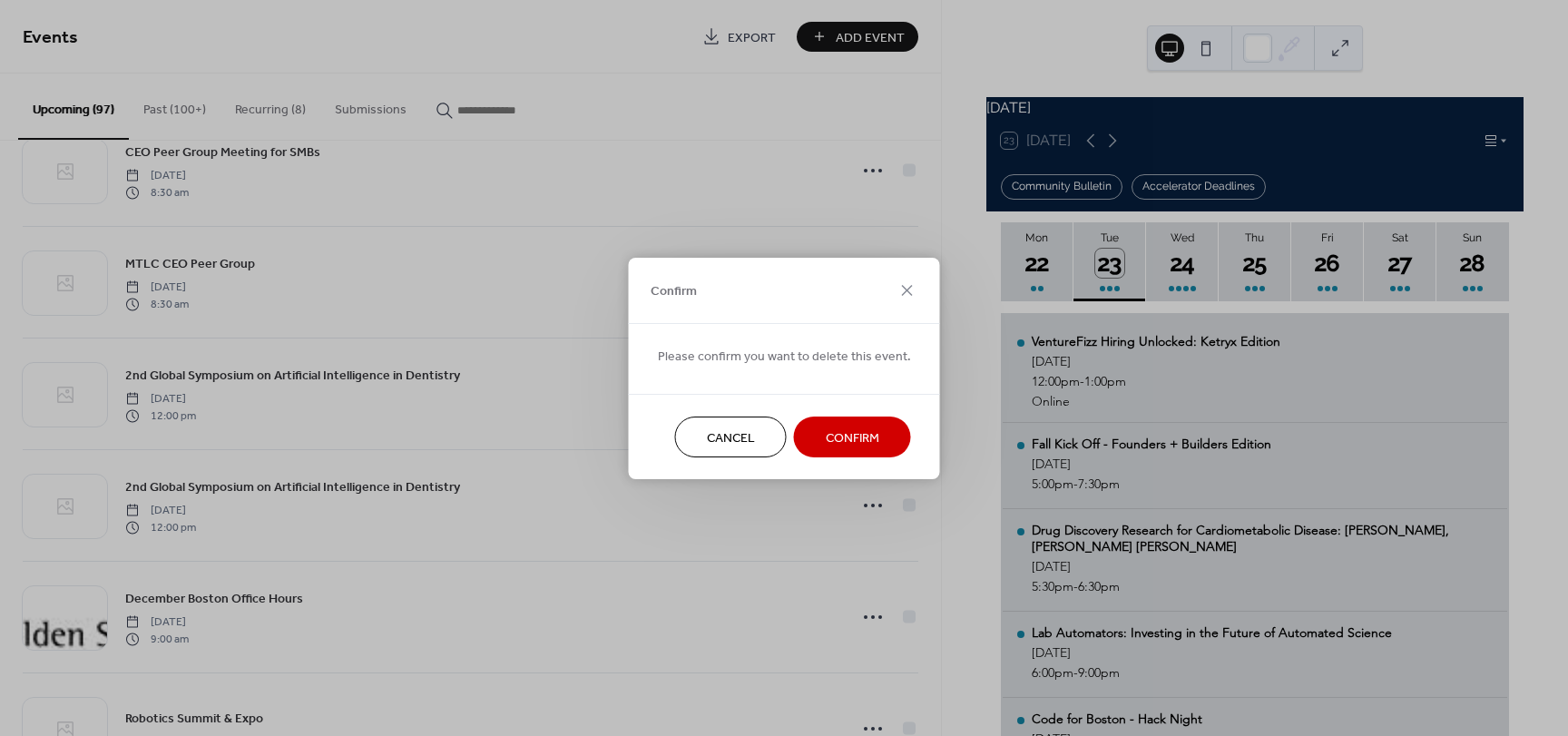
click at [862, 439] on span "Confirm" at bounding box center [852, 438] width 53 height 19
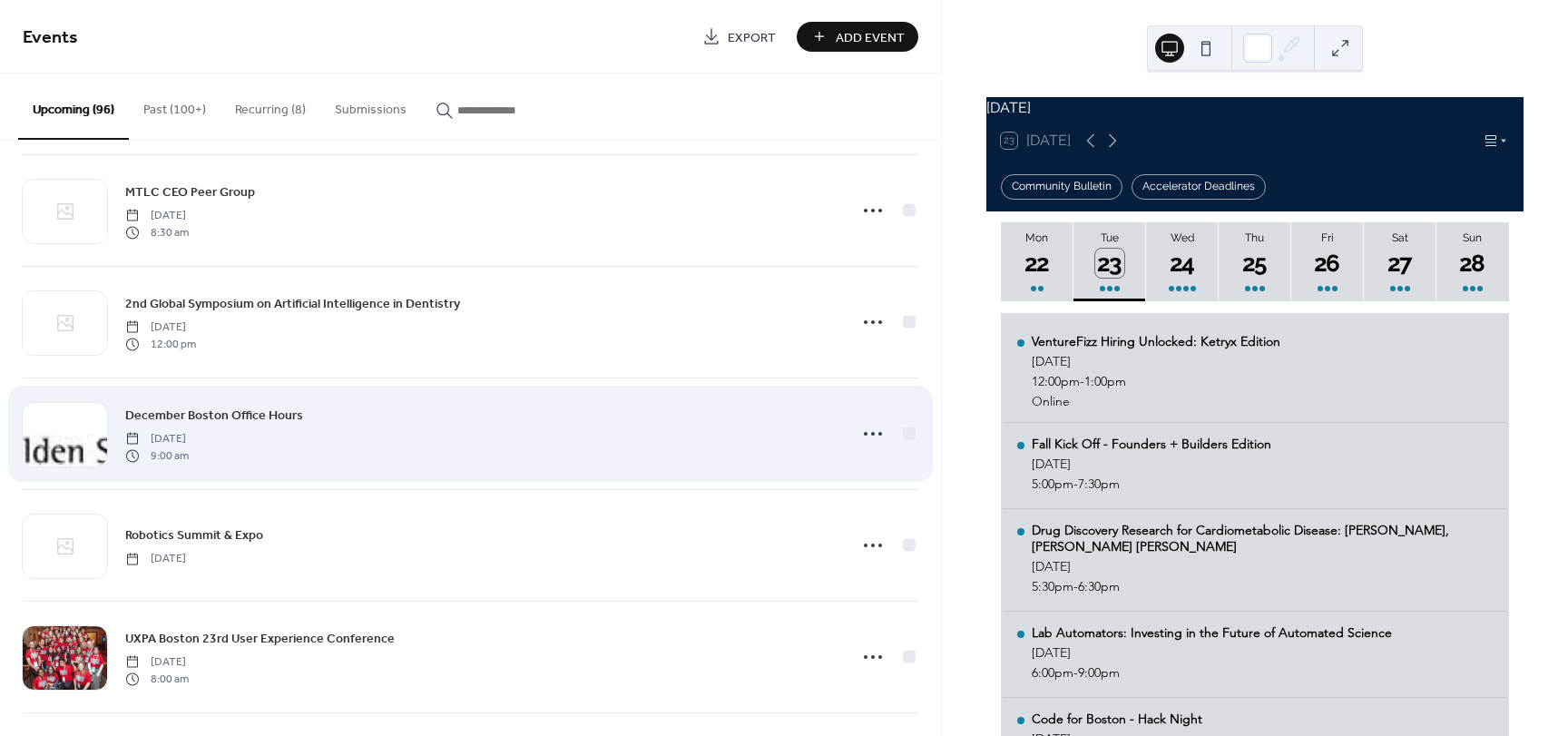
scroll to position [8831, 0]
